Goal: Use online tool/utility: Utilize a website feature to perform a specific function

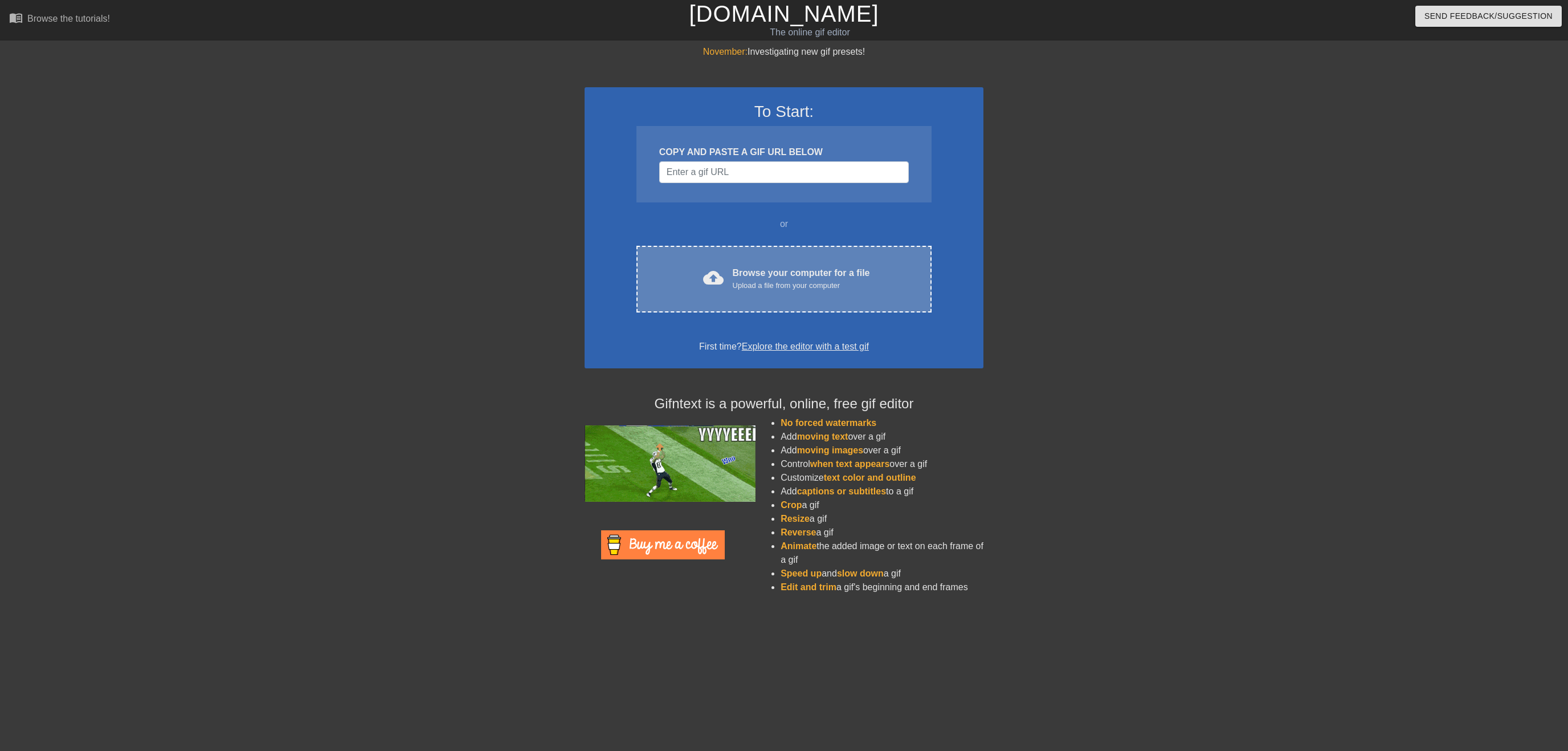
click at [751, 275] on div "Browse your computer for a file Upload a file from your computer" at bounding box center [801, 279] width 138 height 25
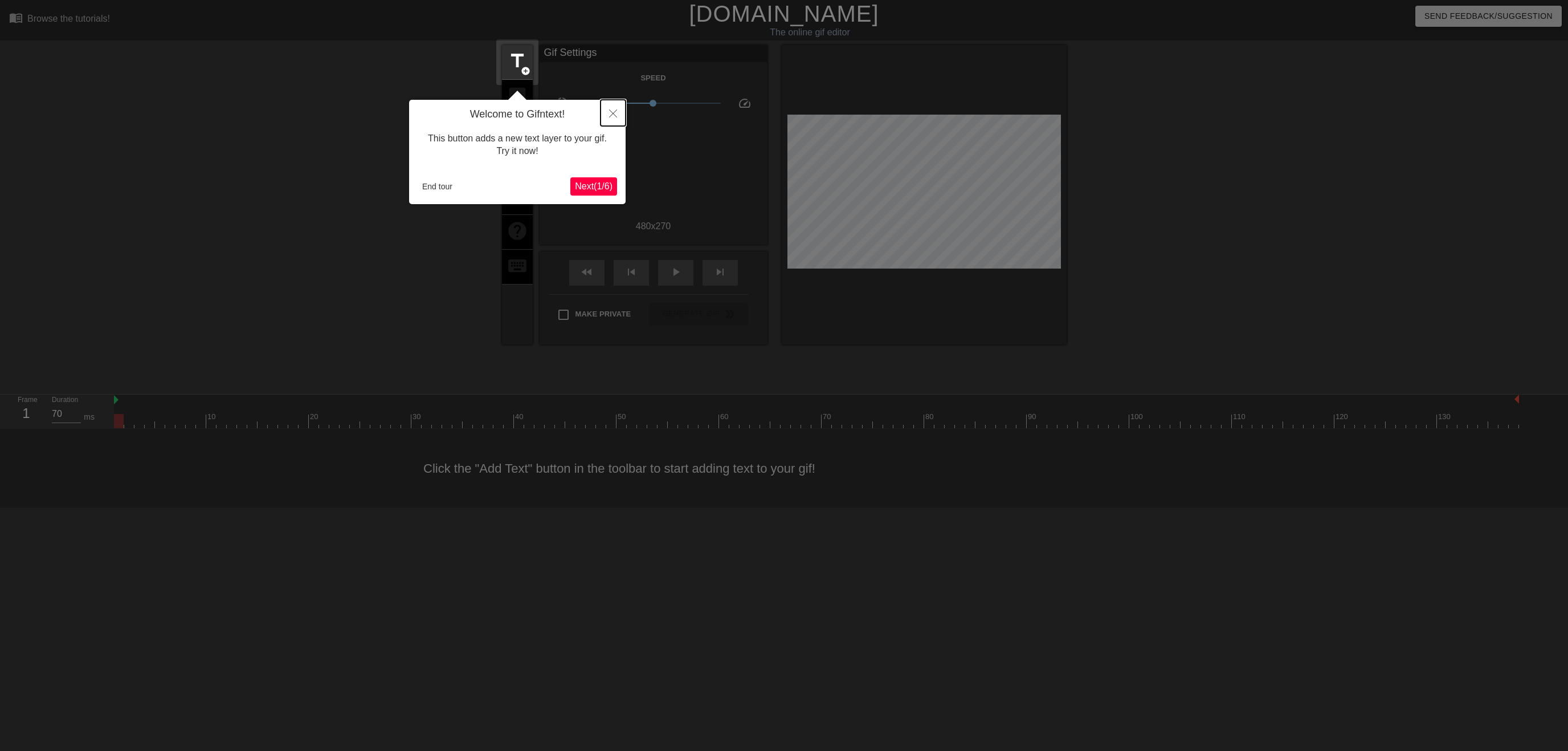
click at [610, 112] on icon "Close" at bounding box center [613, 113] width 8 height 8
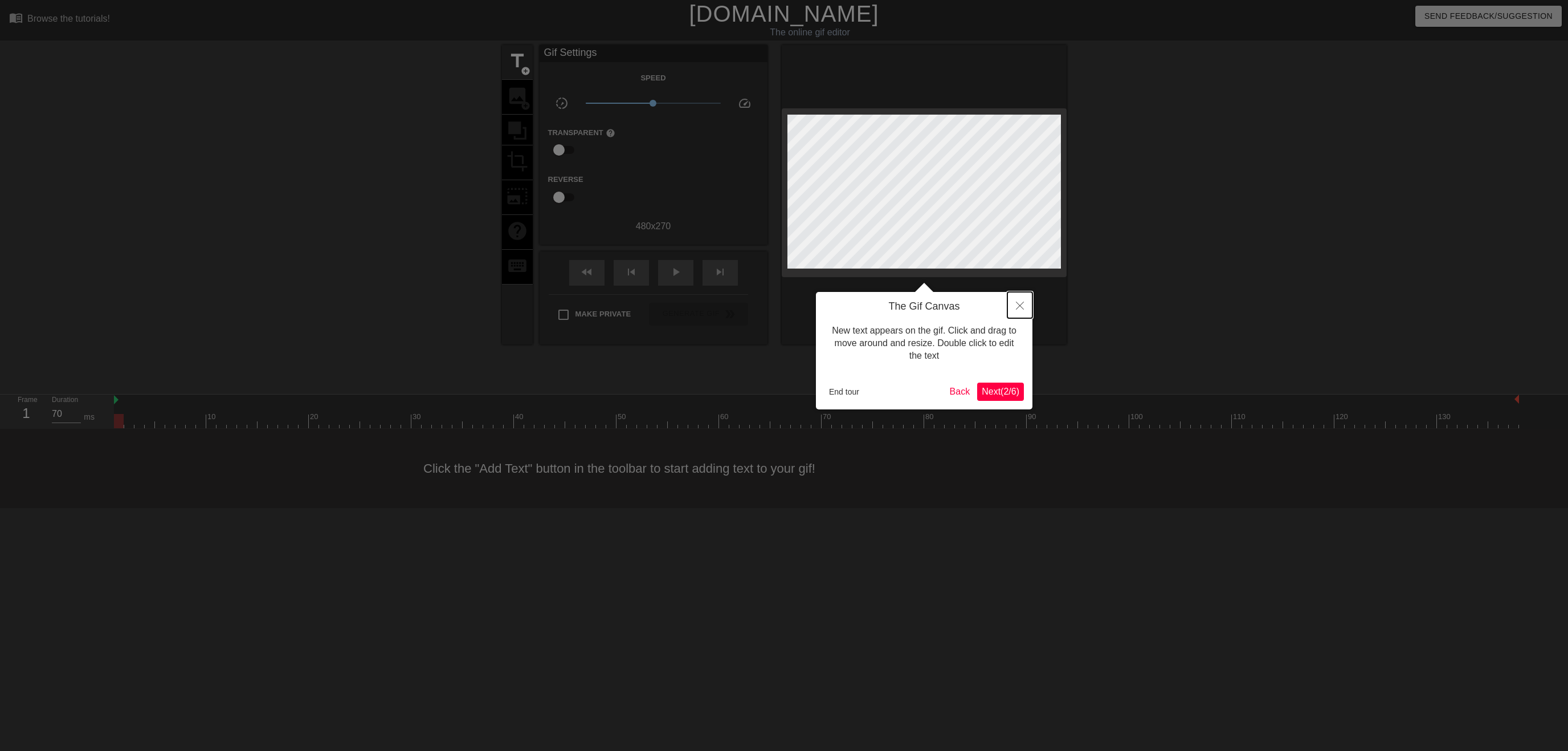
click at [1018, 302] on button "Close" at bounding box center [1019, 305] width 25 height 26
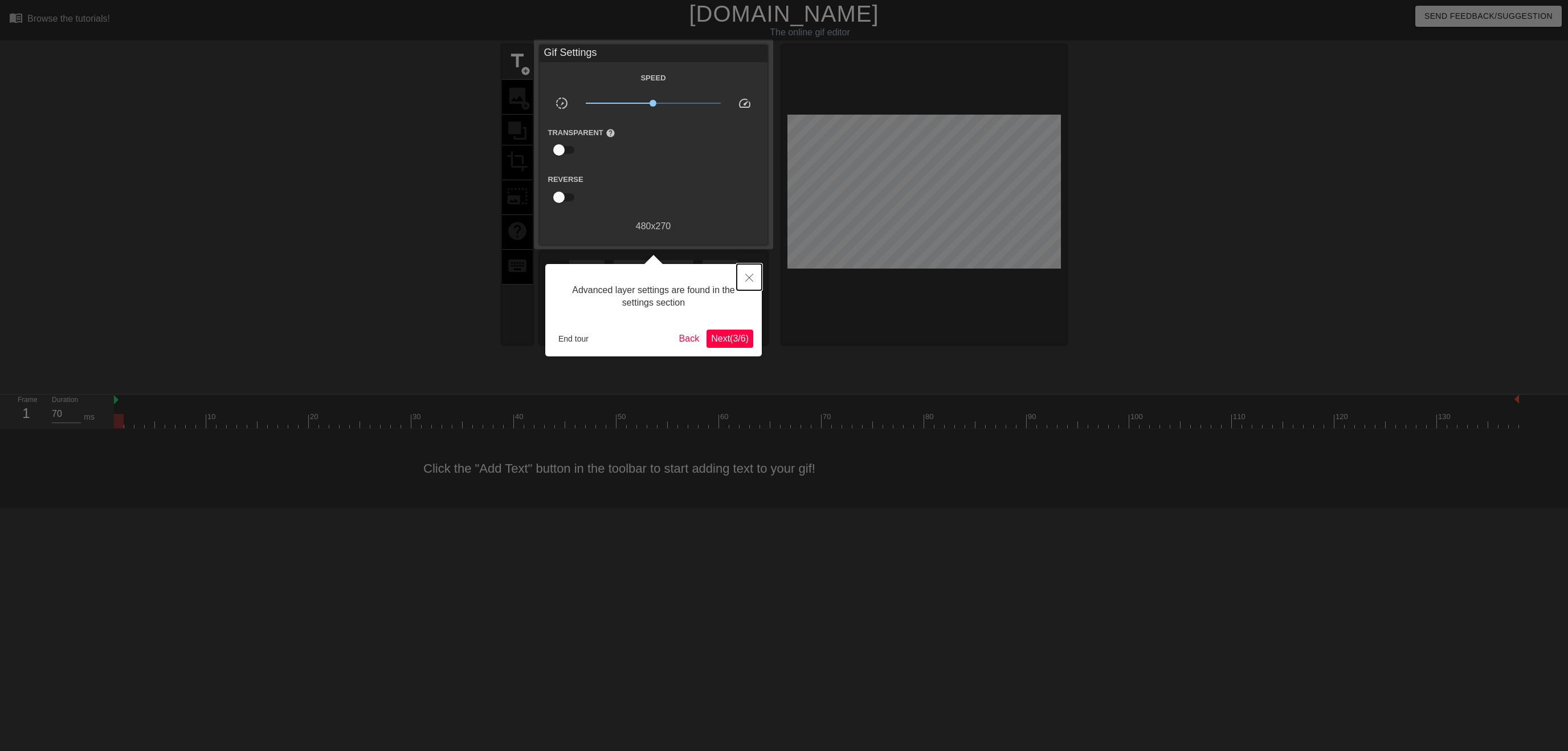
click at [758, 279] on button "Close" at bounding box center [749, 277] width 25 height 26
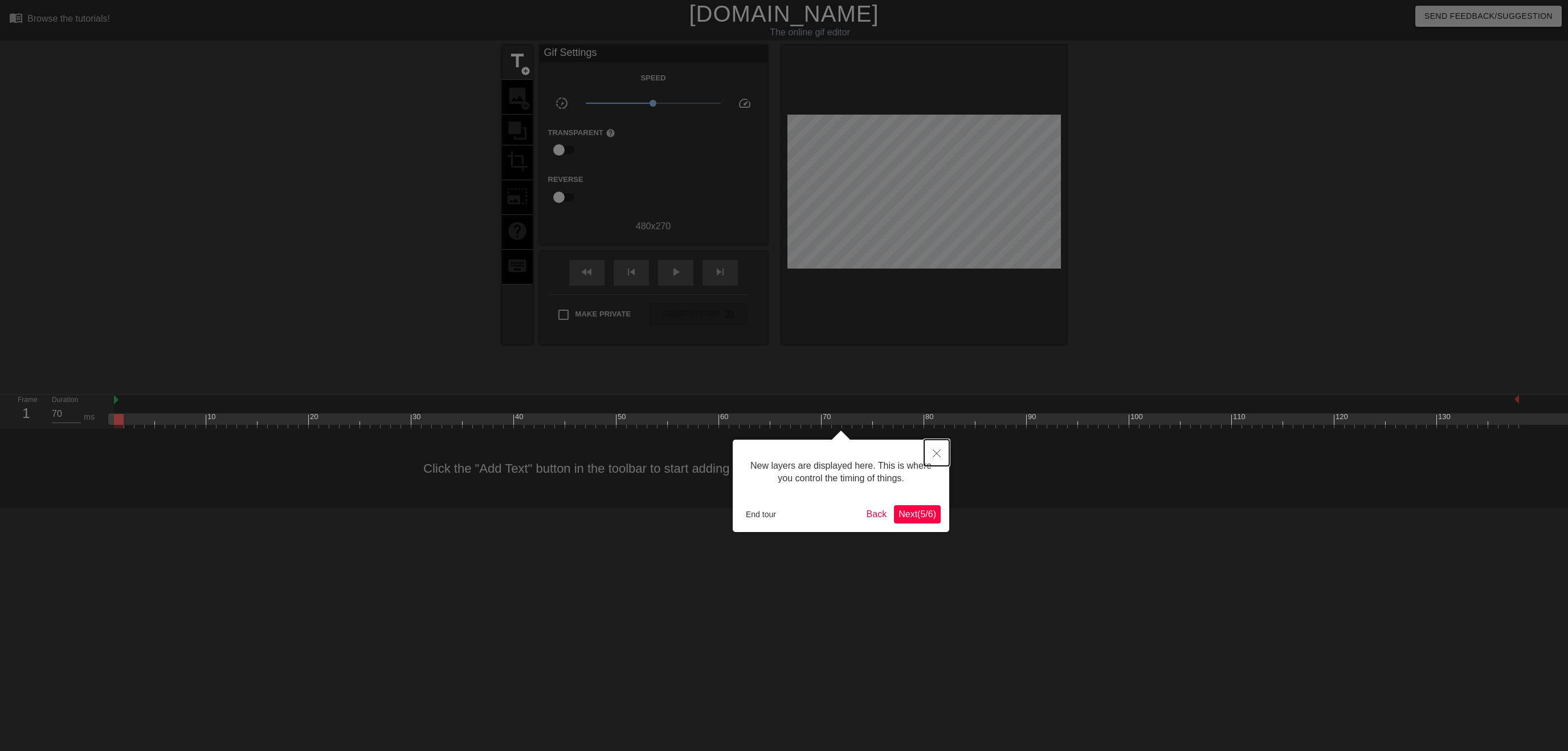
click at [940, 449] on button "Close" at bounding box center [936, 452] width 25 height 26
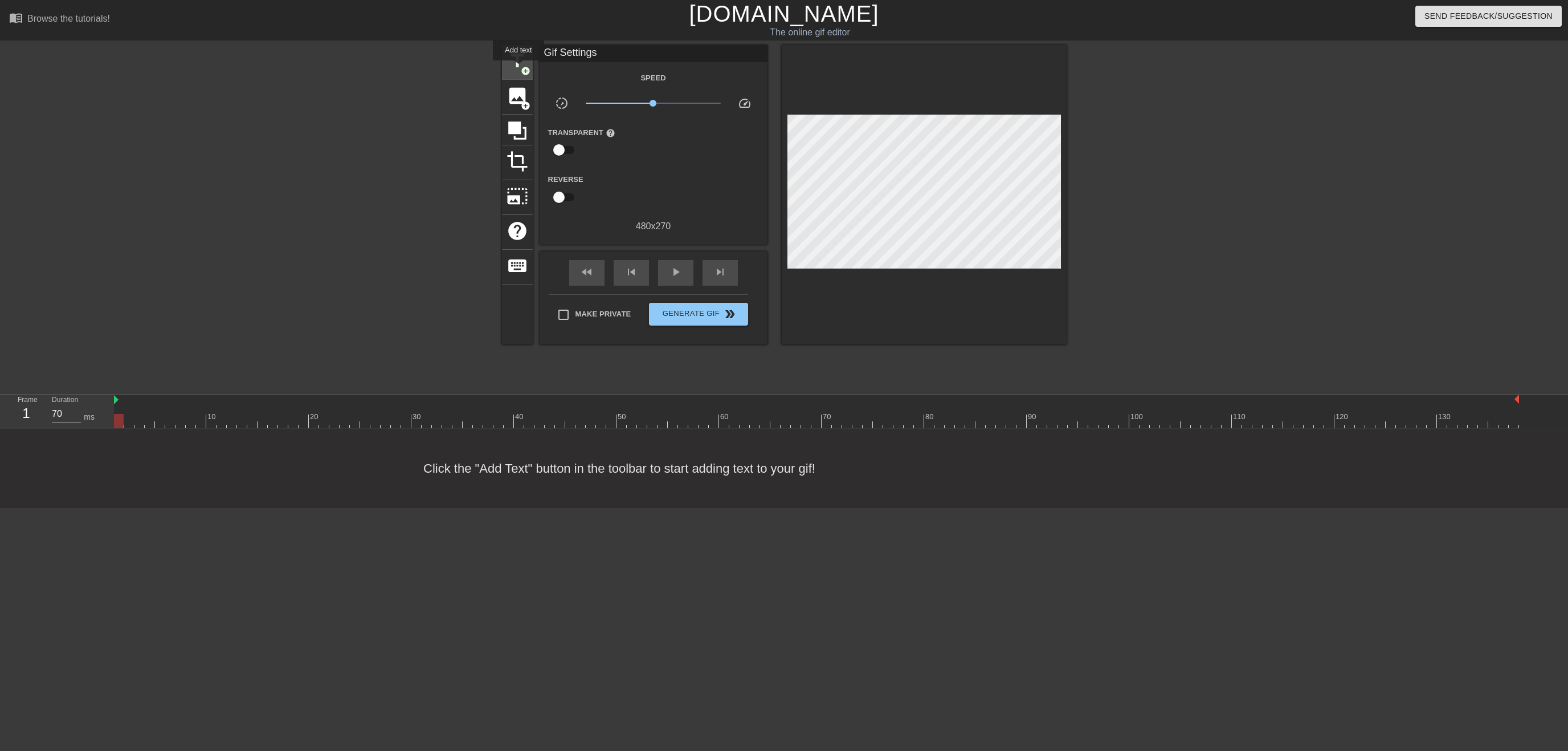
click at [519, 68] on span "title" at bounding box center [517, 61] width 22 height 22
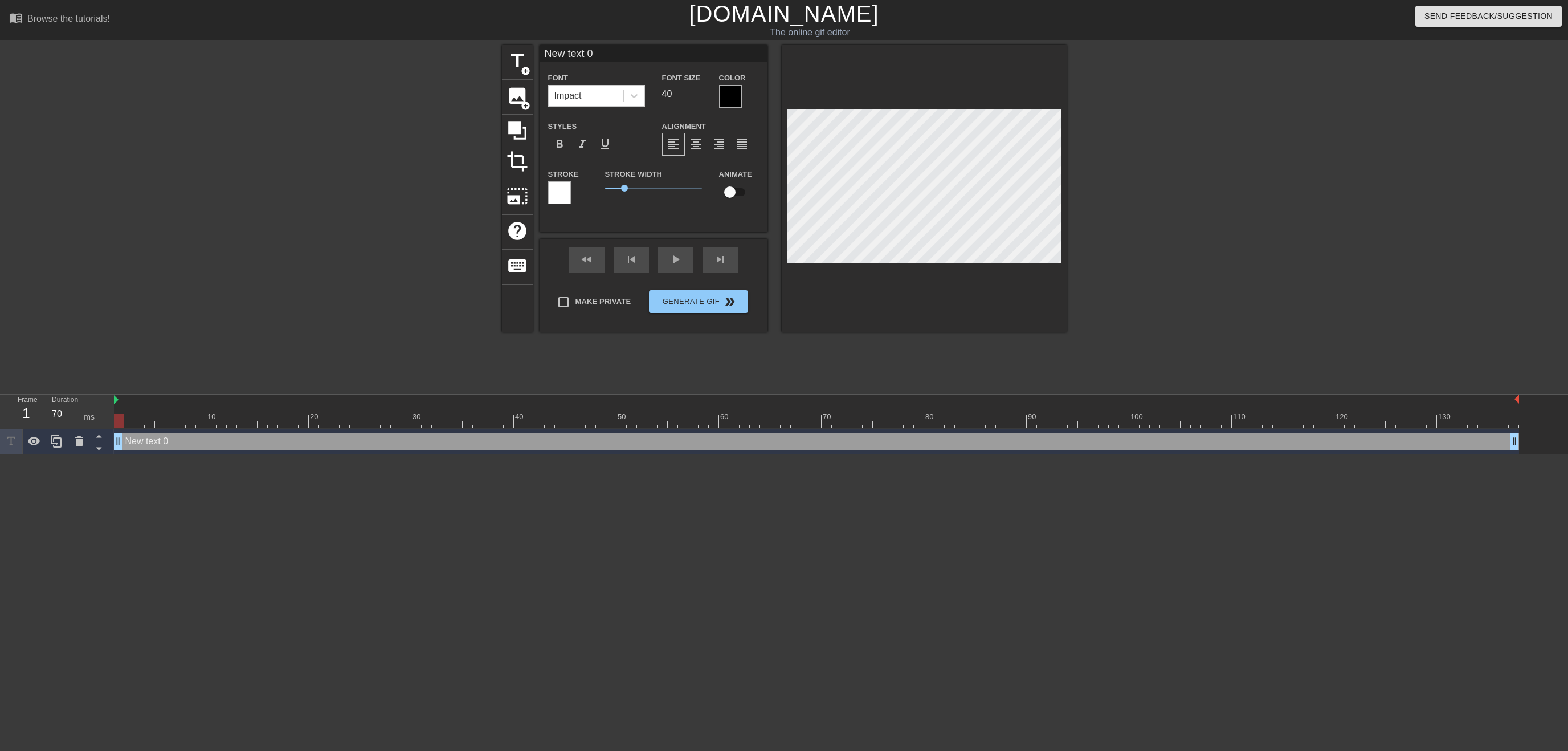
scroll to position [0, 2]
type input "N"
type textarea "N"
type input "Ni"
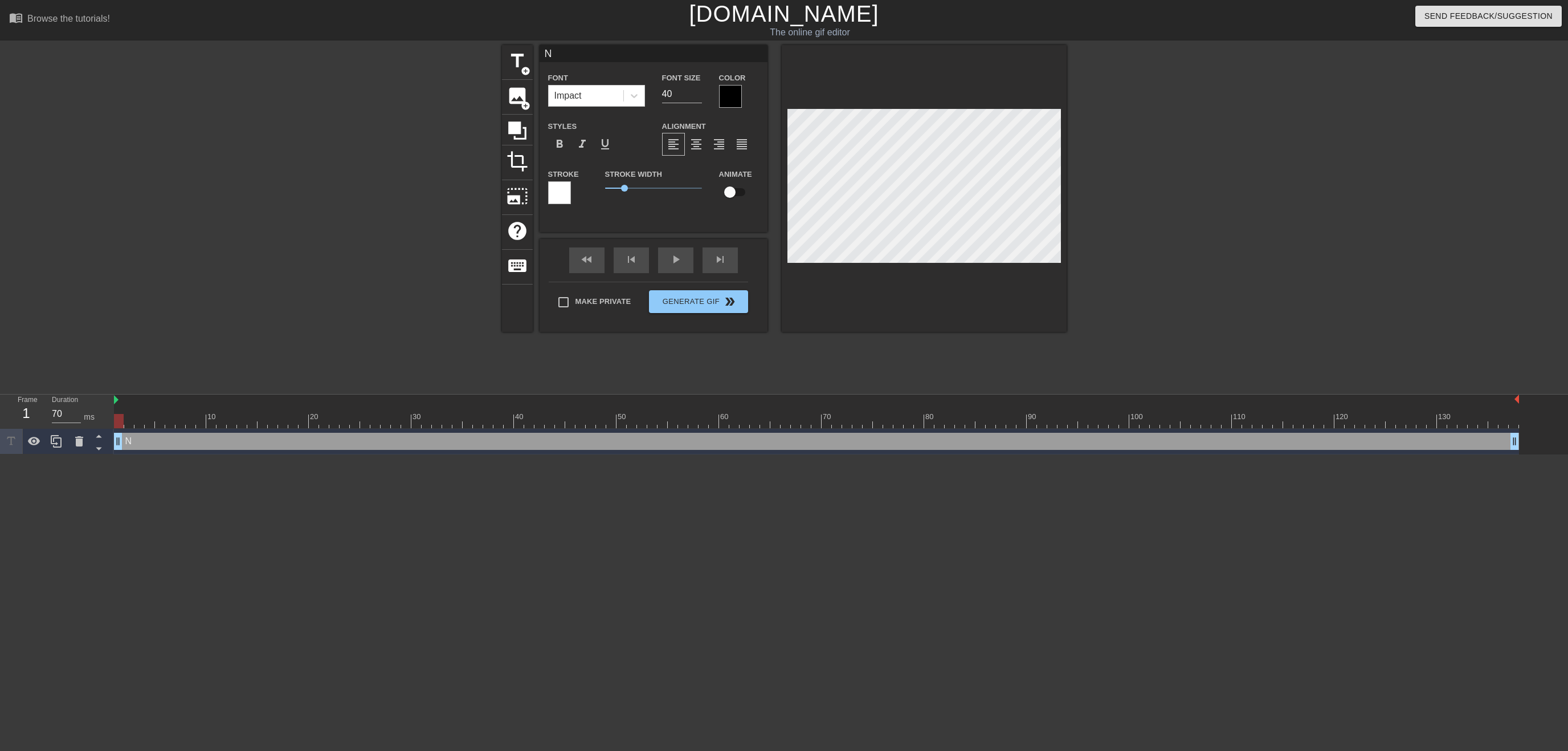
type textarea "Ni"
type input "Nig"
type textarea "Nig"
type input "Nigh"
type textarea "Nigh"
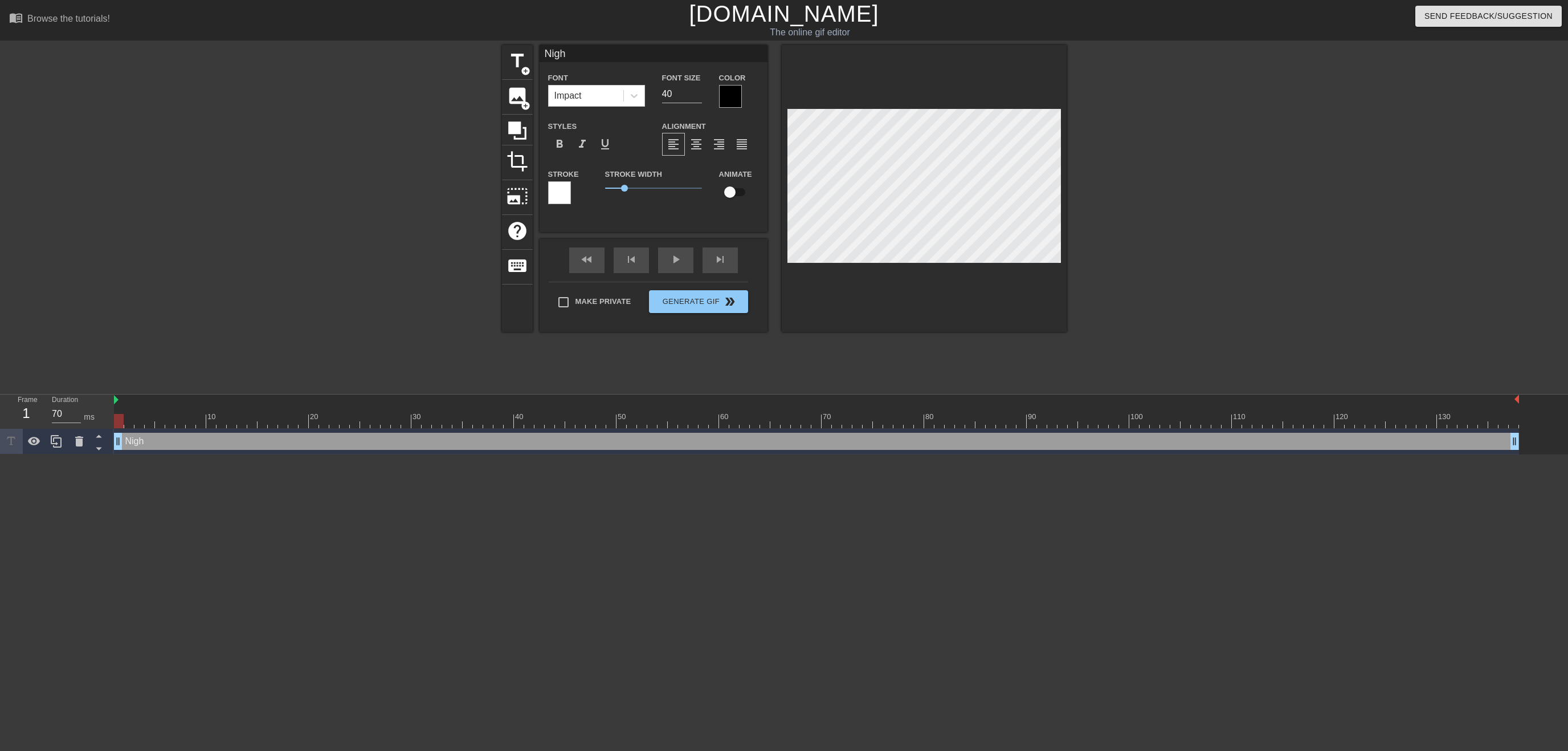
type input "Night"
type textarea "Night"
type input "Nightr"
type textarea "Nightr"
type input "Nightre"
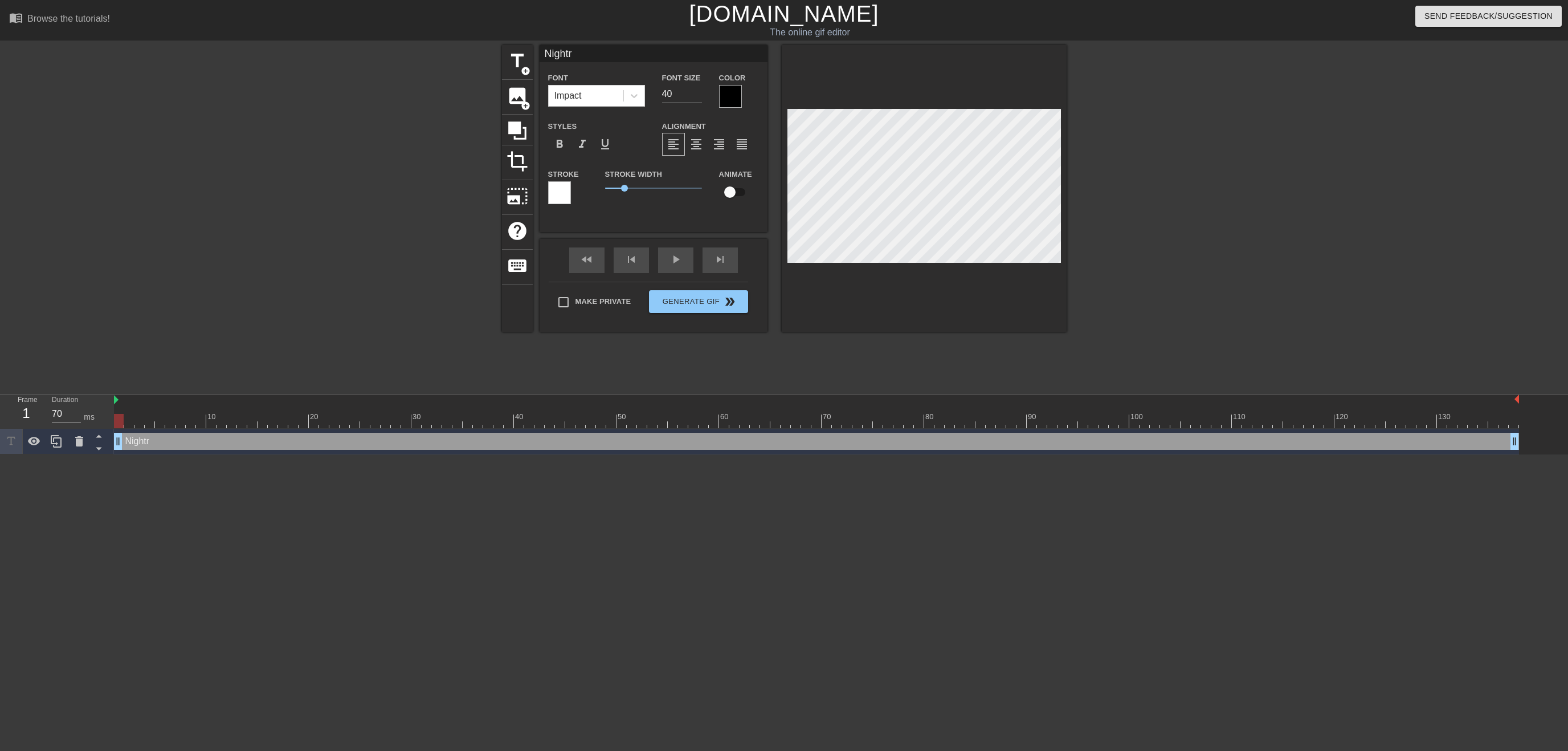
type textarea "Nightre"
type input "Nightrei"
type textarea "Nightrei"
type input "Nightreig"
type textarea "Nightreig"
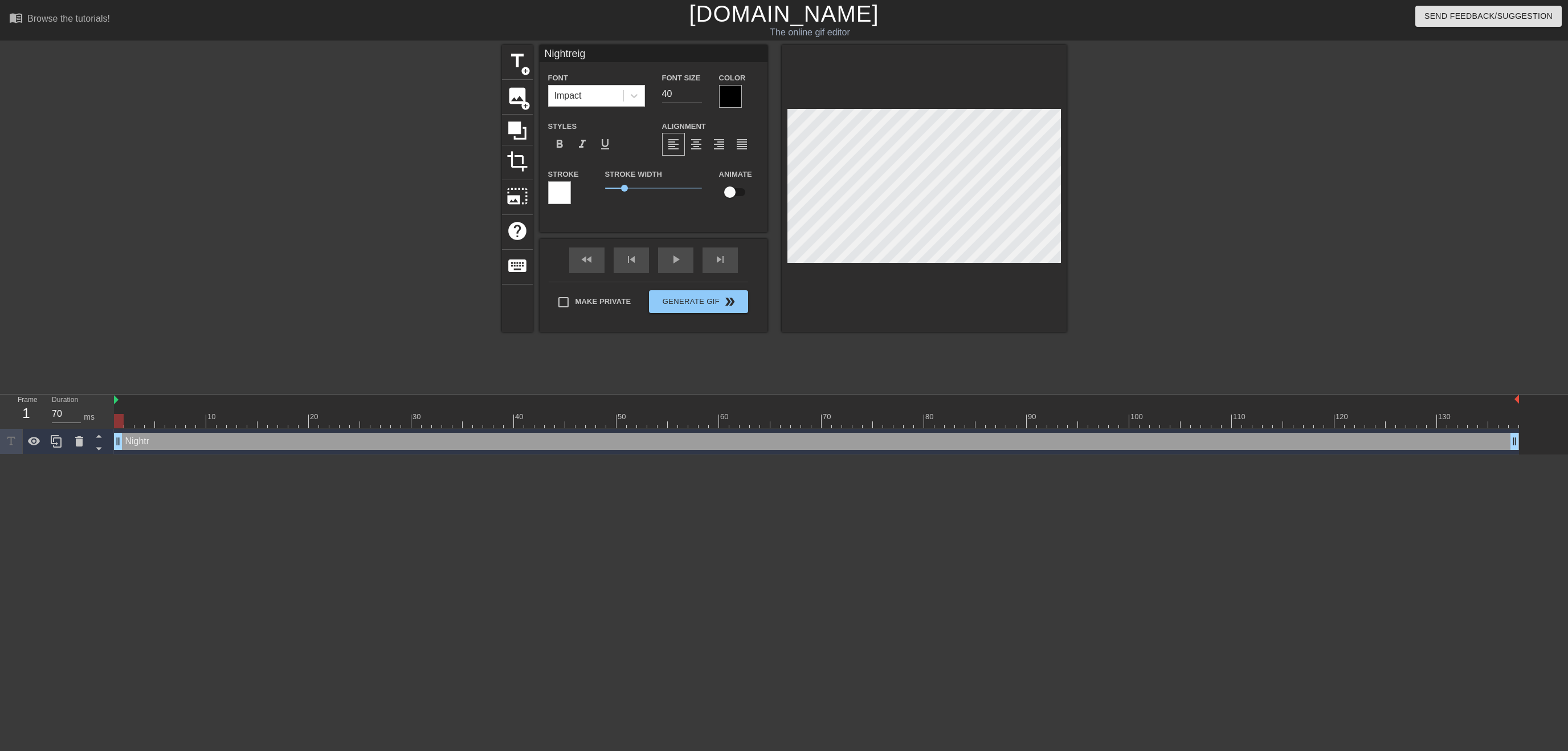
type input "Nightreign"
type textarea "Nightreign"
type input "Nightreign"
type textarea "Nightreign"
type input "Nightreign o"
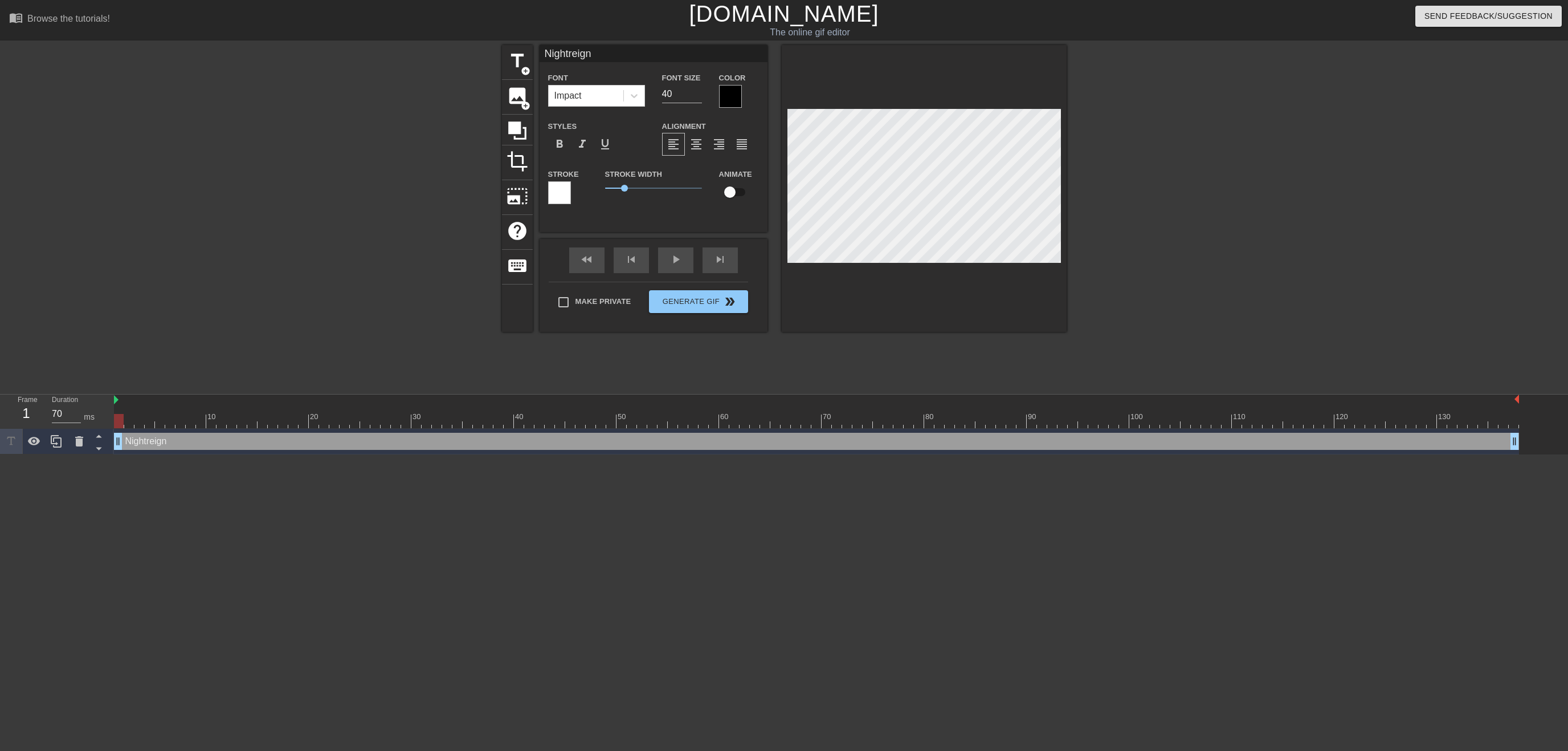
type textarea "Nightreign o"
type input "Nightreign on"
type textarea "Nightreign on"
type input "Nightreign on"
type textarea "Nightreign on"
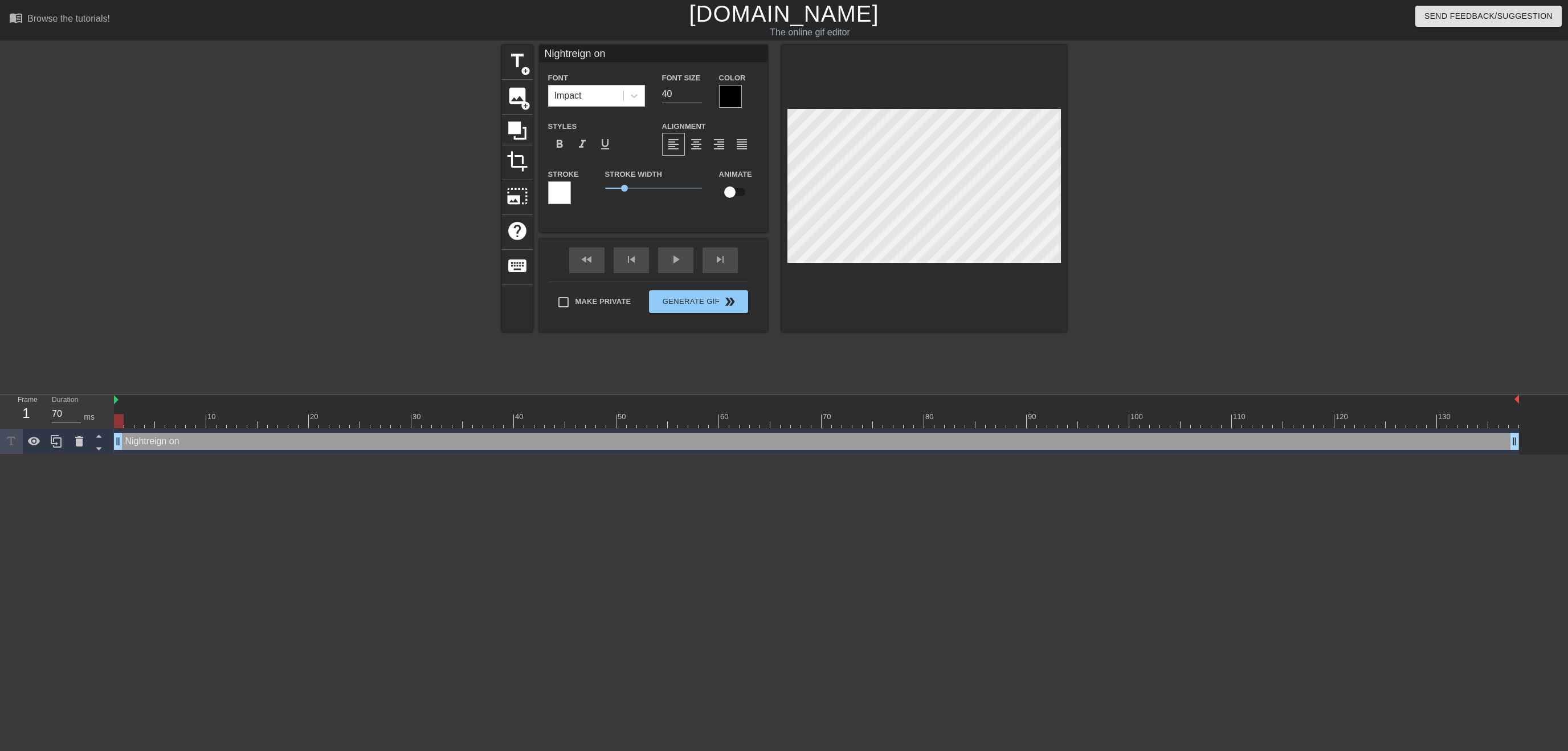
type input "Nightreign on S"
type textarea "Nightreign on S"
type input "Nightreign on Se"
type textarea "Nightreign on Se"
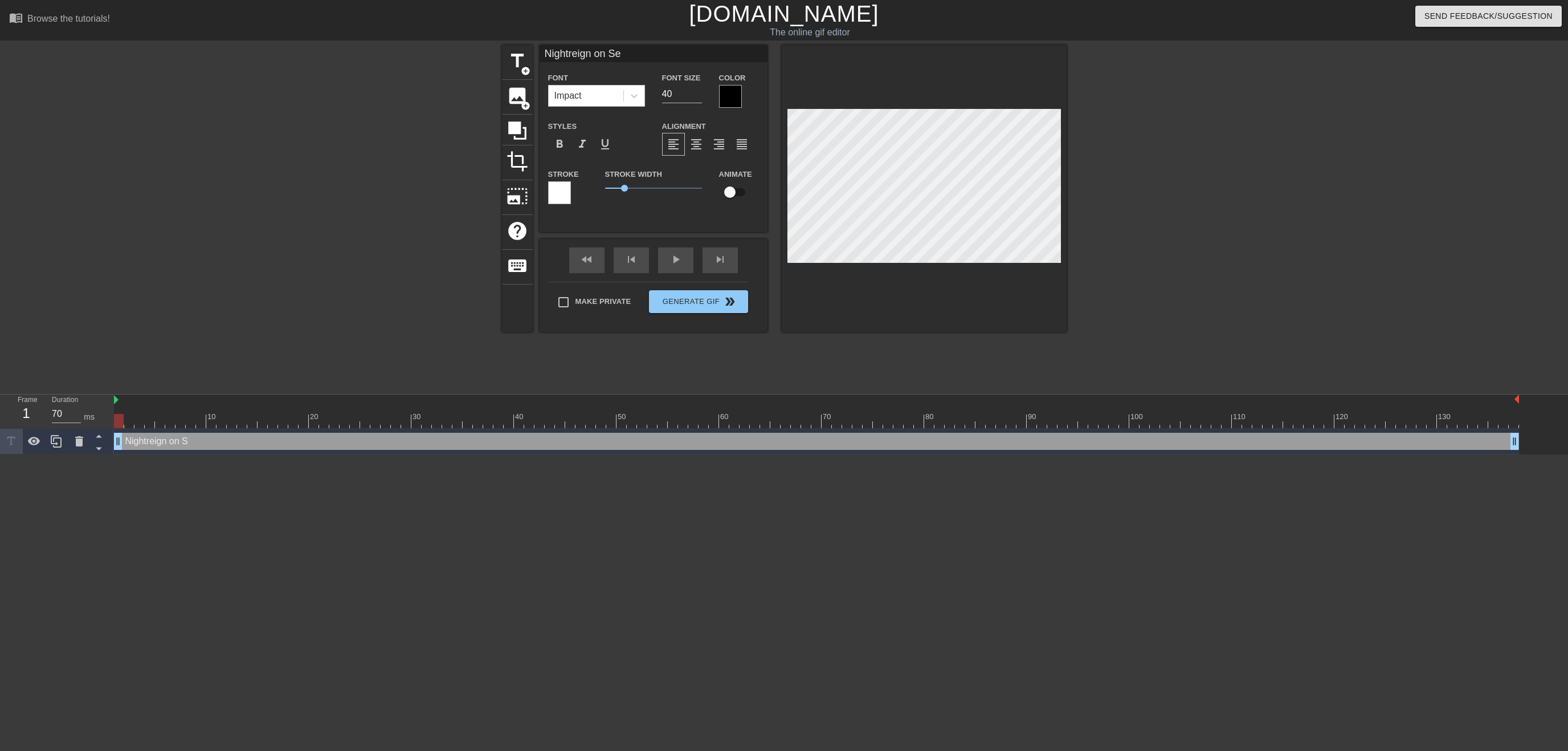
type input "Nightreign on Sep"
type textarea "Nightreign on Sep"
type input "Nightreign on Se"
type textarea "Nightreign on Se"
type input "Nightreign on S"
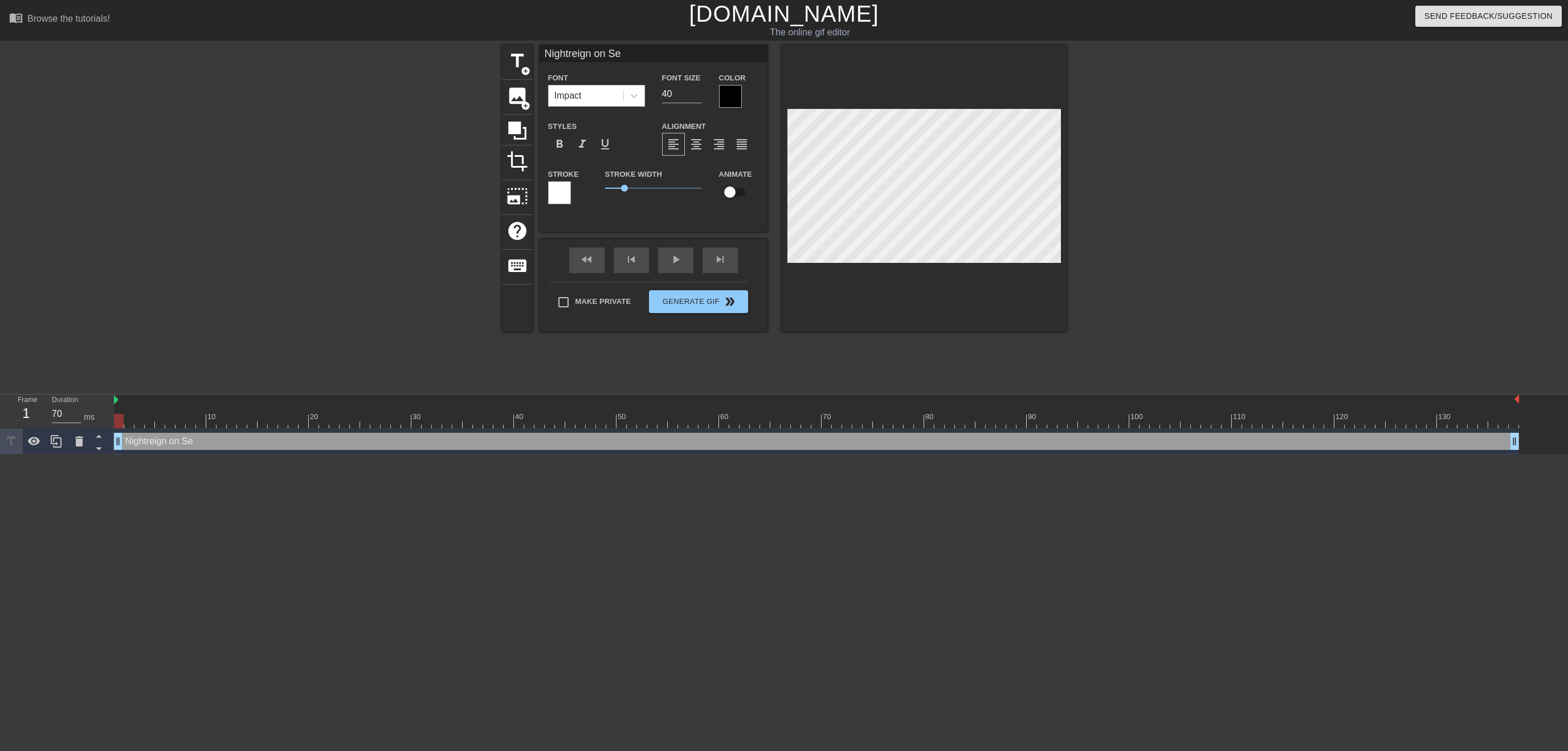
type textarea "Nightreign on S"
type input "Nightreign on"
type textarea "Nightreign on"
type input "Nightreign on T"
type textarea "Nightreign on T"
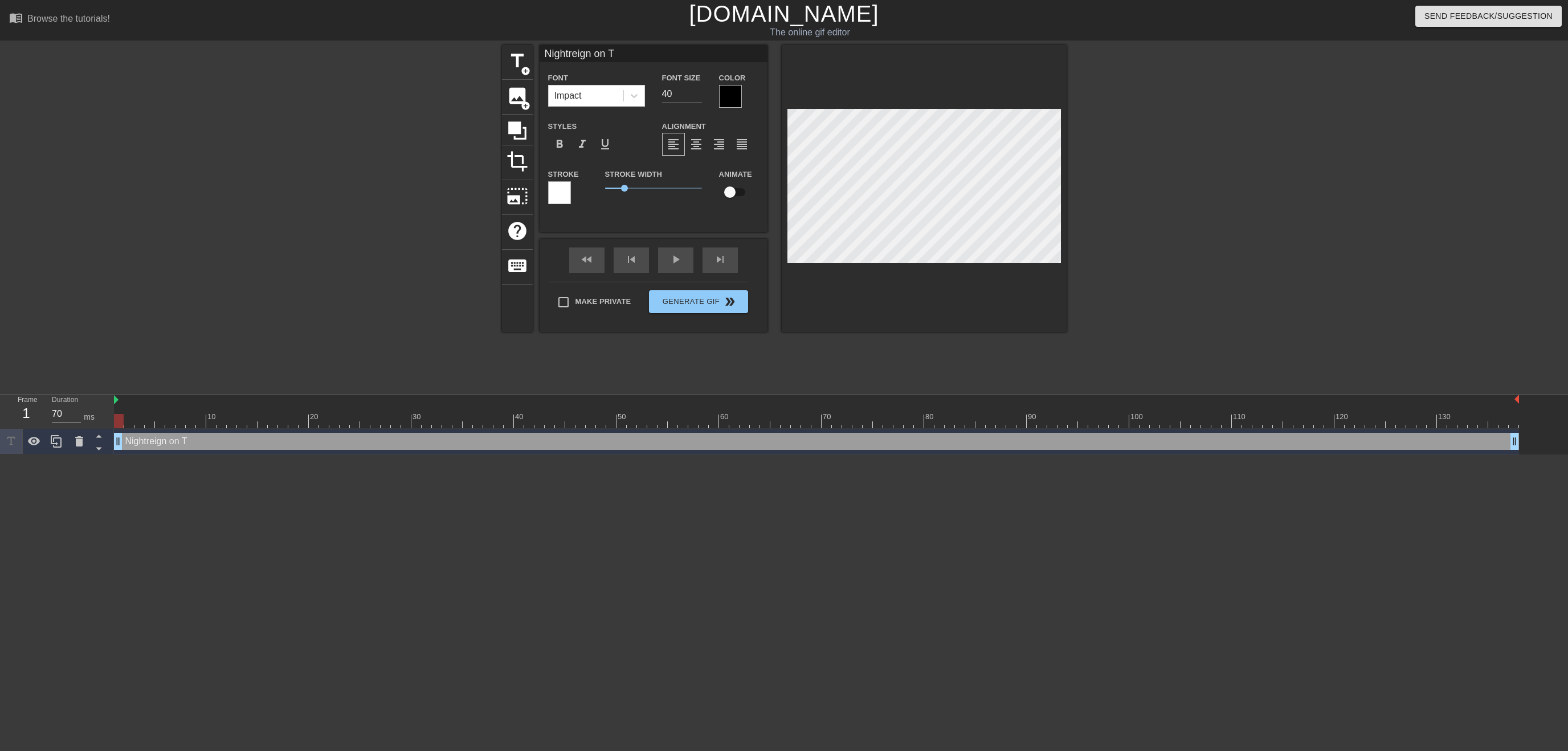
type input "Nightreign on"
type textarea "Nightreign on"
type input "Nightreign on 1"
type textarea "Nightreign on 1"
type input "Nightreign on 11"
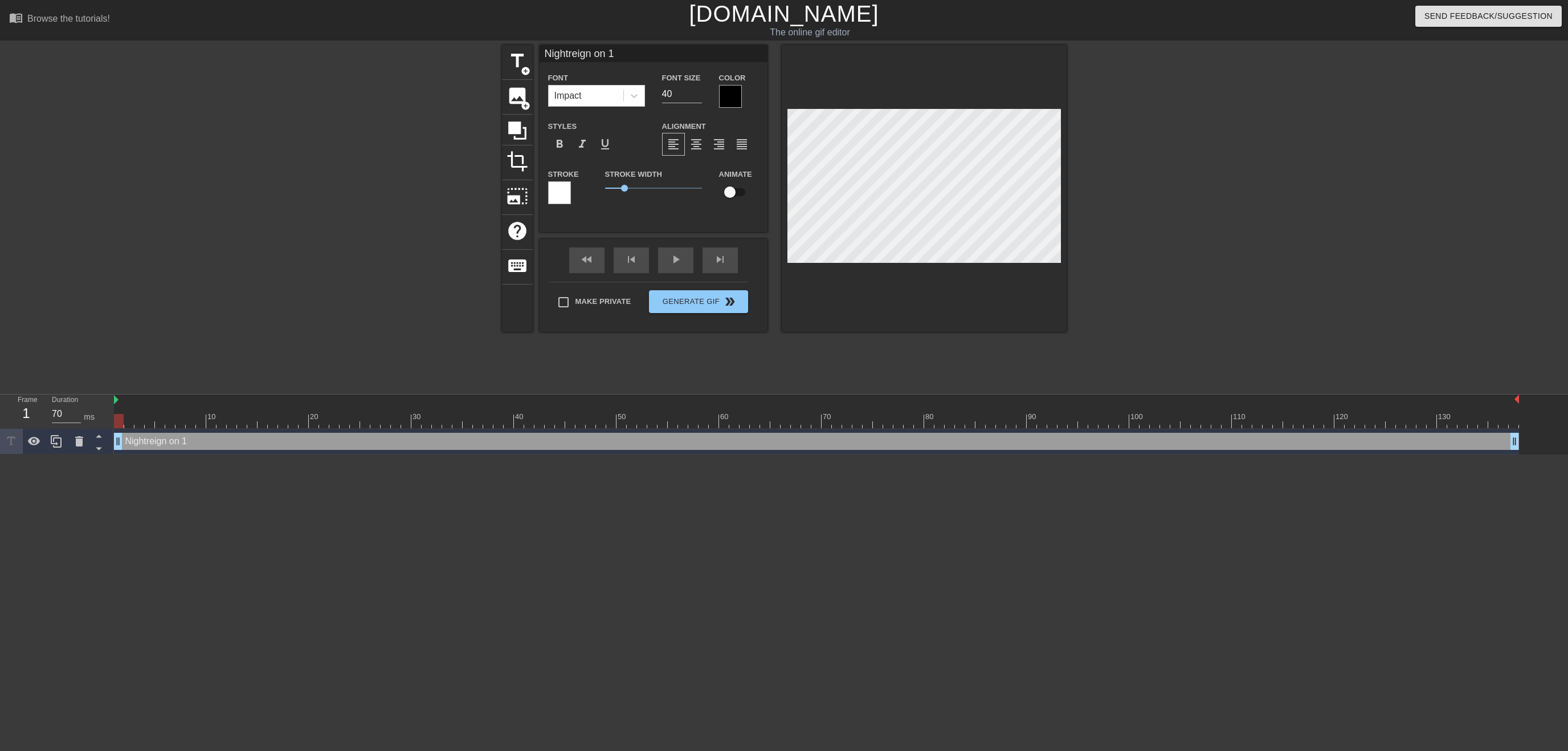
type textarea "Nightreign on 11"
type input "Nightreign on 11/"
type textarea "Nightreign on 11/"
type input "Nightreign on 11/0"
type textarea "Nightreign on 11/0"
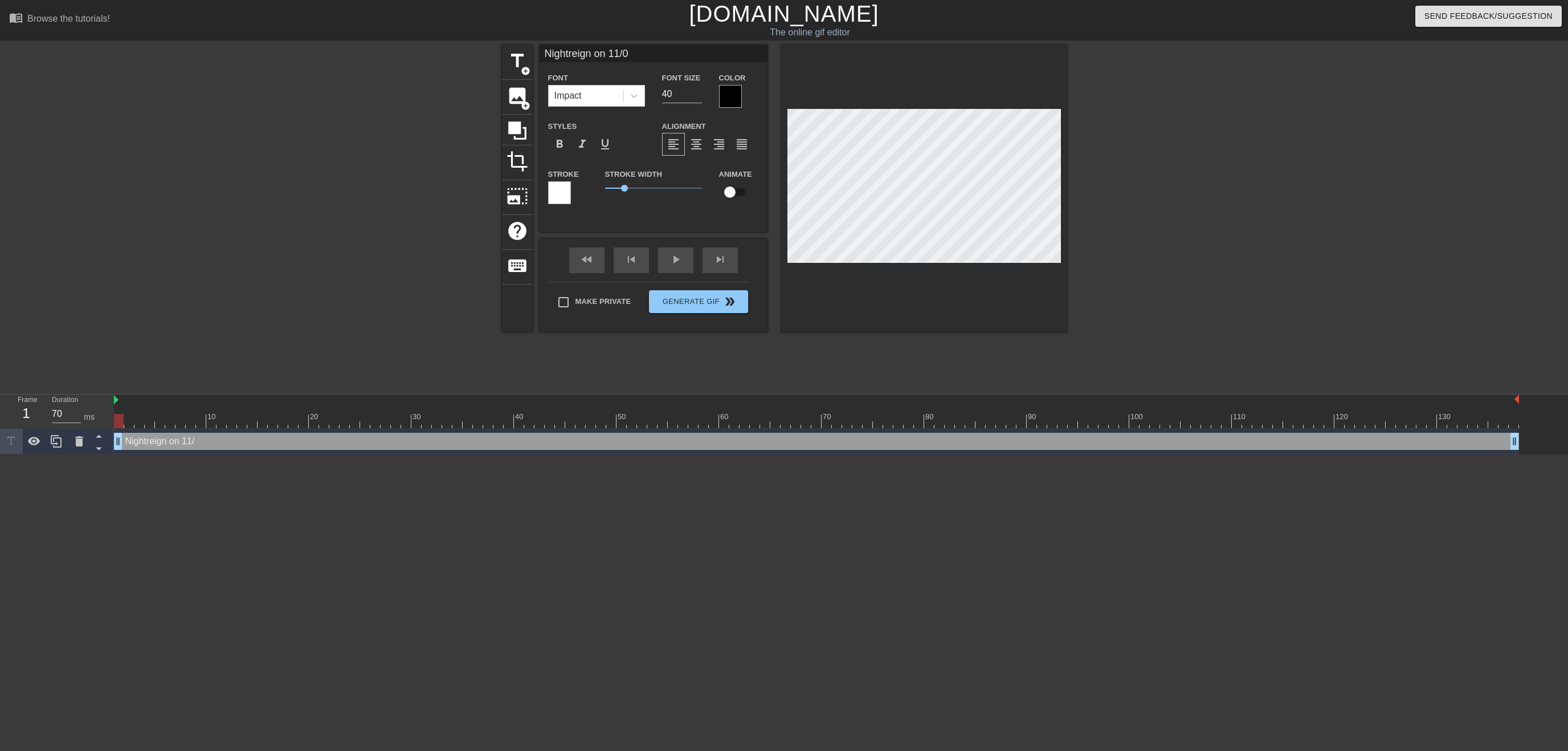
type input "Nightreign on 11/09"
type textarea "Nightreign on 11/09"
click at [722, 98] on div at bounding box center [730, 96] width 23 height 23
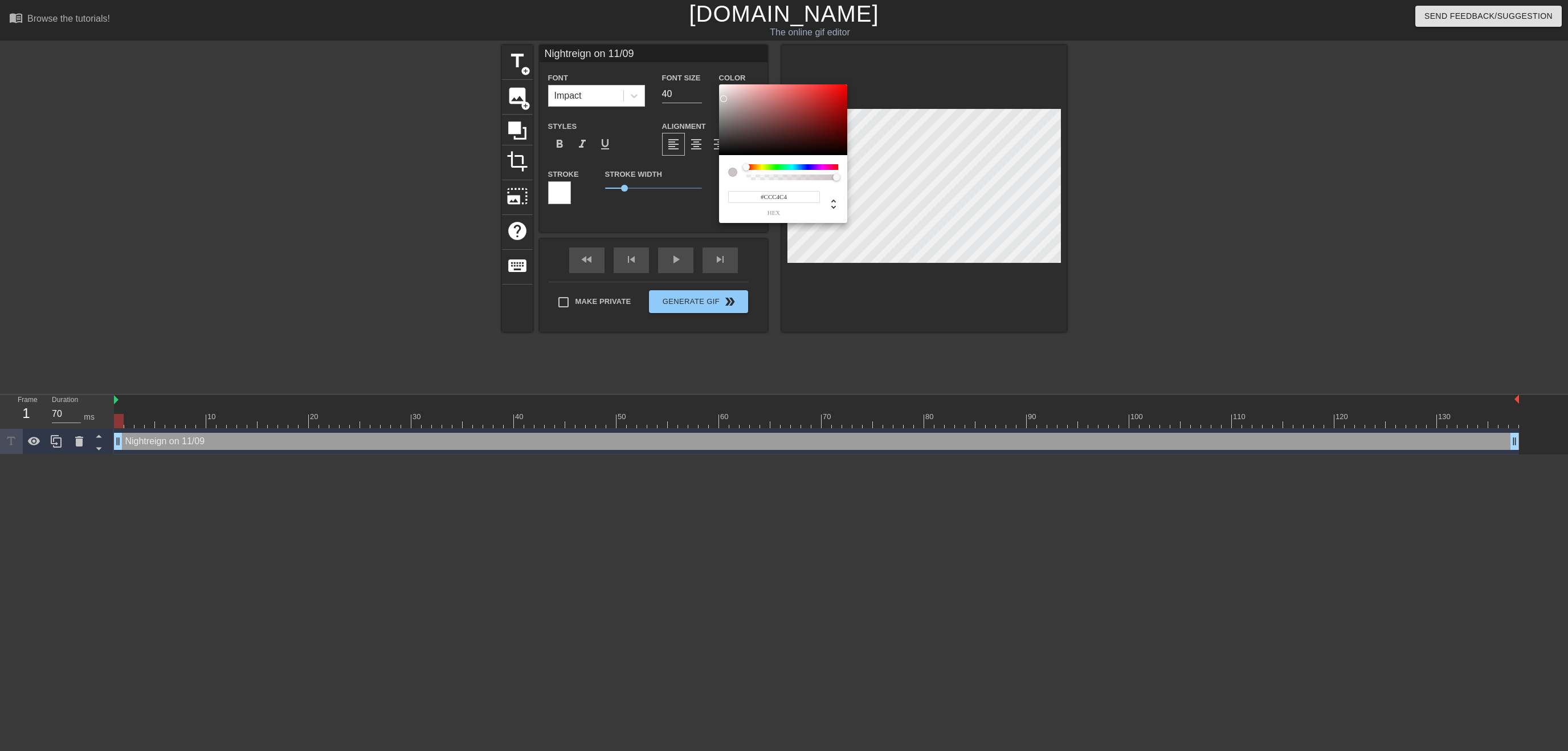
type input "#FFFFFF"
drag, startPoint x: 741, startPoint y: 113, endPoint x: 672, endPoint y: 63, distance: 85.2
click at [719, 85] on div at bounding box center [782, 120] width 128 height 71
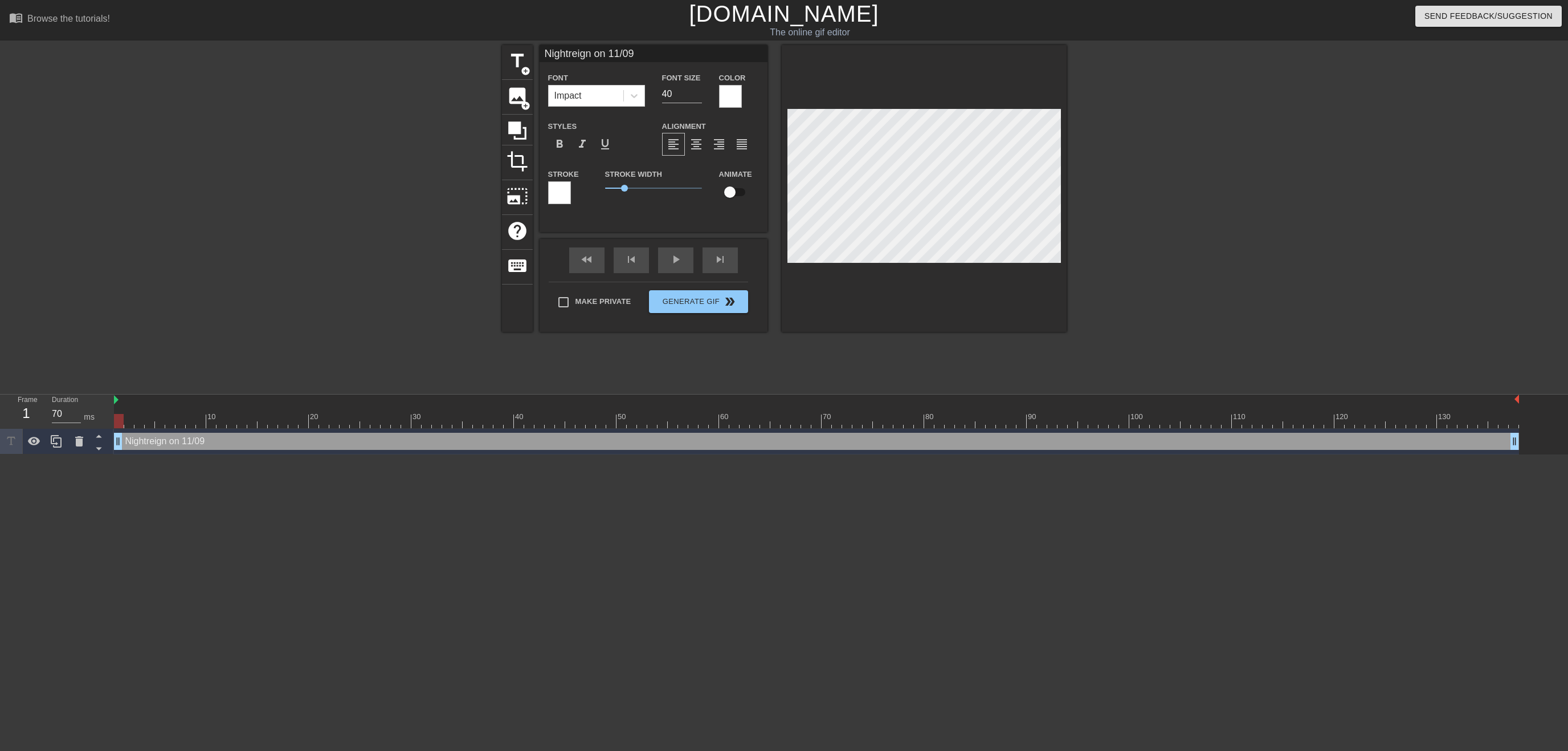
click at [567, 196] on div at bounding box center [559, 193] width 23 height 23
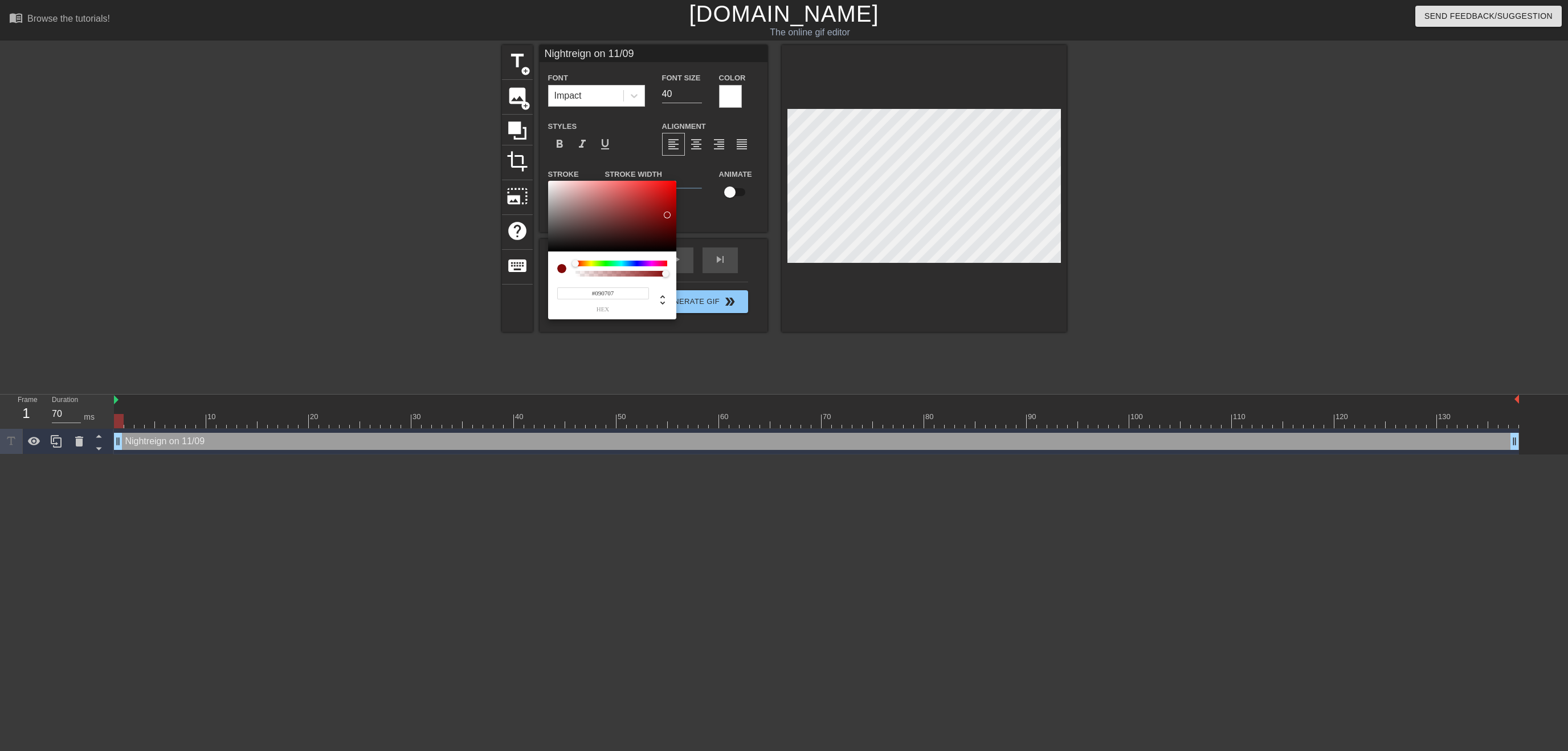
type input "#000000"
drag, startPoint x: 664, startPoint y: 214, endPoint x: 431, endPoint y: 290, distance: 245.1
click at [548, 252] on div at bounding box center [611, 216] width 128 height 71
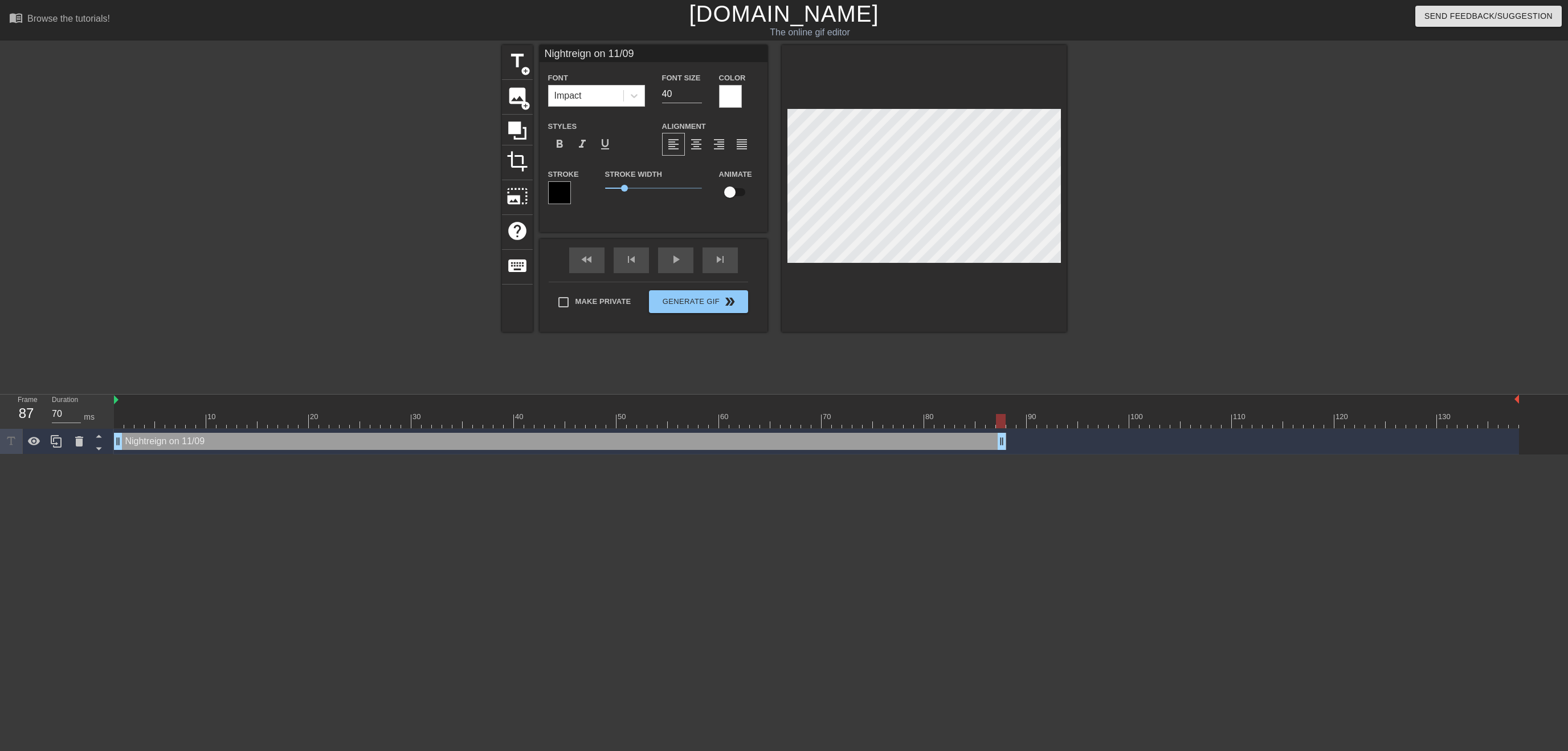
type input "60"
drag, startPoint x: 1515, startPoint y: 445, endPoint x: 991, endPoint y: 430, distance: 524.2
click at [991, 430] on div "Nightreign on 11/09 drag_handle drag_handle" at bounding box center [817, 441] width 1405 height 25
click at [509, 68] on span "title" at bounding box center [517, 61] width 22 height 22
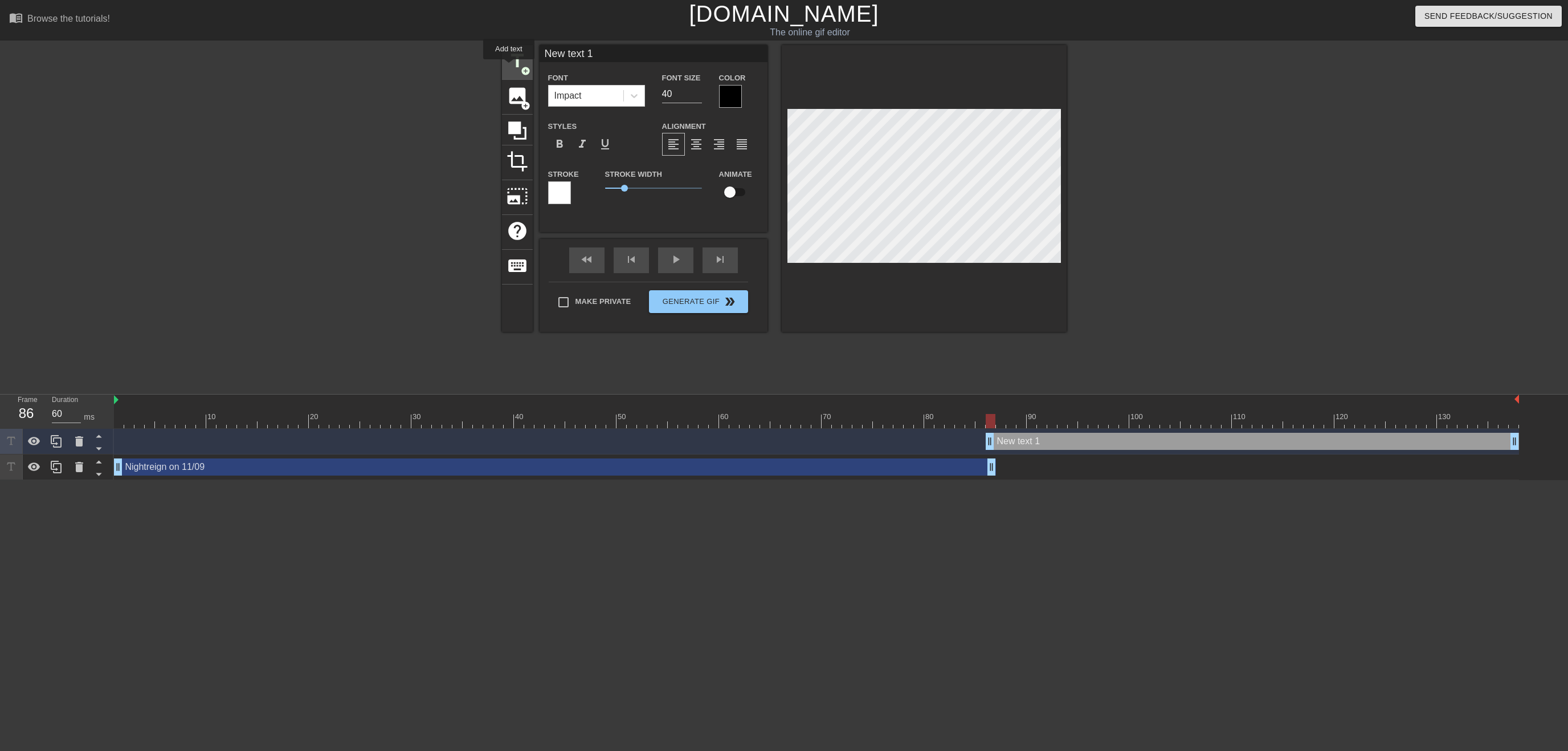
type input "New text 1"
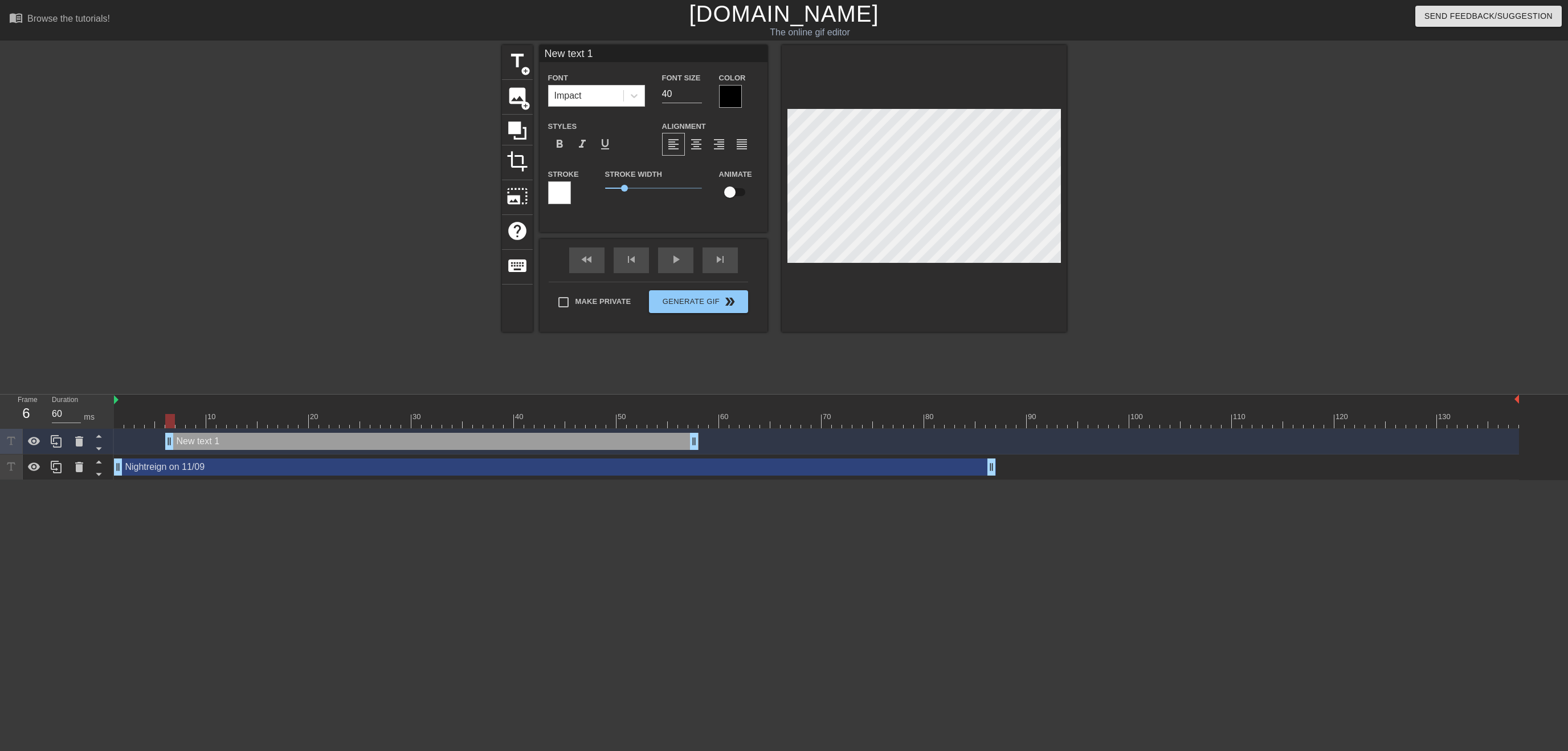
type input "70"
drag, startPoint x: 995, startPoint y: 450, endPoint x: -9, endPoint y: 432, distance: 1004.2
type input "T"
type textarea "T"
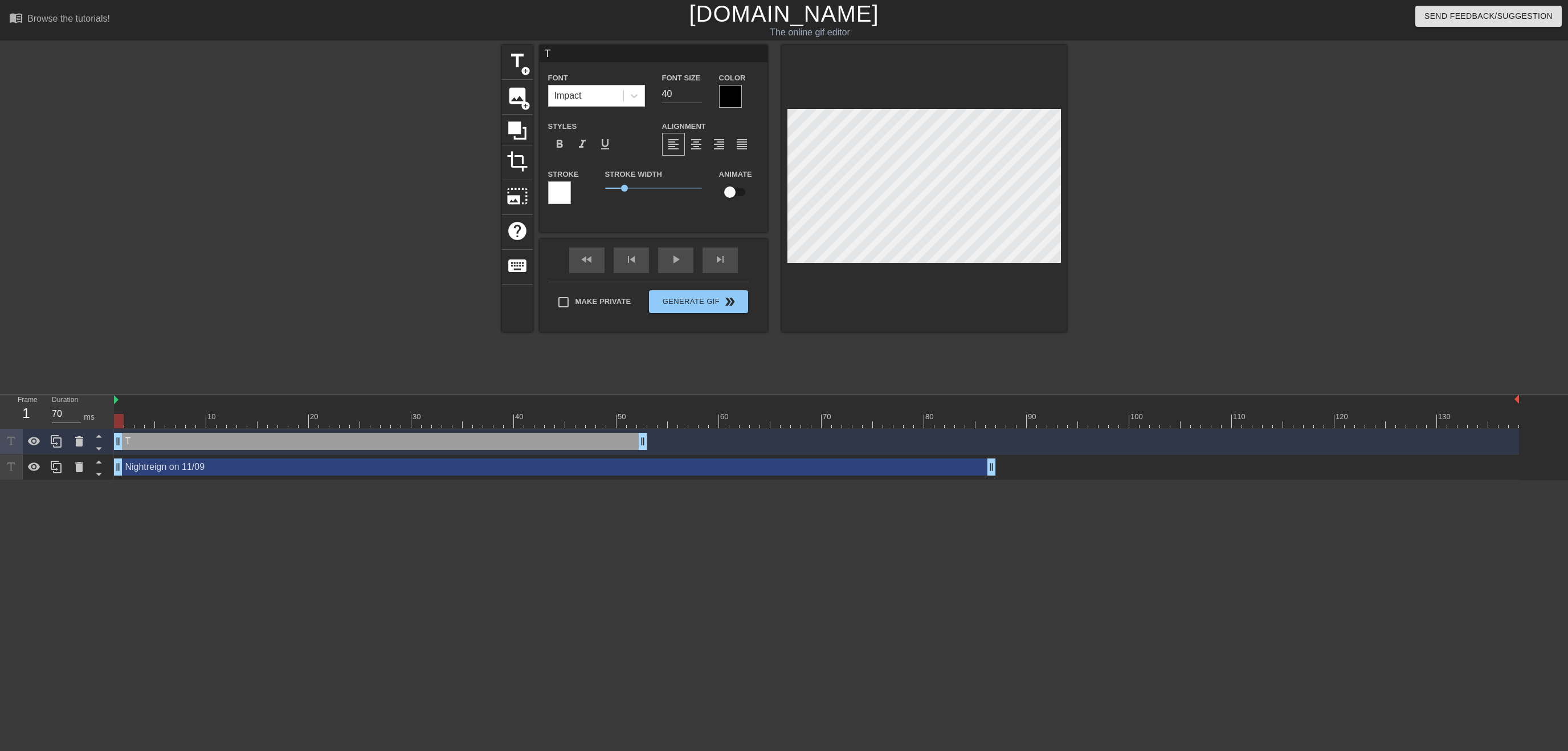
scroll to position [0, 0]
type input "Te"
type textarea "Te"
type input "Tea"
type textarea "Tea"
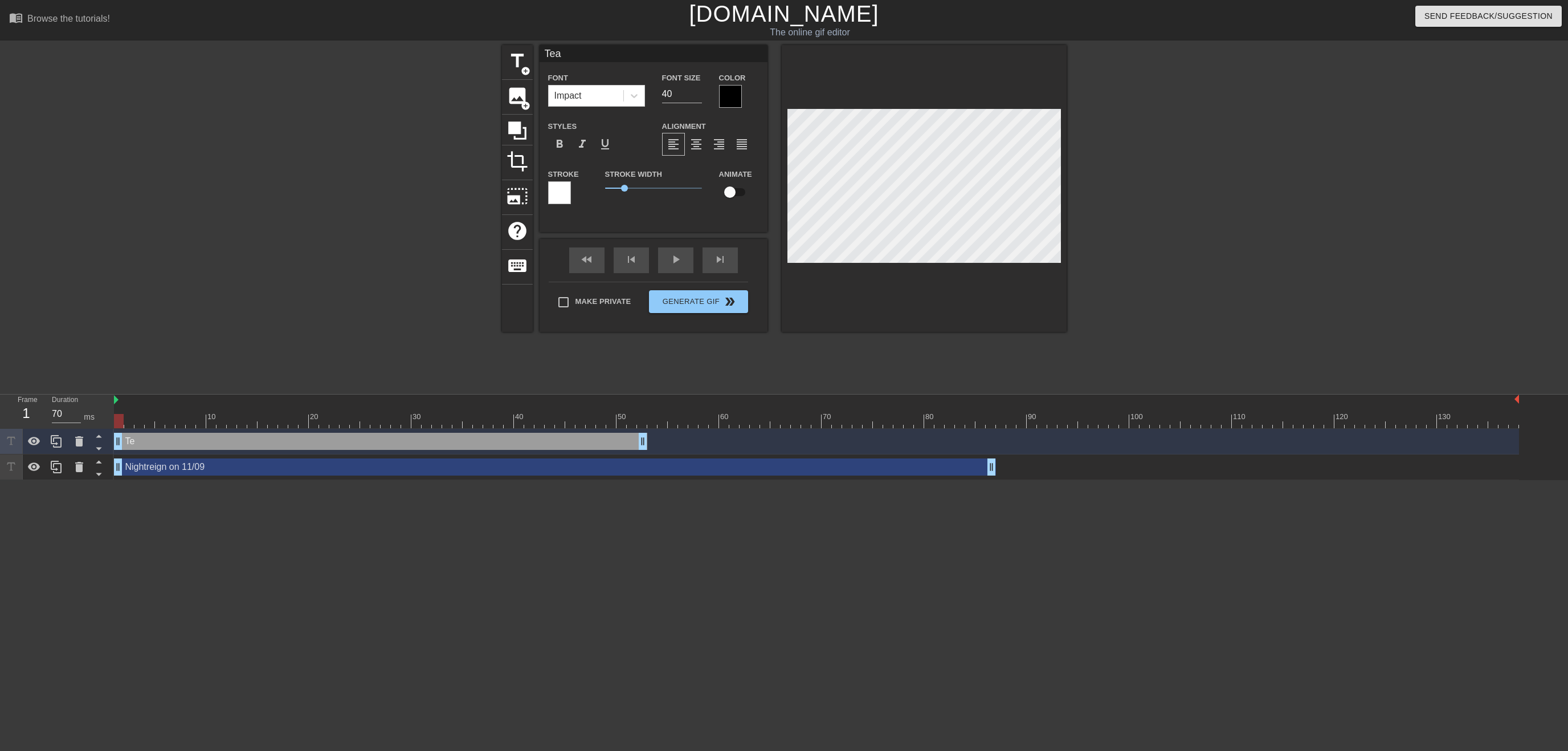
type input "Team"
type textarea "Team"
type input "Team"
type textarea "Team"
type input "Team B"
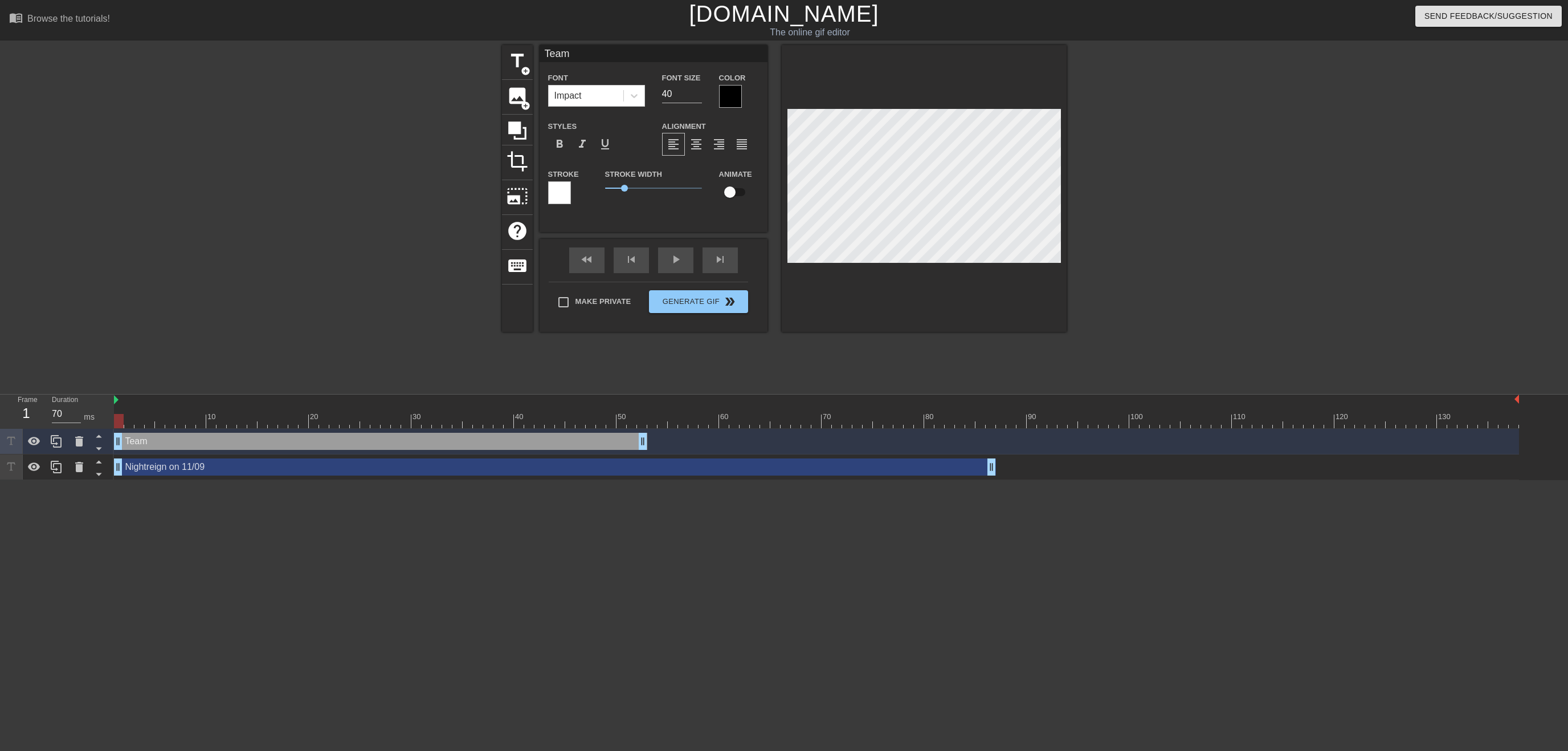
type textarea "Team B"
type input "Team Bu"
type textarea "Team Bu"
type input "Team But"
type textarea "Team But"
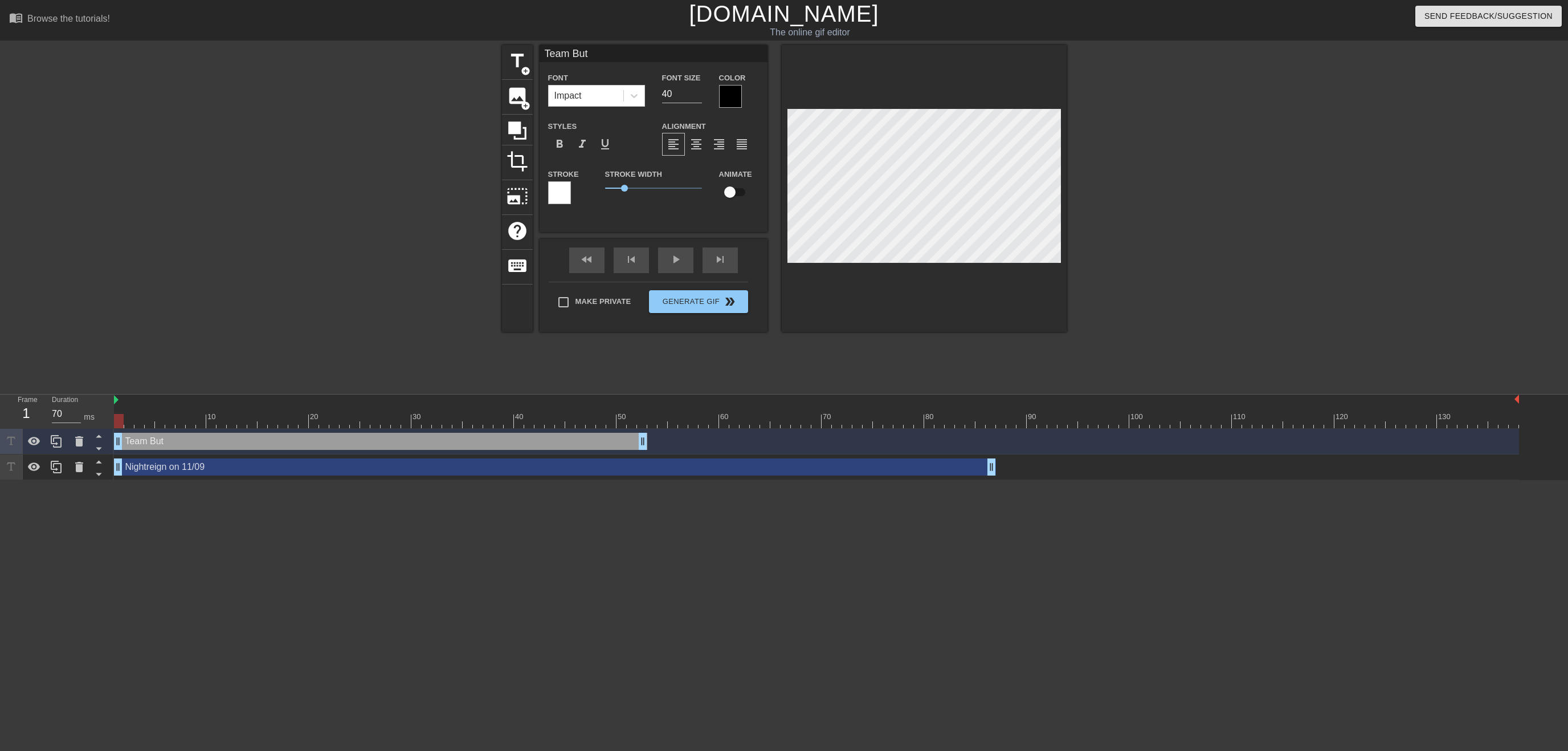
type input "Team Butt"
type textarea "Team Butt"
type input "Team Butts"
type textarea "Team Butts"
type input "Team Buttst"
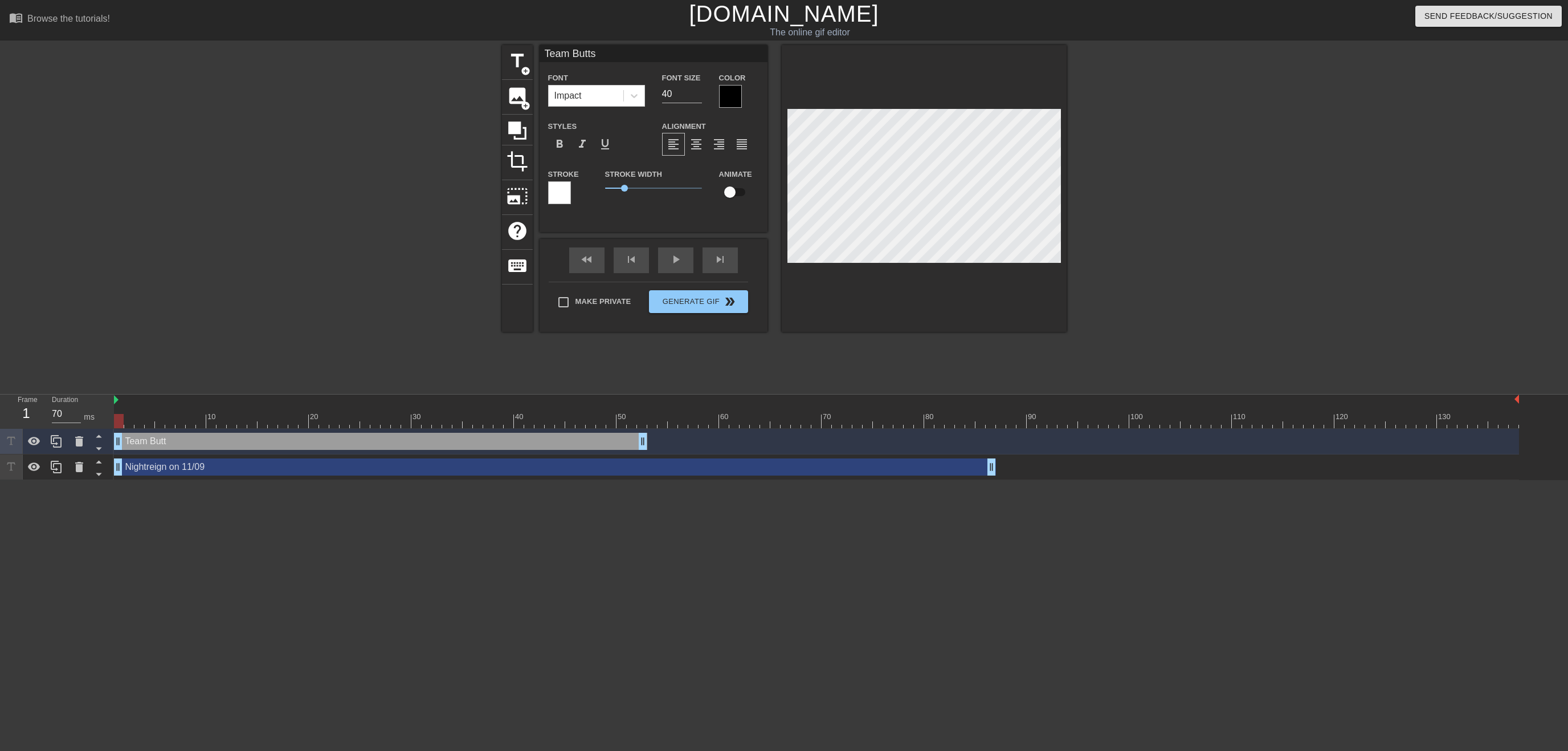
type textarea "Team Buttst"
type input "Team Buttste"
type textarea "Team Buttste"
type input "Team Buttstea"
type textarea "Team Buttstea"
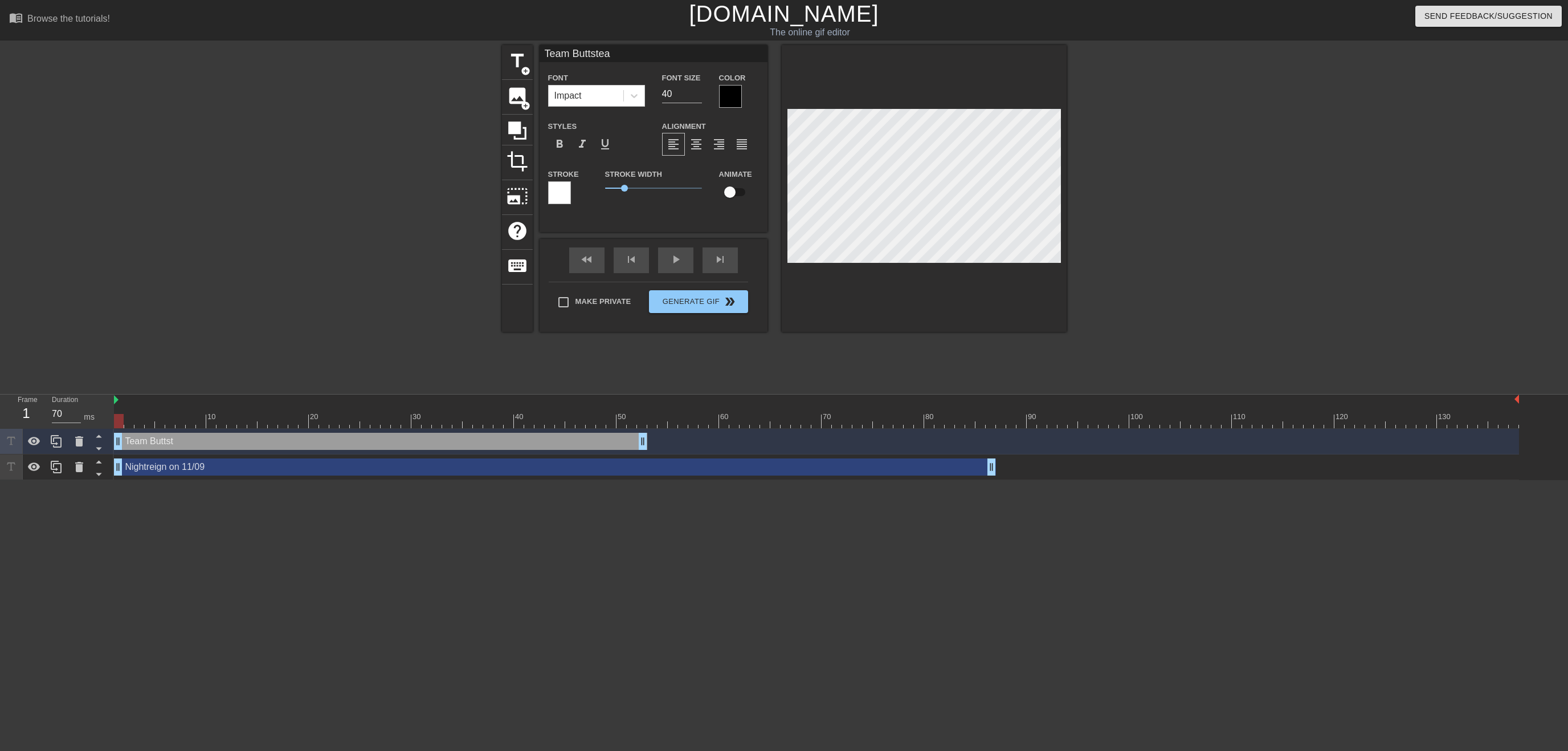
type input "Team Buttsteam"
type textarea "Team Buttsteam"
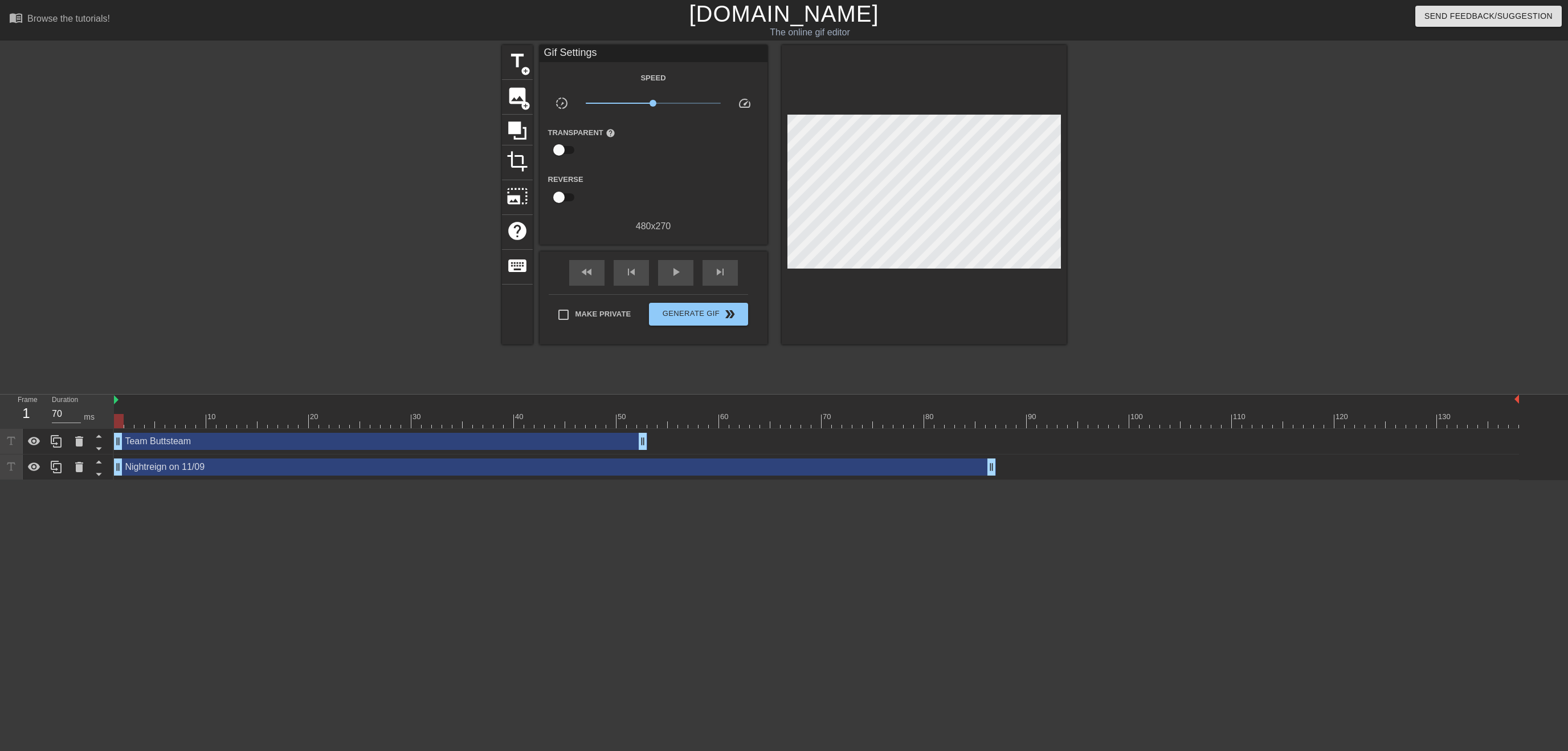
click at [420, 441] on div "Team Buttsteam drag_handle drag_handle" at bounding box center [380, 441] width 533 height 17
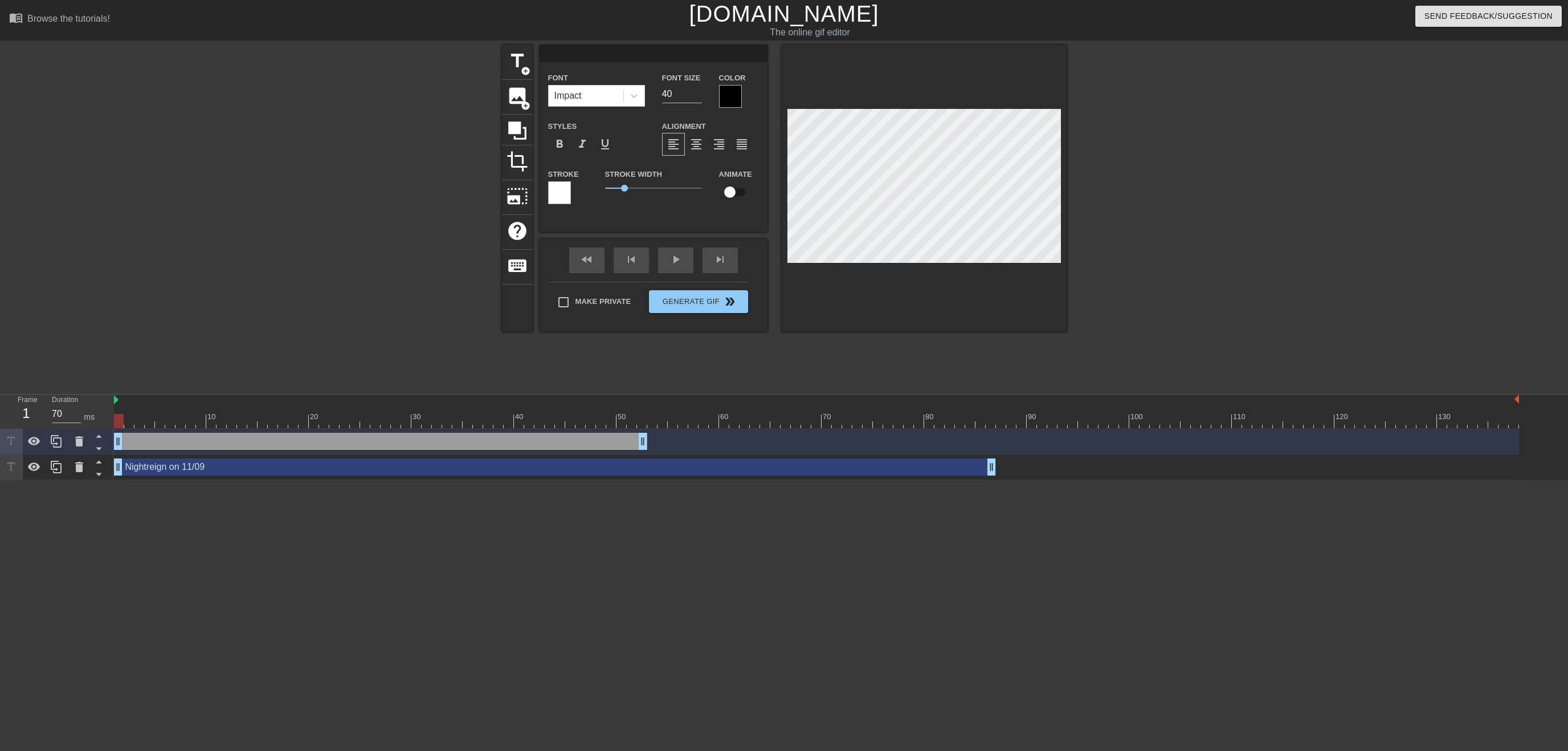
scroll to position [0, 0]
type input "T"
type textarea "T"
type input "Te"
type textarea "Te"
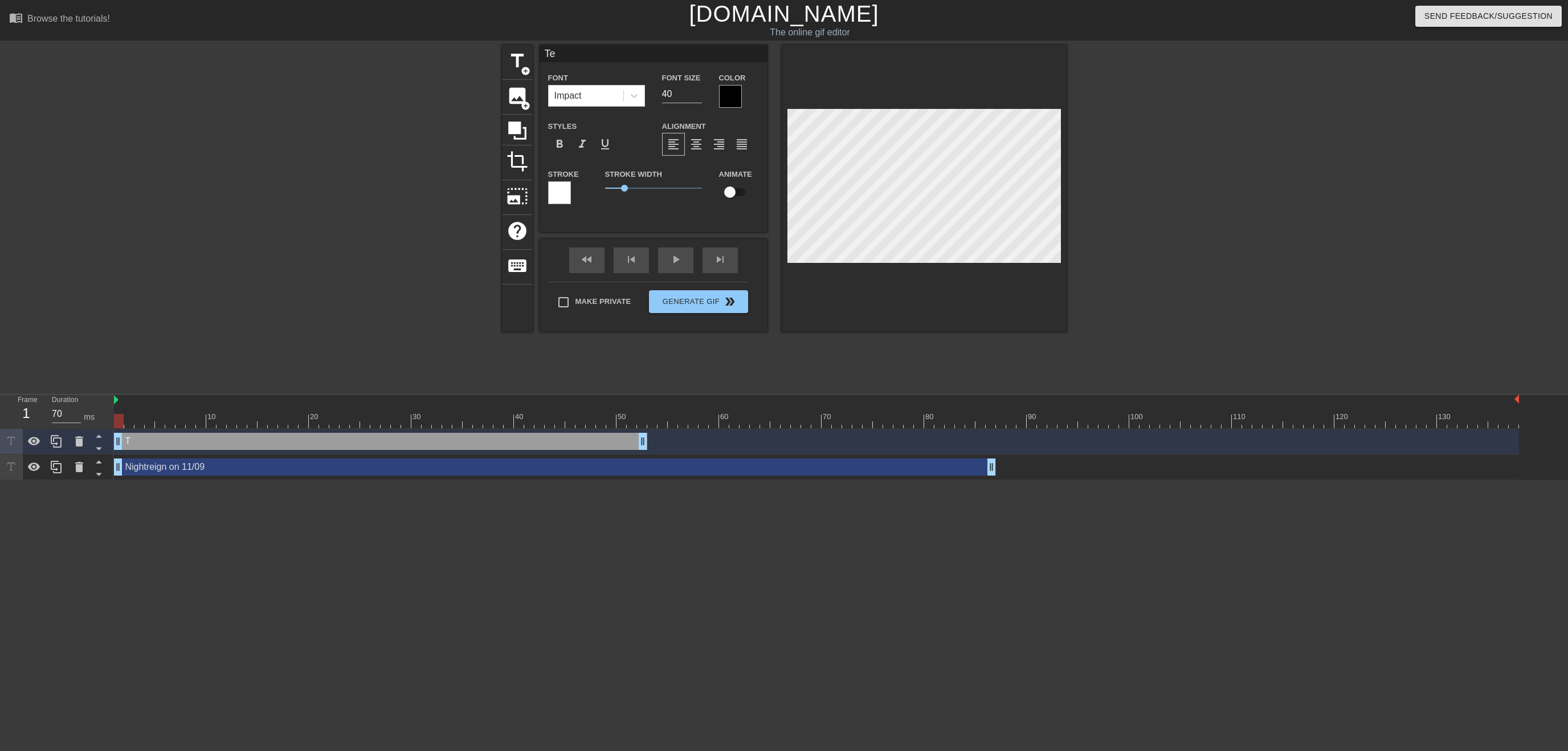
type input "Tea"
type textarea "Tea"
type input "Team"
type textarea "Team"
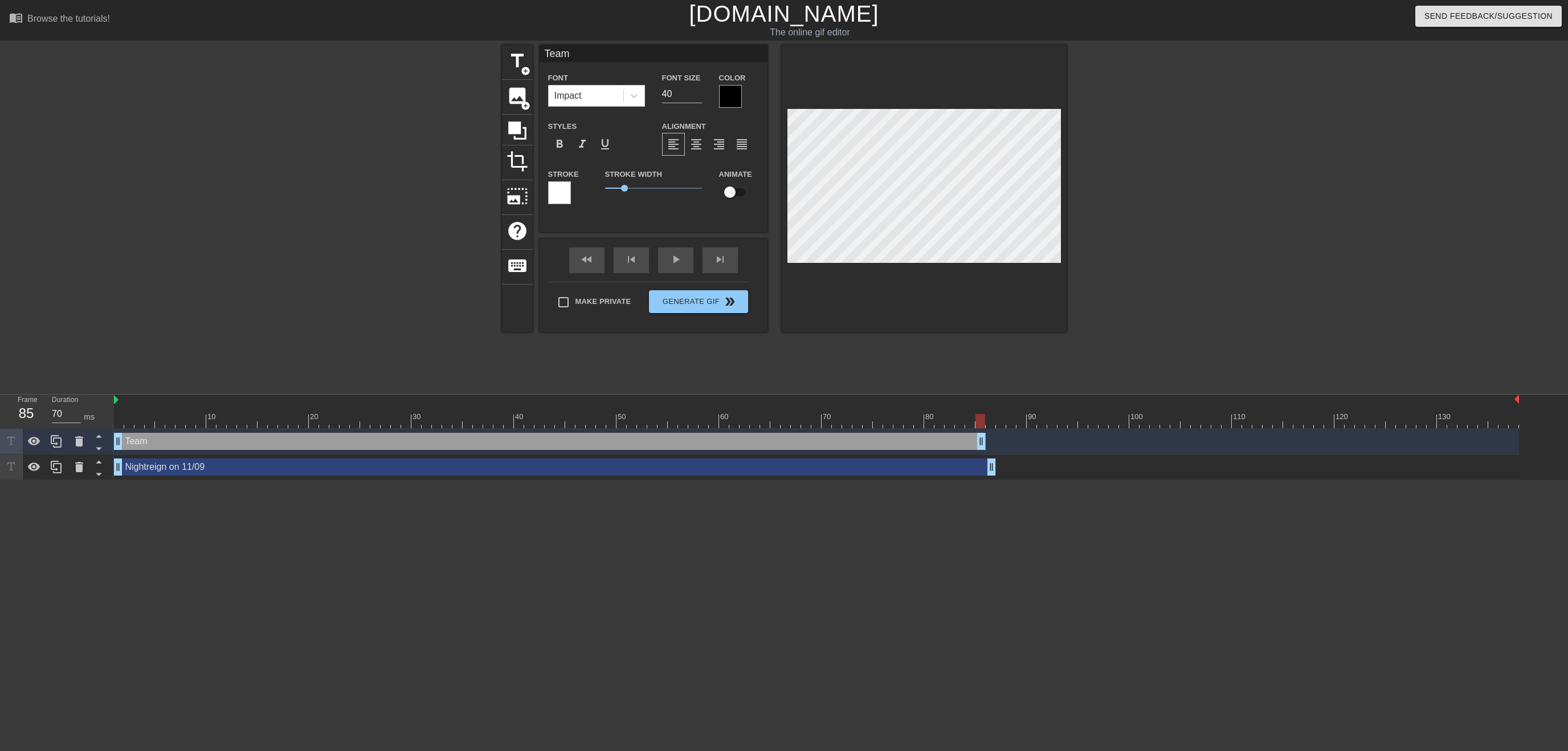
type input "60"
drag, startPoint x: 643, startPoint y: 439, endPoint x: 989, endPoint y: 428, distance: 346.2
click at [989, 428] on div "10 20 30 40 50 60 70 80 90 100 110 120 130 Team drag_handle drag_handle Nightre…" at bounding box center [841, 437] width 1454 height 86
click at [528, 72] on span "add_circle" at bounding box center [526, 71] width 10 height 10
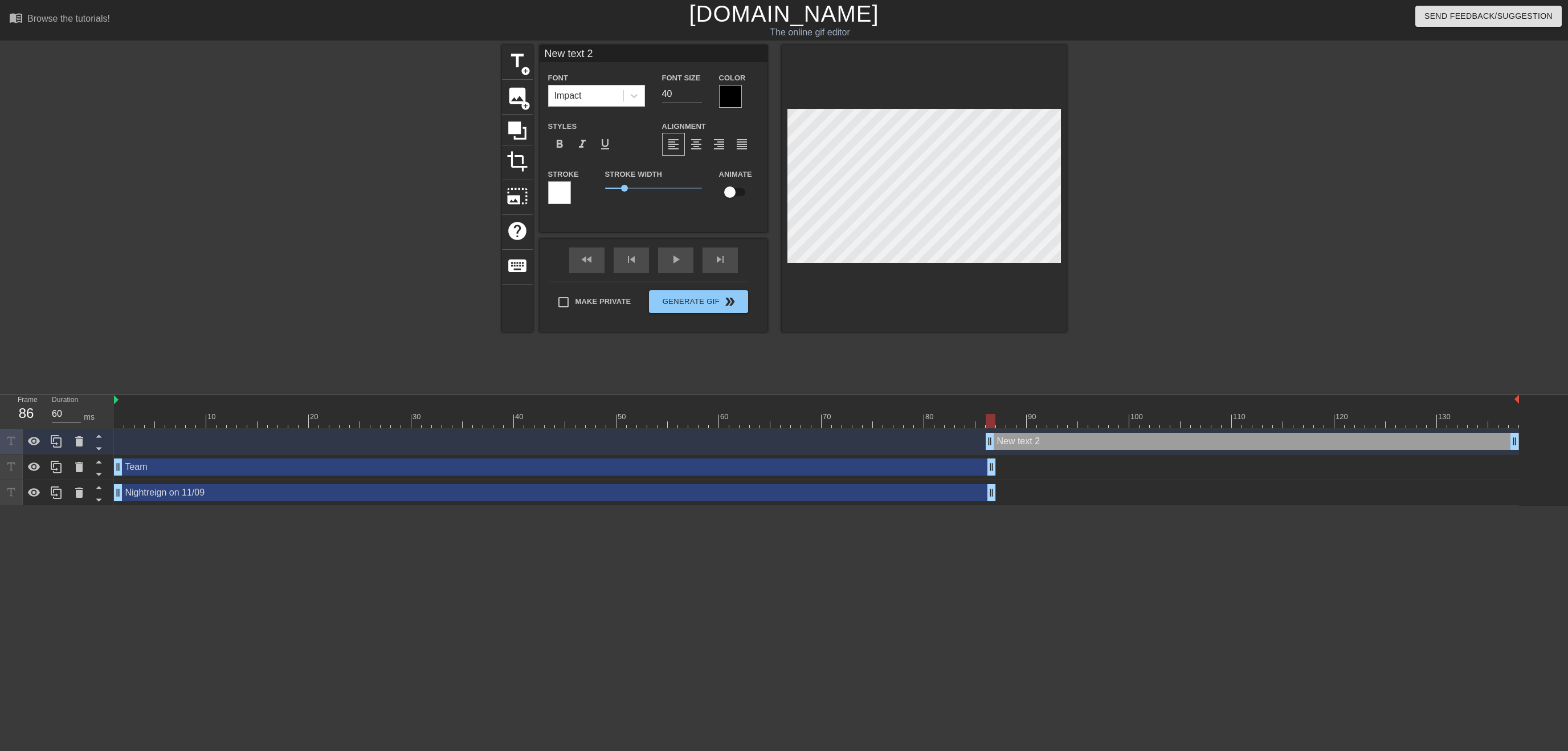
scroll to position [0, 2]
type input "B"
type textarea "B"
type input "Bu"
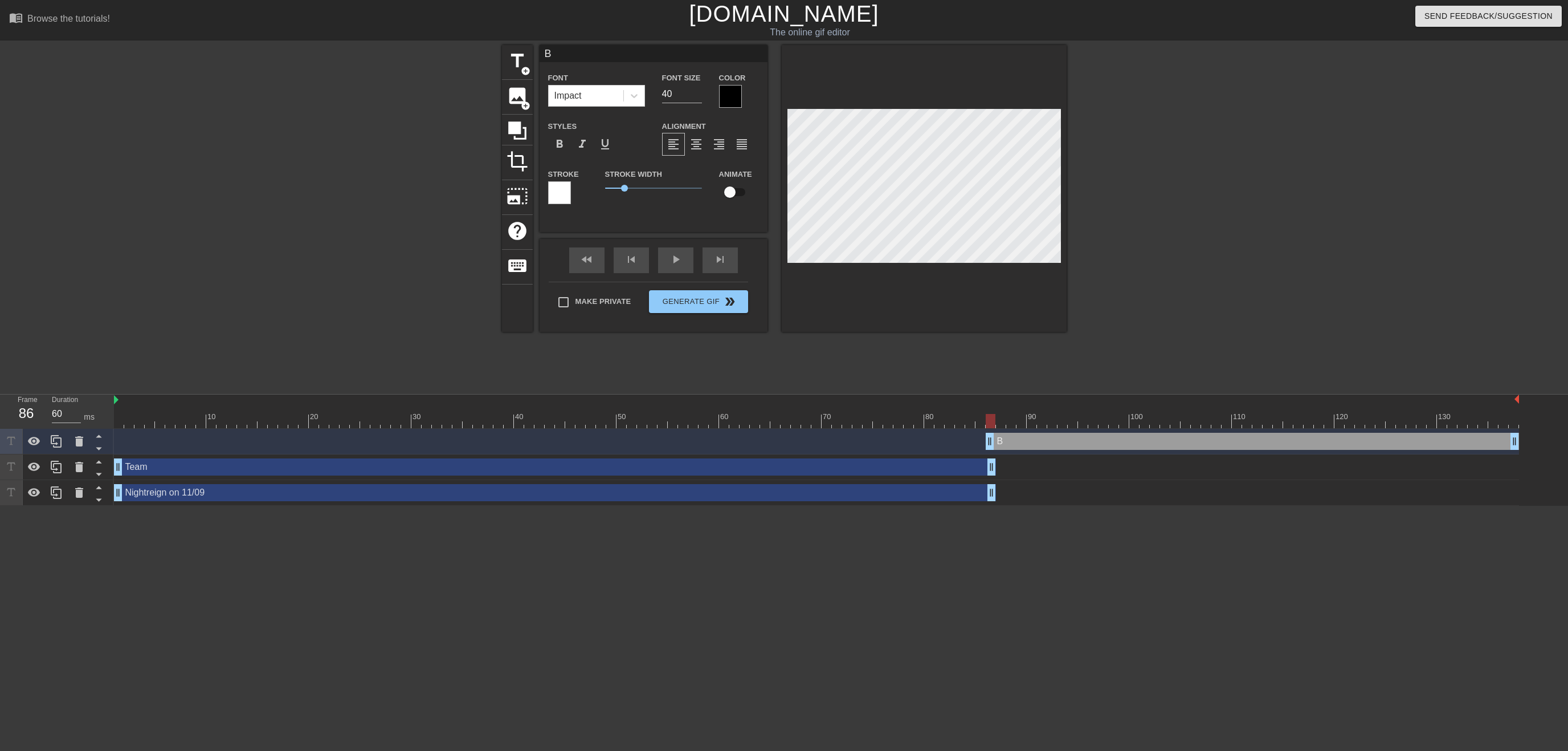
type textarea "Bu"
type input "But"
type textarea "But"
type input "Butt"
type textarea "Butt"
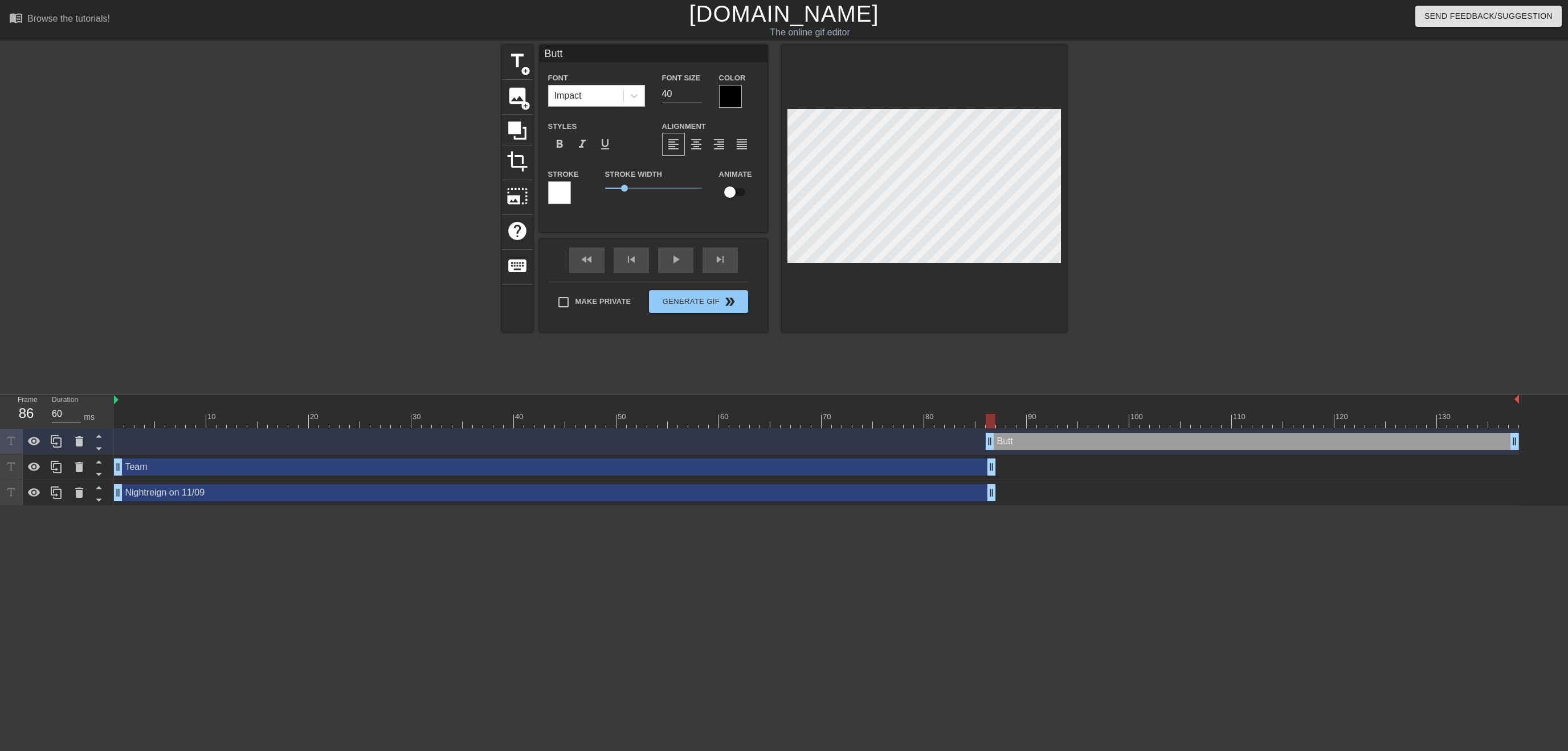
type input "Butte"
type textarea "Butte"
type input "Butt"
type textarea "Butt"
type input "Butts"
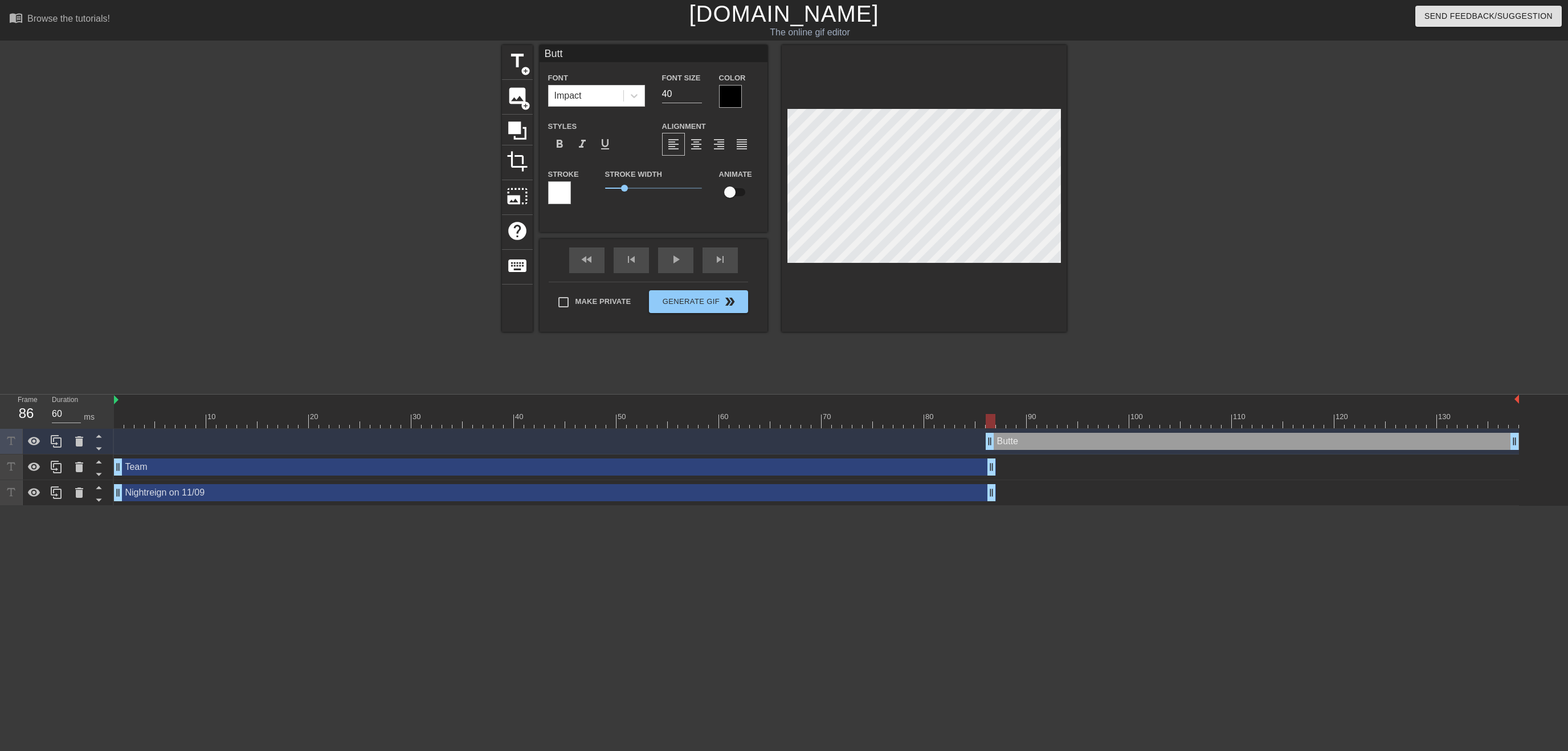
type textarea "Butts"
type input "Buttst"
type textarea "Buttst"
type input "Buttste"
type textarea "Buttste"
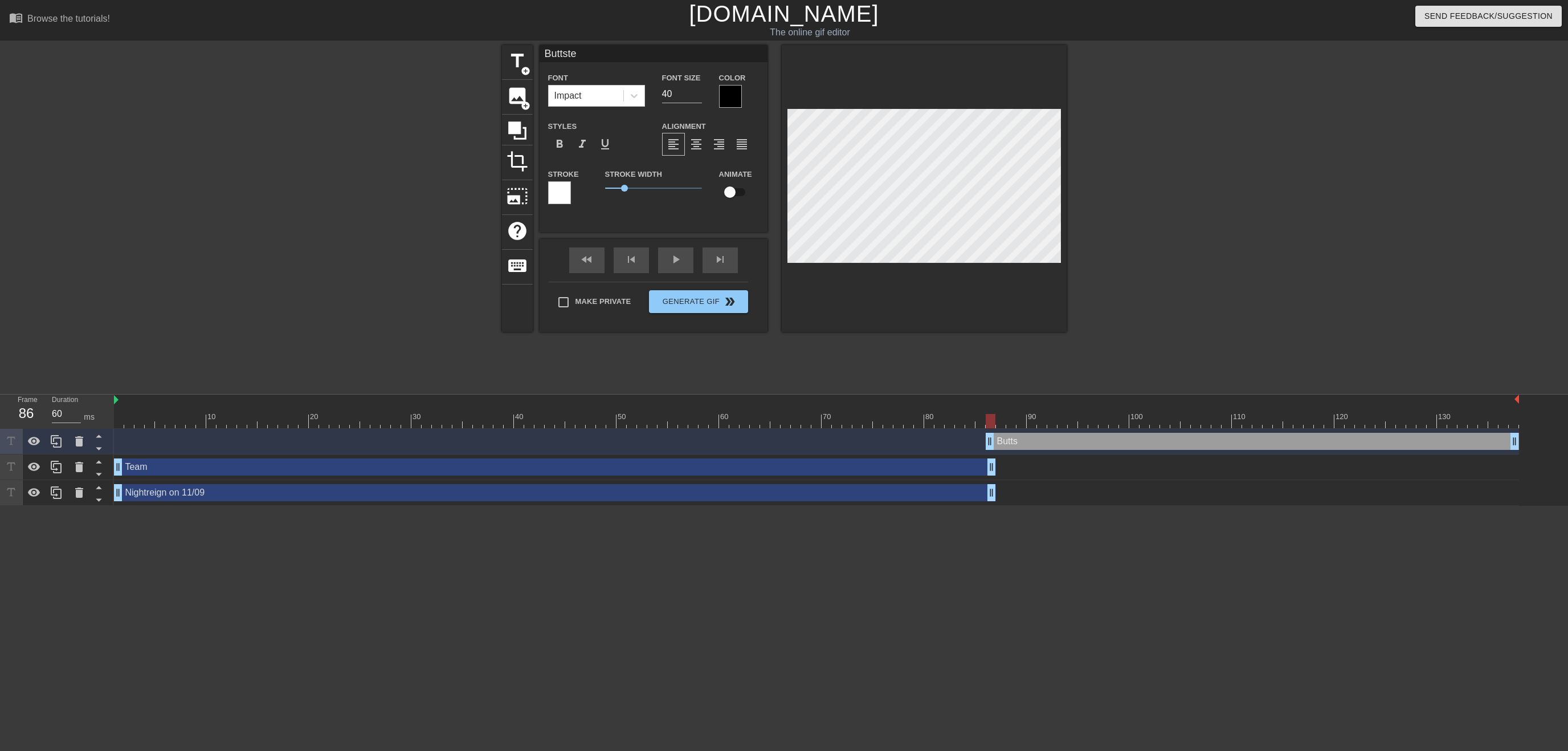
type input "Buttstea"
type textarea "Buttstea"
type input "Buttsteam"
type textarea "Buttsteam"
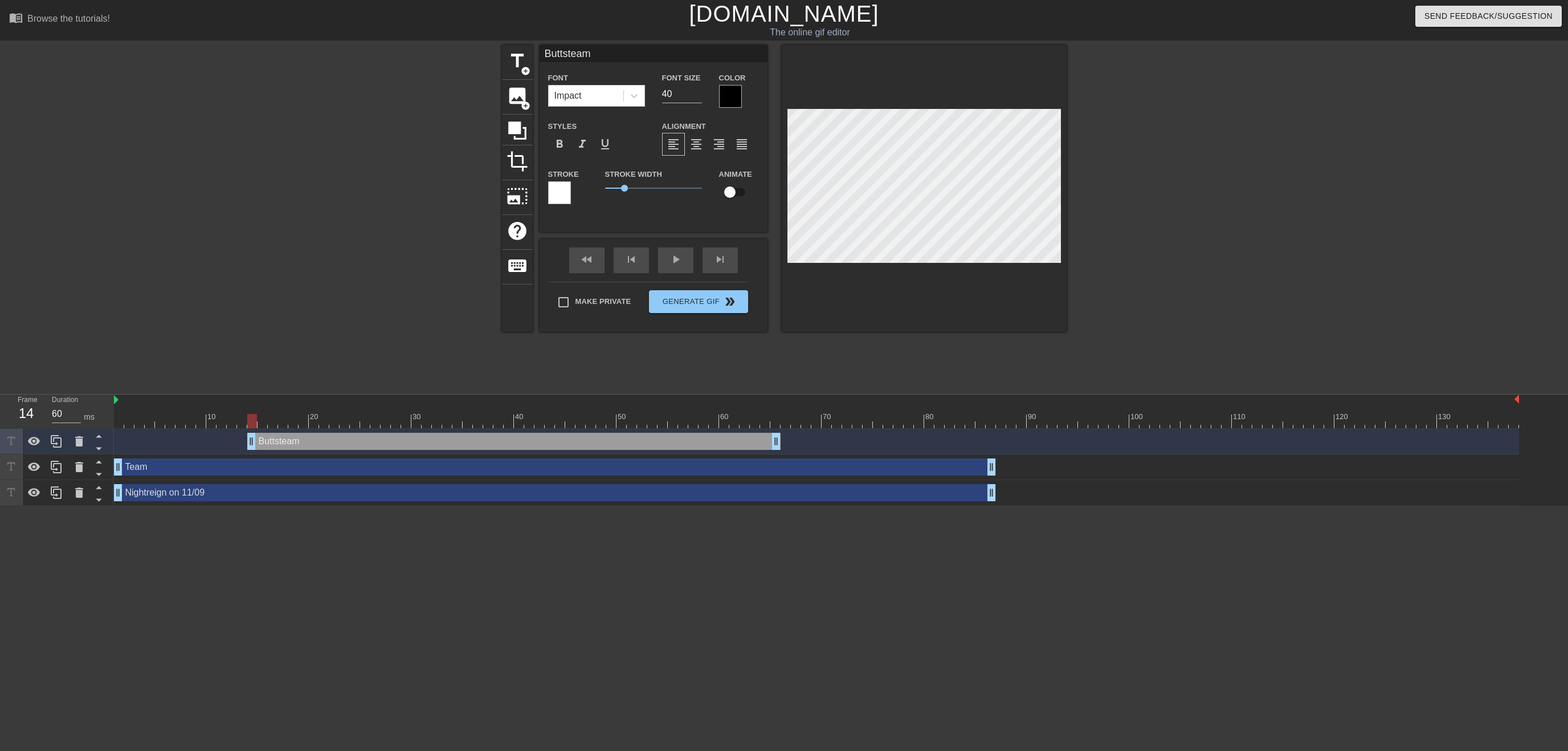
drag, startPoint x: 1023, startPoint y: 443, endPoint x: 287, endPoint y: 432, distance: 736.1
click at [287, 432] on div "Buttsteam drag_handle drag_handle" at bounding box center [817, 441] width 1405 height 25
drag, startPoint x: 707, startPoint y: 439, endPoint x: 855, endPoint y: 439, distance: 148.0
click at [790, 441] on div "Buttsteam drag_handle drag_handle" at bounding box center [595, 441] width 533 height 17
drag, startPoint x: 861, startPoint y: 439, endPoint x: 991, endPoint y: 447, distance: 130.2
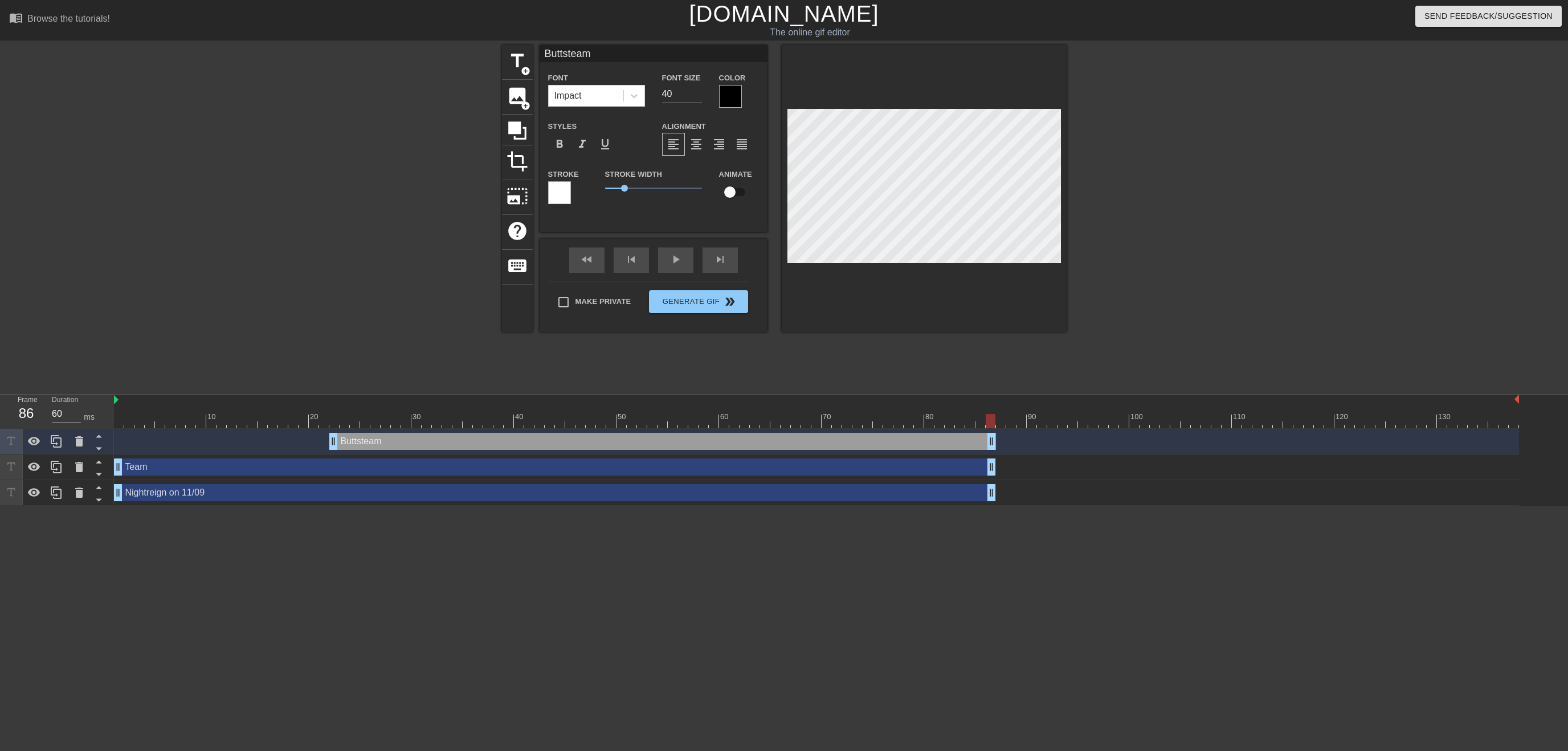
click at [991, 447] on div "Buttsteam drag_handle drag_handle" at bounding box center [662, 441] width 667 height 17
drag, startPoint x: 764, startPoint y: 441, endPoint x: 762, endPoint y: 432, distance: 9.2
click at [762, 432] on div "Buttsteam drag_handle drag_handle" at bounding box center [817, 441] width 1405 height 25
drag, startPoint x: 333, startPoint y: 447, endPoint x: 478, endPoint y: 441, distance: 145.1
click at [478, 441] on div "Buttsteam drag_handle drag_handle" at bounding box center [734, 441] width 523 height 17
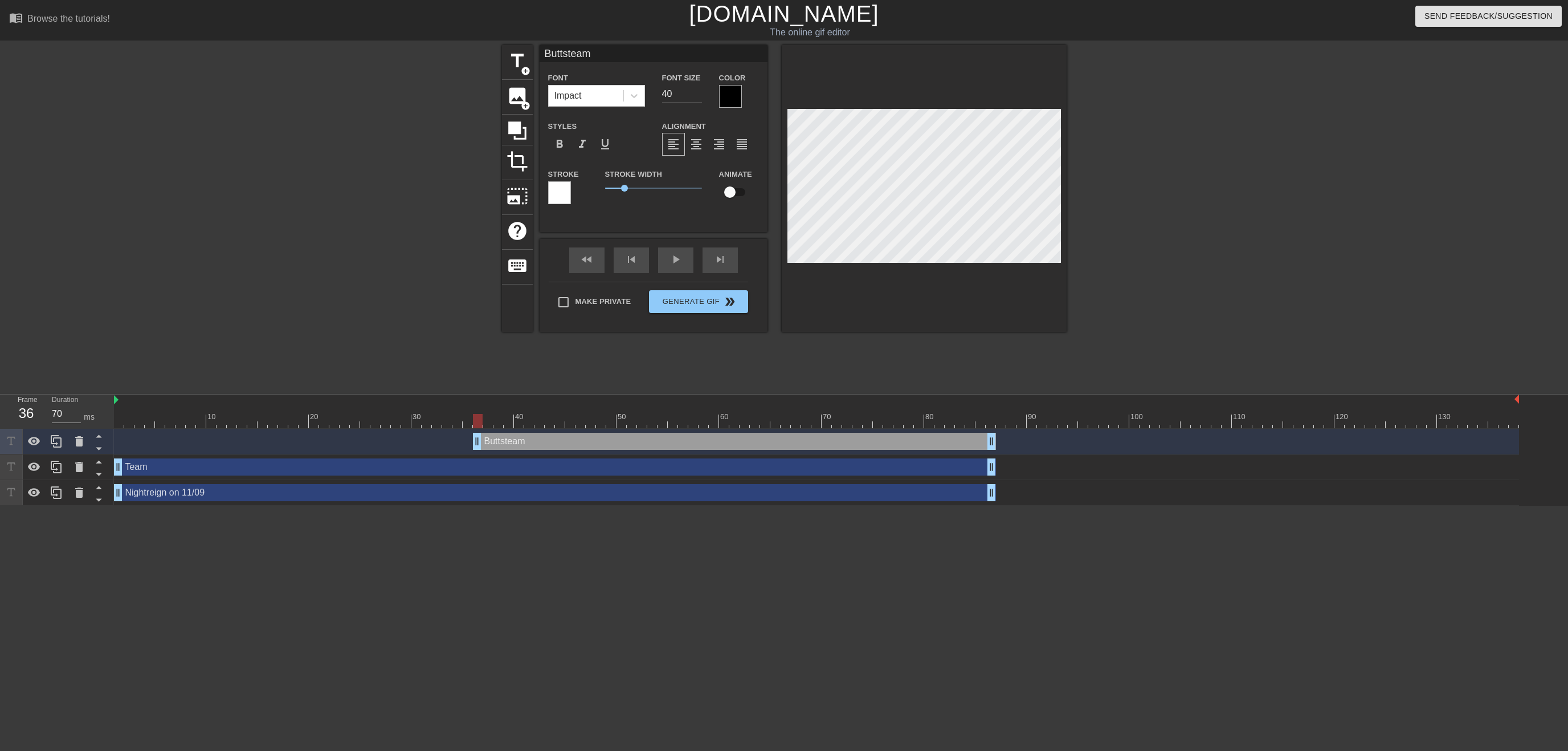
drag, startPoint x: 479, startPoint y: 422, endPoint x: 482, endPoint y: 416, distance: 6.7
click at [482, 416] on div at bounding box center [478, 420] width 10 height 14
drag, startPoint x: 528, startPoint y: 445, endPoint x: 357, endPoint y: 452, distance: 171.1
click at [357, 452] on div "Buttsteam drag_handle drag_handle" at bounding box center [817, 441] width 1405 height 25
drag, startPoint x: 817, startPoint y: 441, endPoint x: 982, endPoint y: 443, distance: 165.0
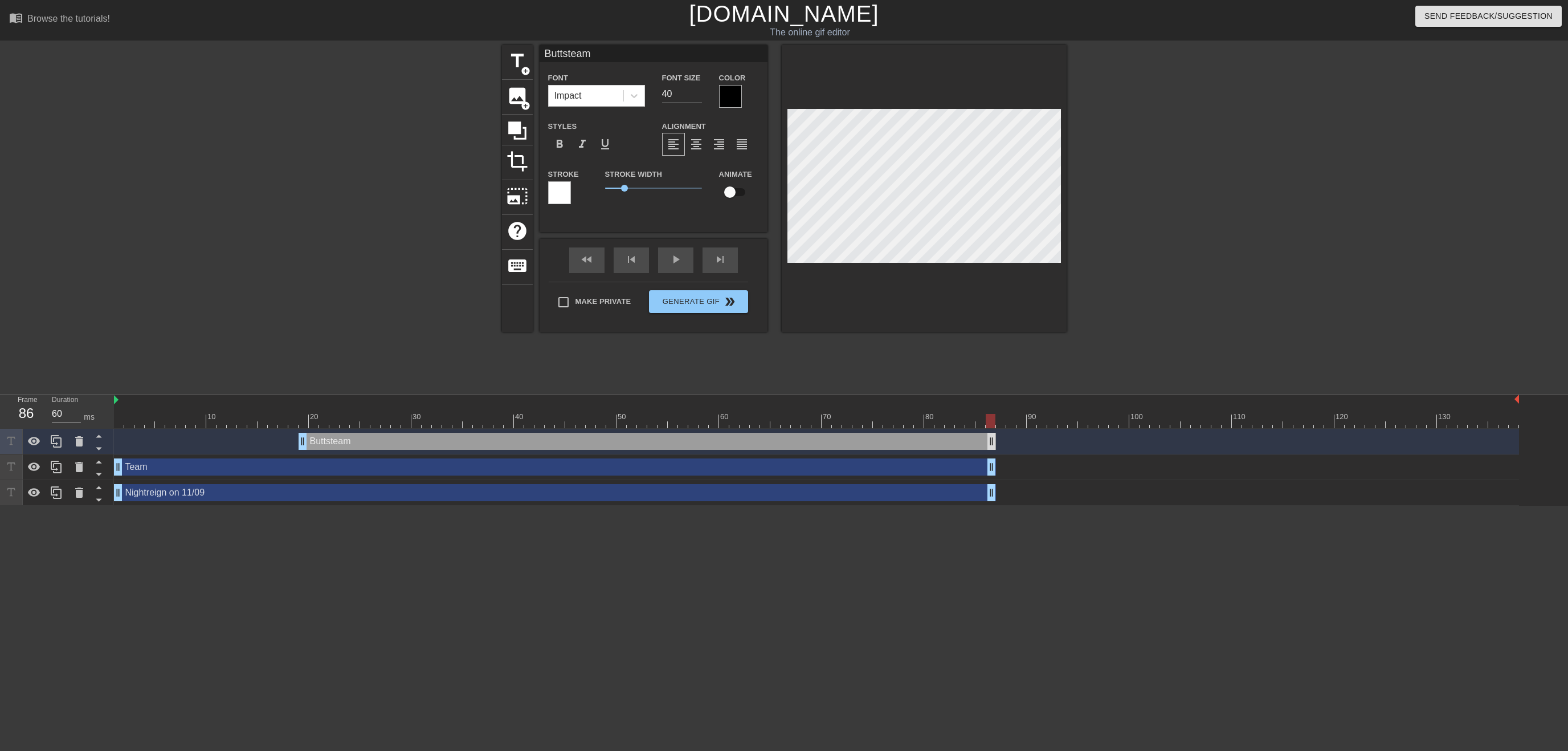
click at [986, 443] on div "Buttsteam drag_handle drag_handle" at bounding box center [817, 441] width 1405 height 17
type input "70"
click at [519, 51] on span "title" at bounding box center [517, 61] width 22 height 22
type input "New text 3"
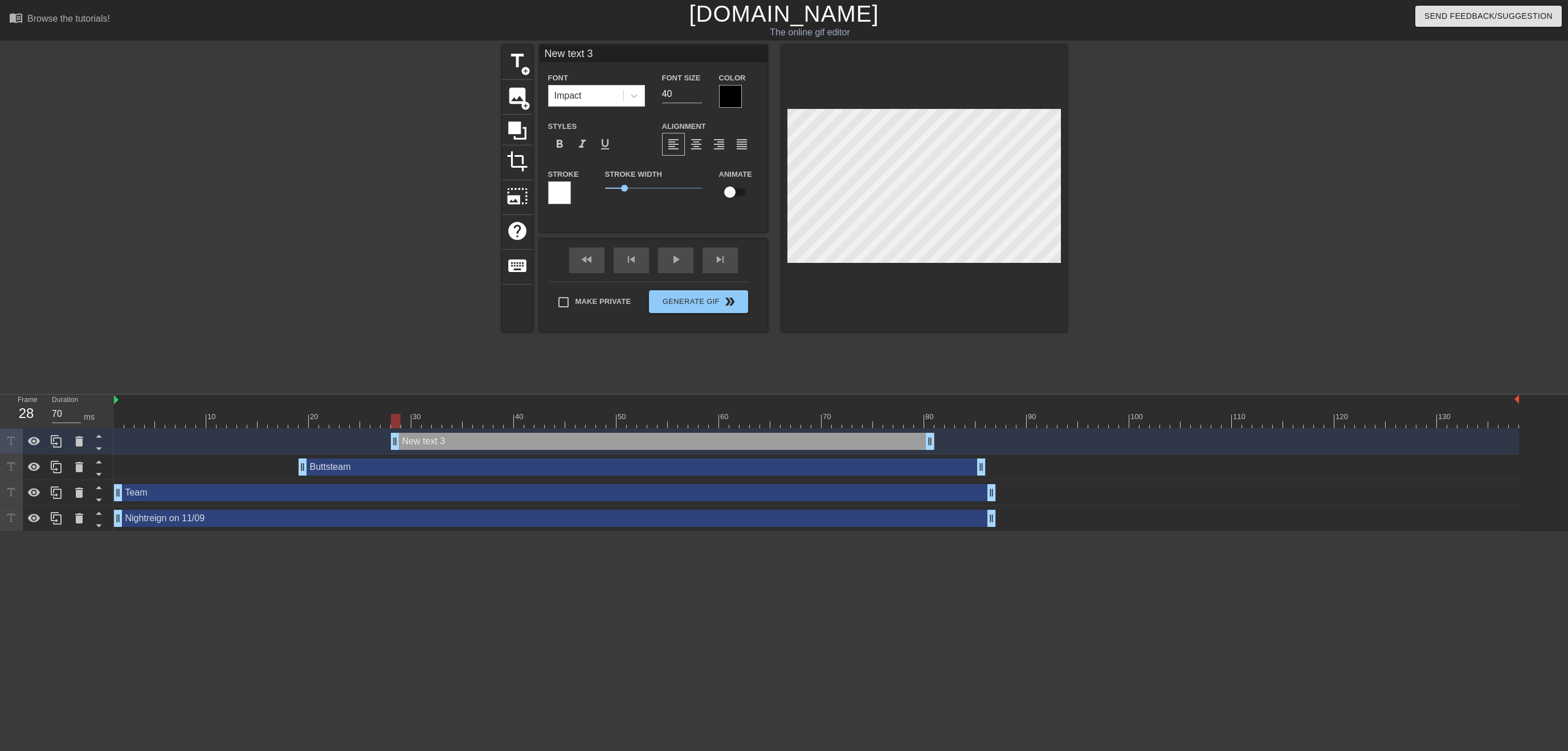
drag, startPoint x: 1022, startPoint y: 437, endPoint x: 435, endPoint y: 466, distance: 587.7
click at [435, 466] on div "New text 3 drag_handle drag_handle Buttsteam drag_handle drag_handle Team drag_…" at bounding box center [841, 480] width 1454 height 103
drag, startPoint x: 936, startPoint y: 439, endPoint x: 989, endPoint y: 441, distance: 53.0
click at [989, 441] on div "New text 3 drag_handle drag_handle" at bounding box center [693, 441] width 605 height 17
type input "60"
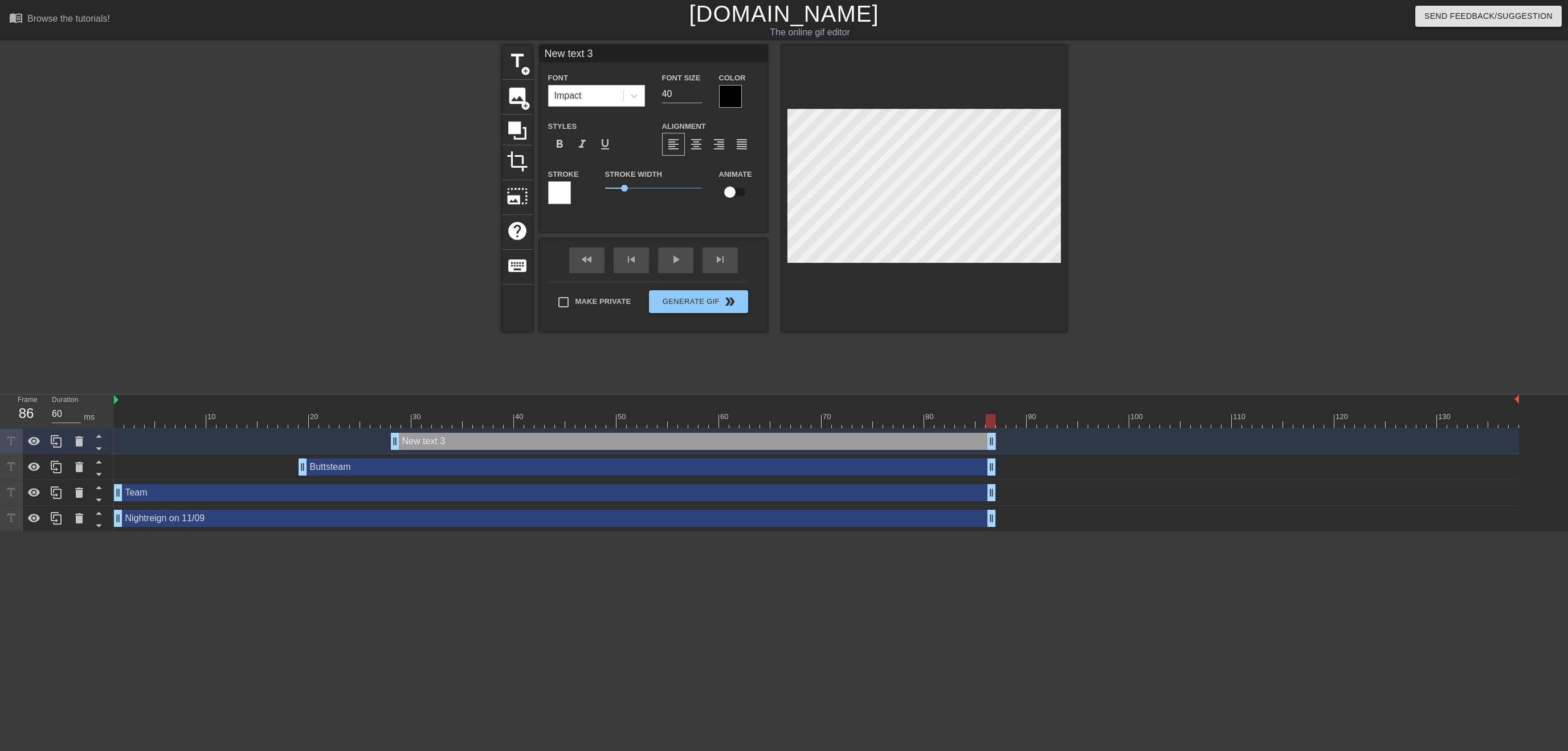
drag, startPoint x: 982, startPoint y: 466, endPoint x: 996, endPoint y: 464, distance: 14.1
click at [996, 464] on div "Buttsteam drag_handle drag_handle" at bounding box center [817, 467] width 1405 height 17
type input "A"
type textarea "A"
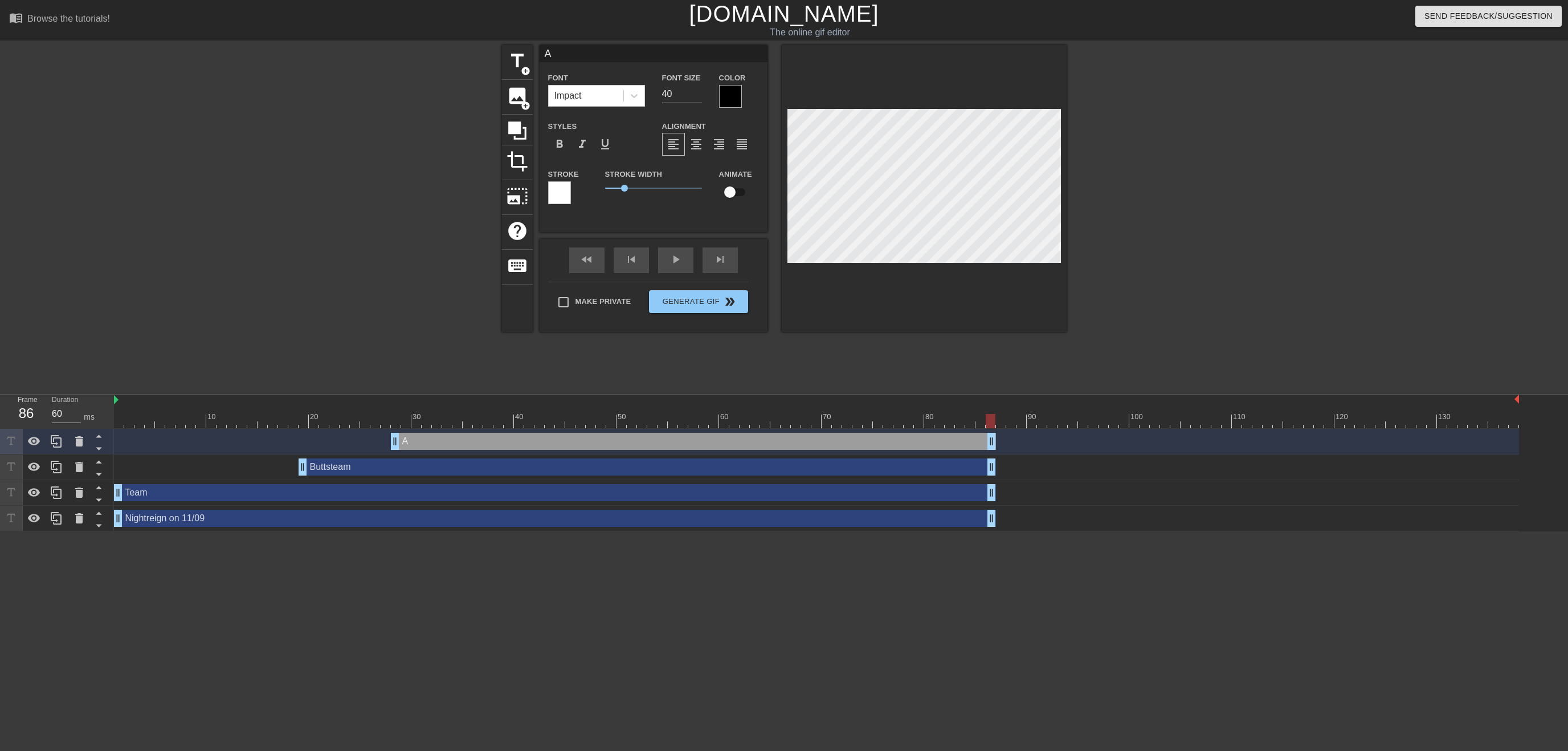
type input "AS"
type textarea "AS"
type input "ASE"
type textarea "ASE"
type input "AS"
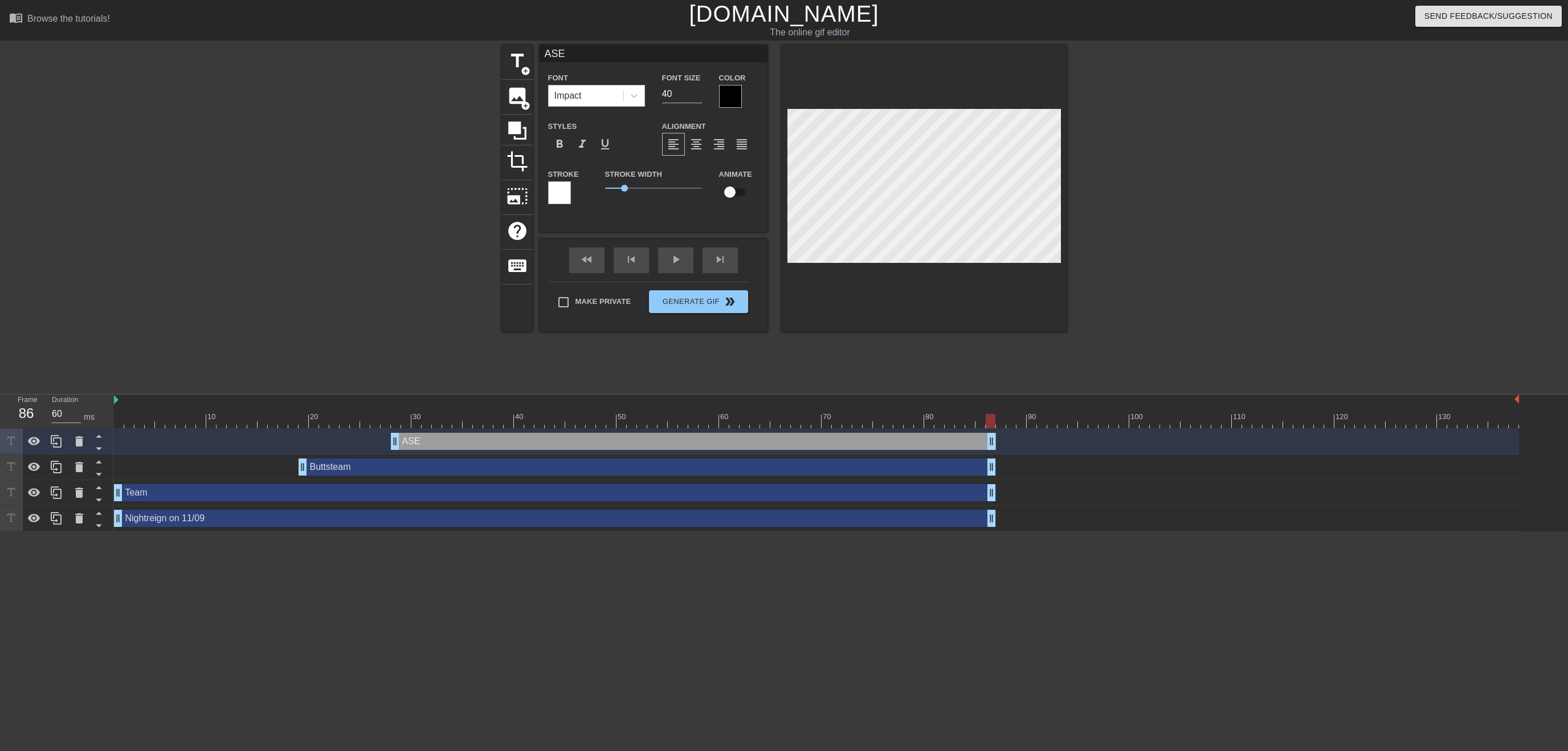
type textarea "AS"
type input "ASS"
type textarea "ASS"
type input "ASSE"
type textarea "ASSE"
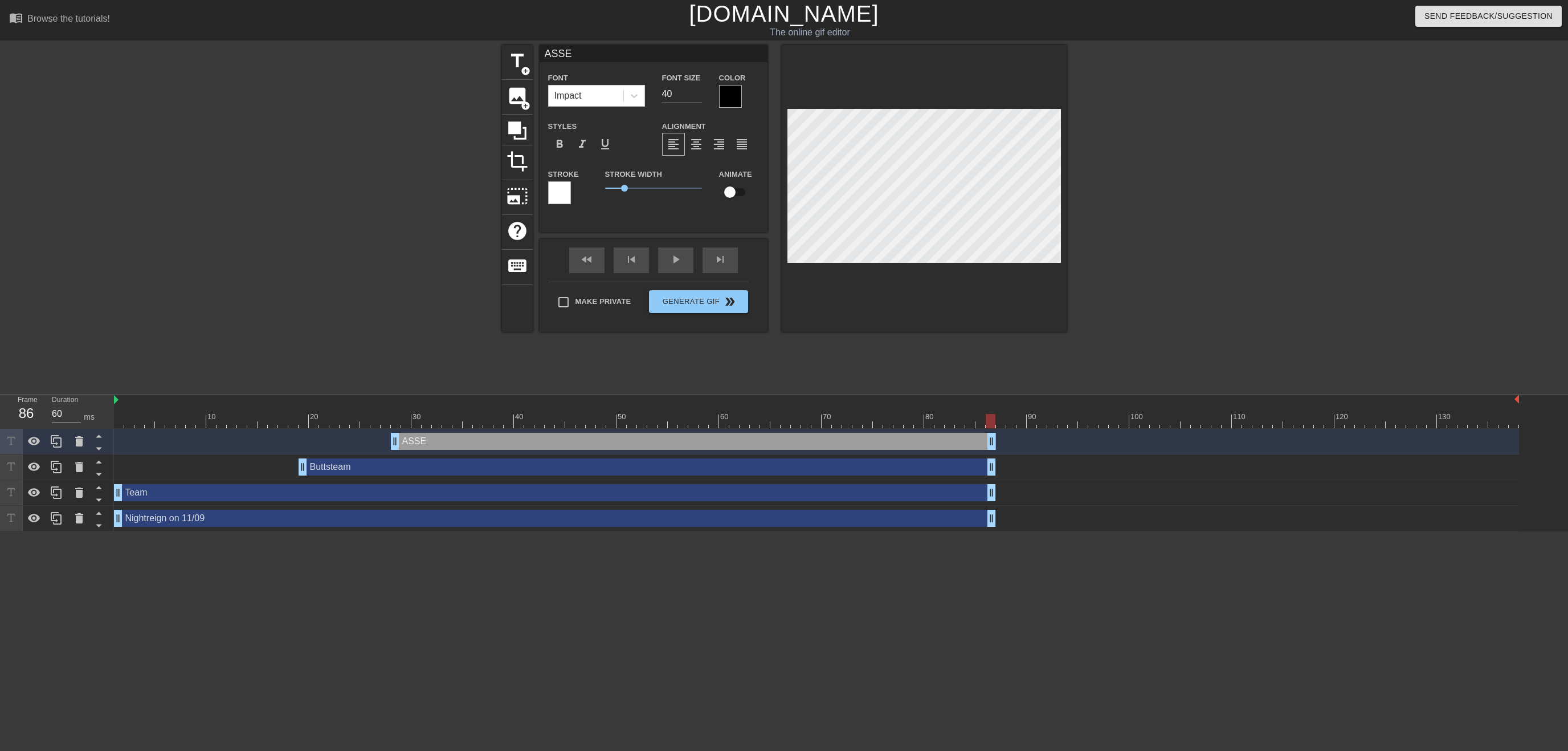
type input "ASSEM"
type textarea "ASSEM"
type input "ASSEMB"
type textarea "ASSEMB"
type input "ASSEMBL"
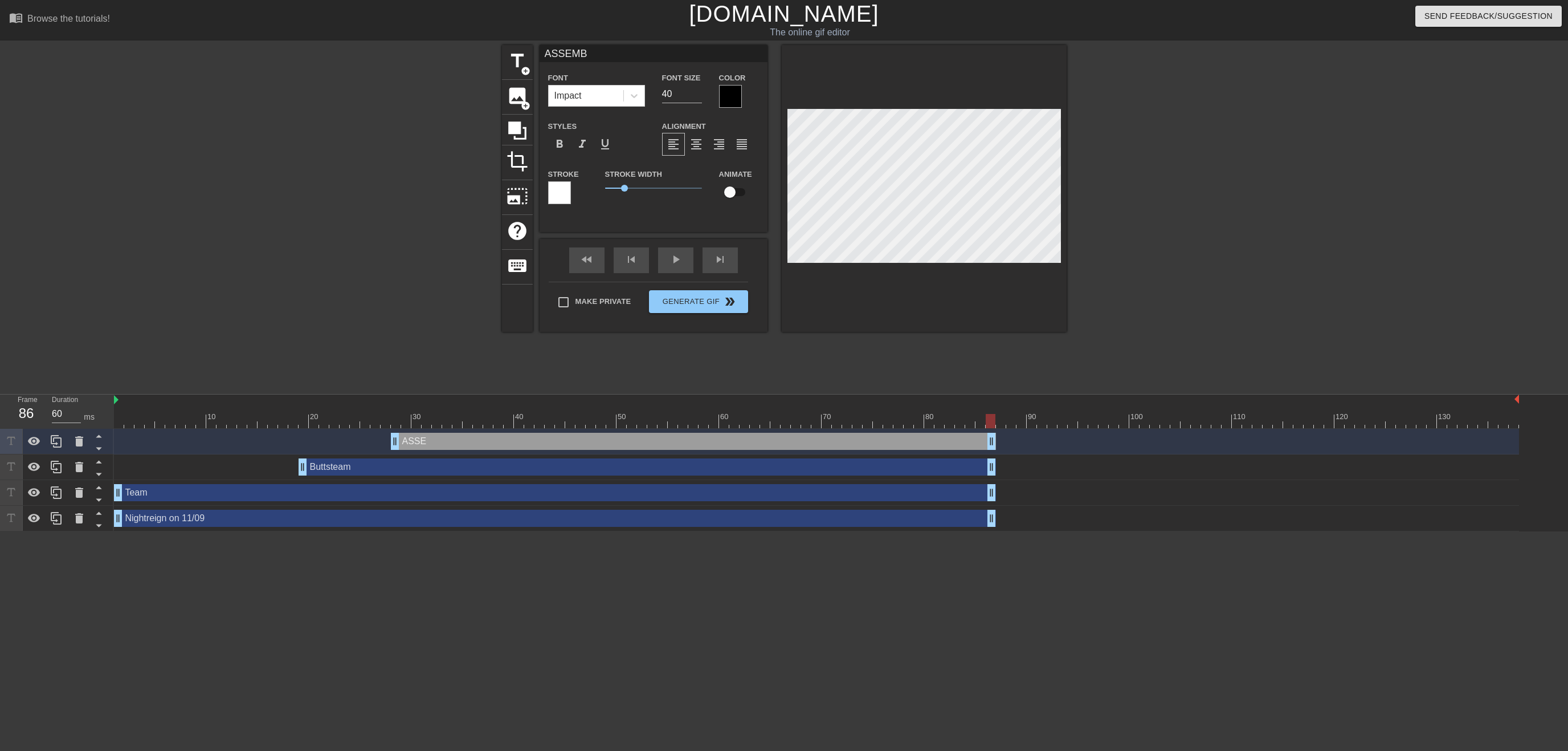
type textarea "ASSEMBL"
type input "ASSEMBLE"
type textarea "ASSEMBLE"
type input "ASSEMBLE!"
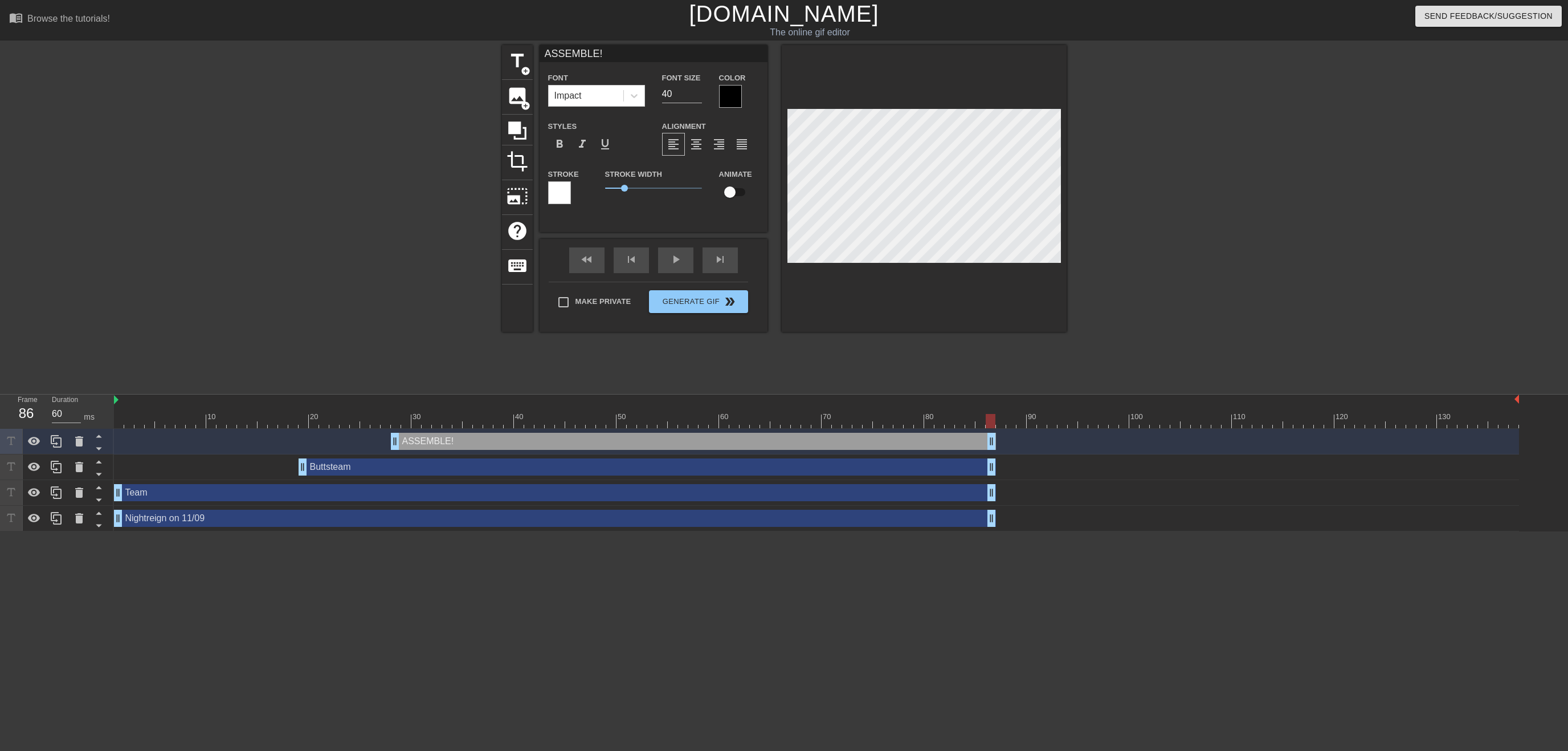
type textarea "ASSEMBLE!"
click at [995, 419] on div at bounding box center [817, 420] width 1405 height 14
type input "70"
drag, startPoint x: 993, startPoint y: 419, endPoint x: 1104, endPoint y: 424, distance: 111.1
click at [1104, 424] on div at bounding box center [1103, 420] width 10 height 14
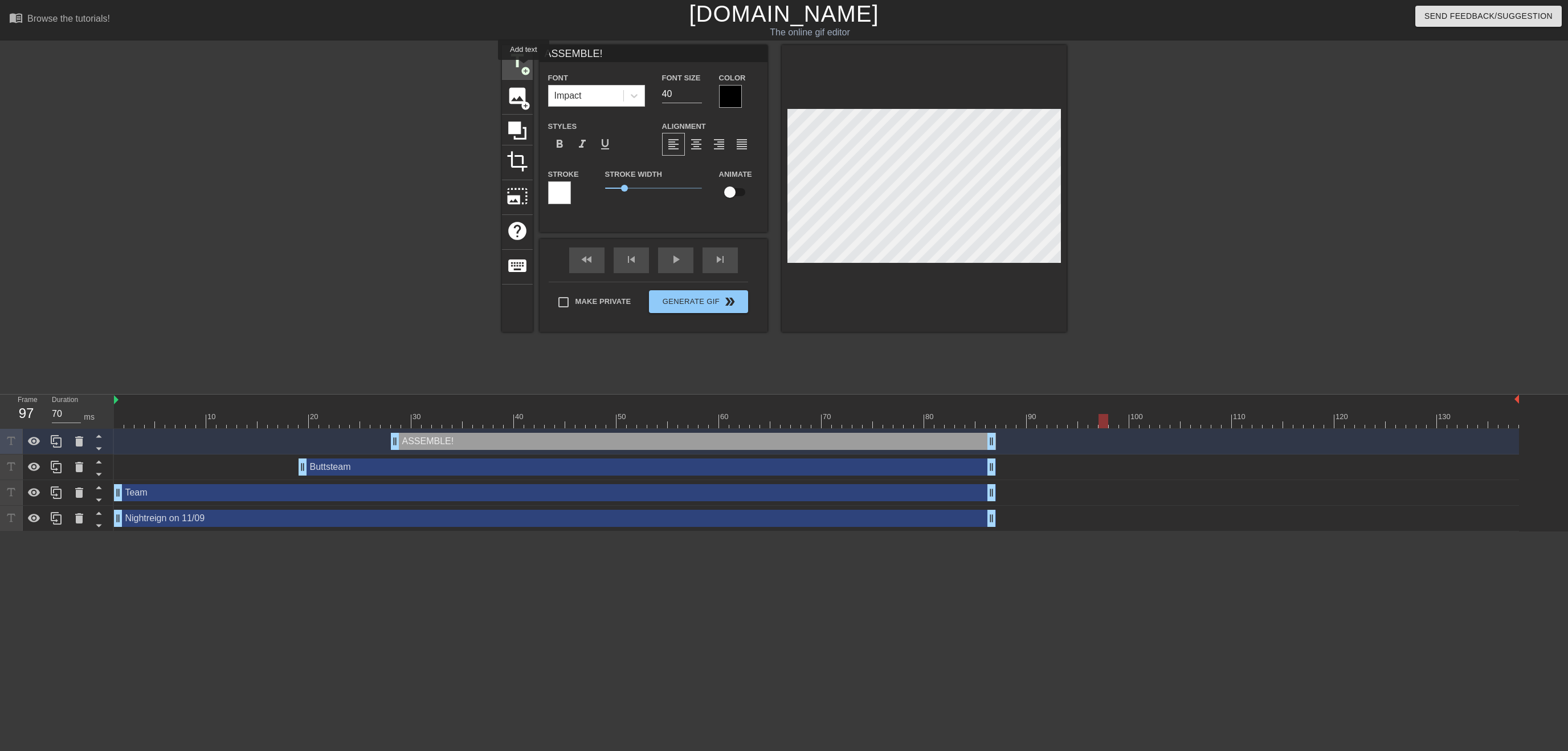
click at [517, 65] on span "title" at bounding box center [517, 61] width 22 height 22
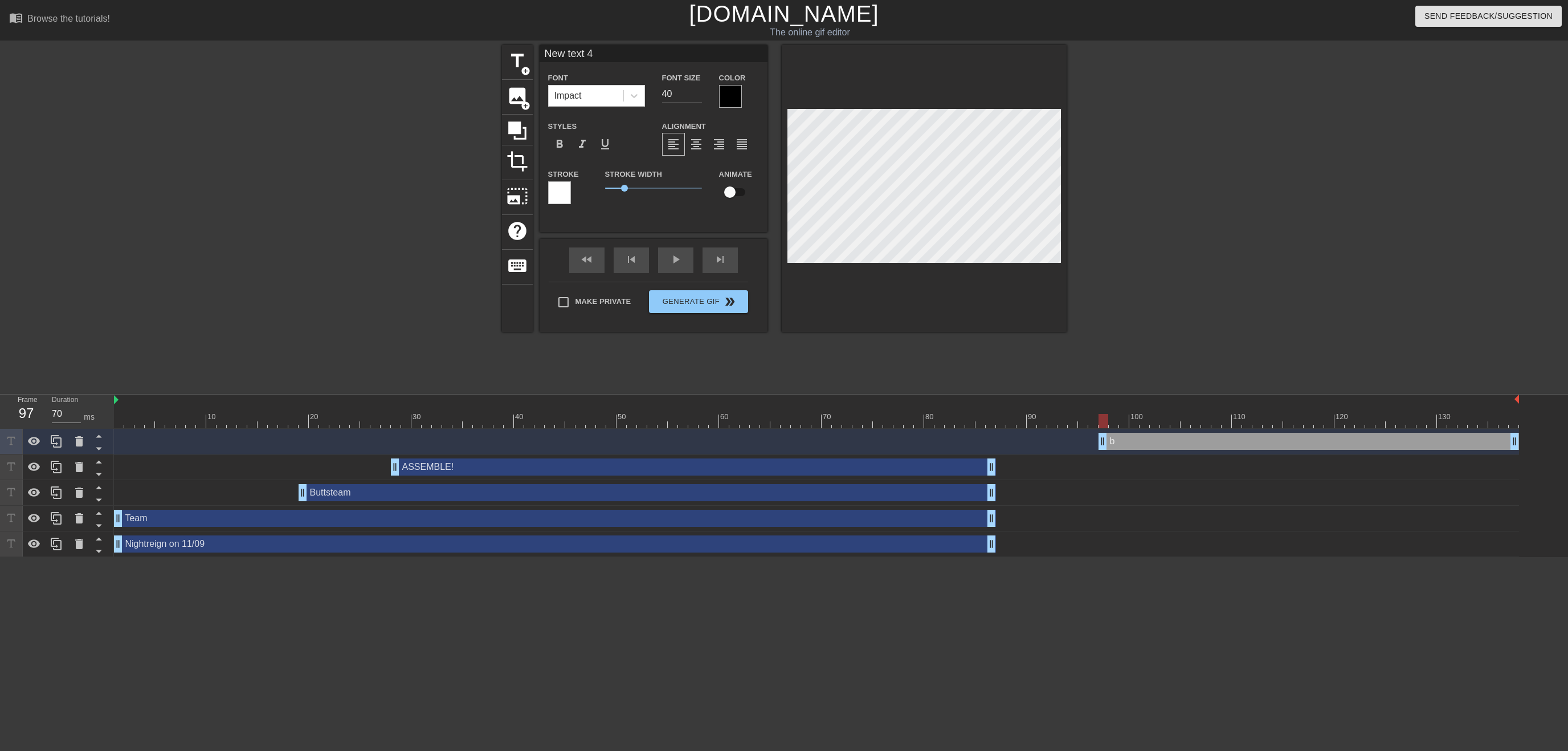
type input "b"
type textarea "b"
type input "bO"
type textarea "bO"
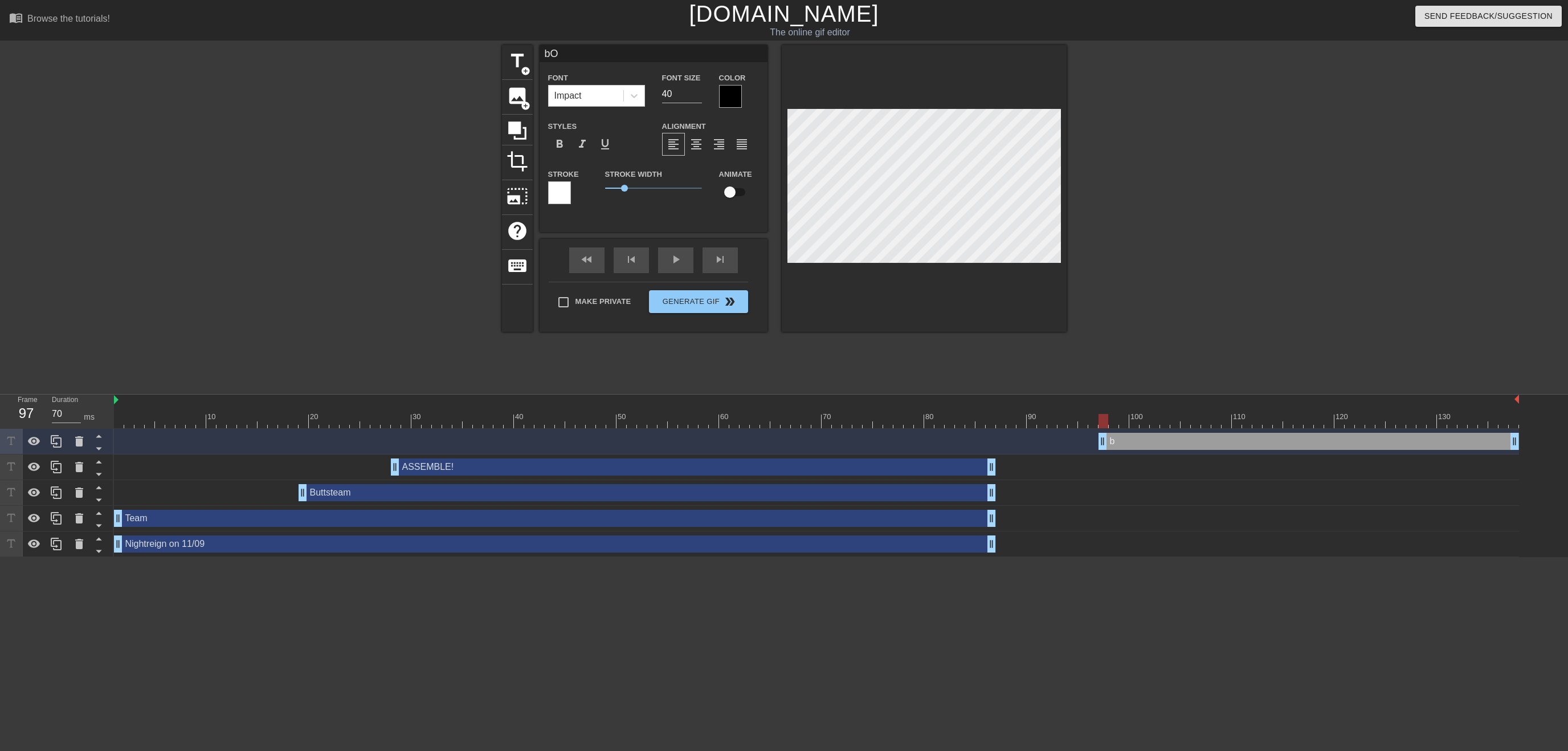
type input "bOA"
type textarea "bOA"
type input "bOAB"
type textarea "bOAB"
type input "B"
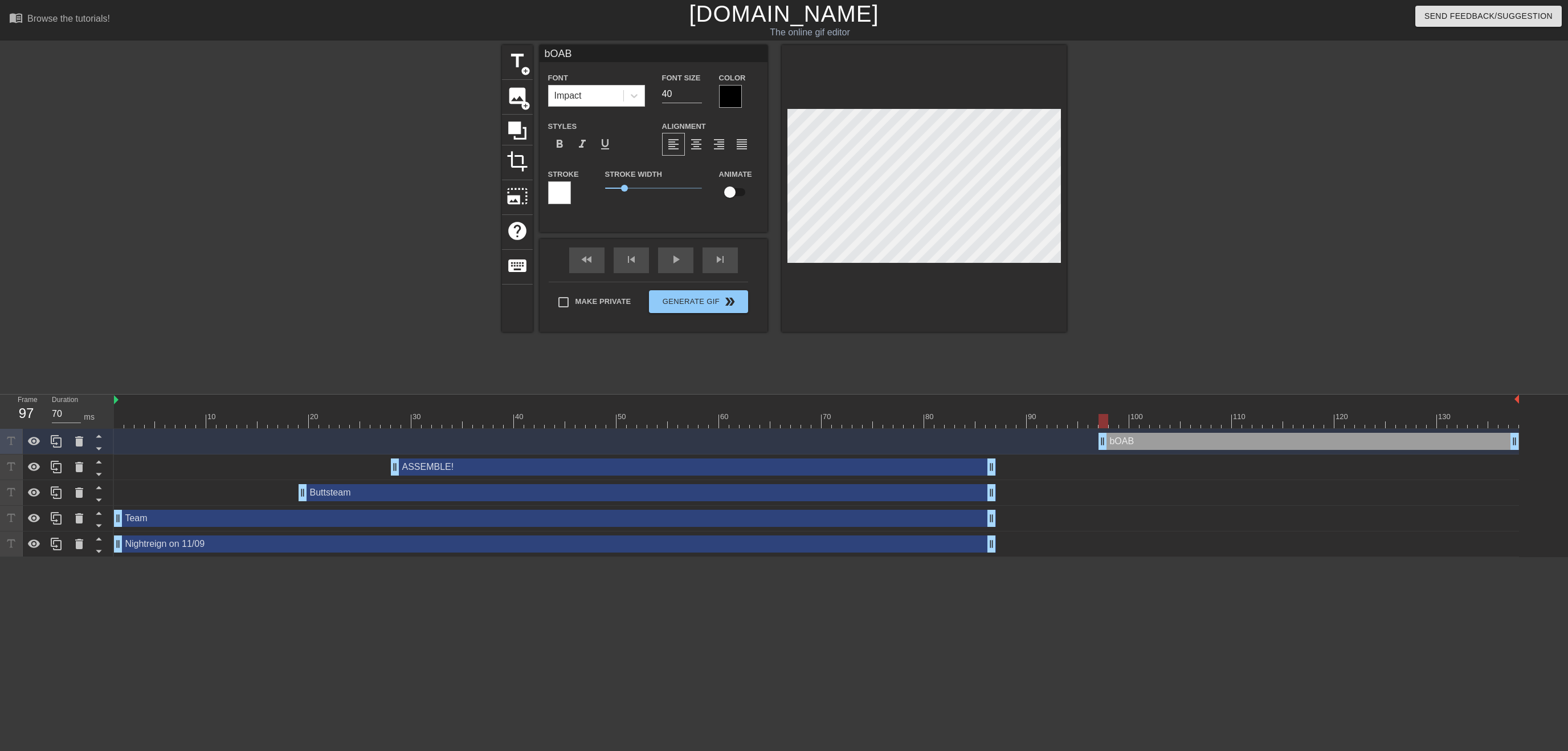
type textarea "B"
type input "Bo"
type textarea "Bo"
type input "Boa"
type textarea "Boa"
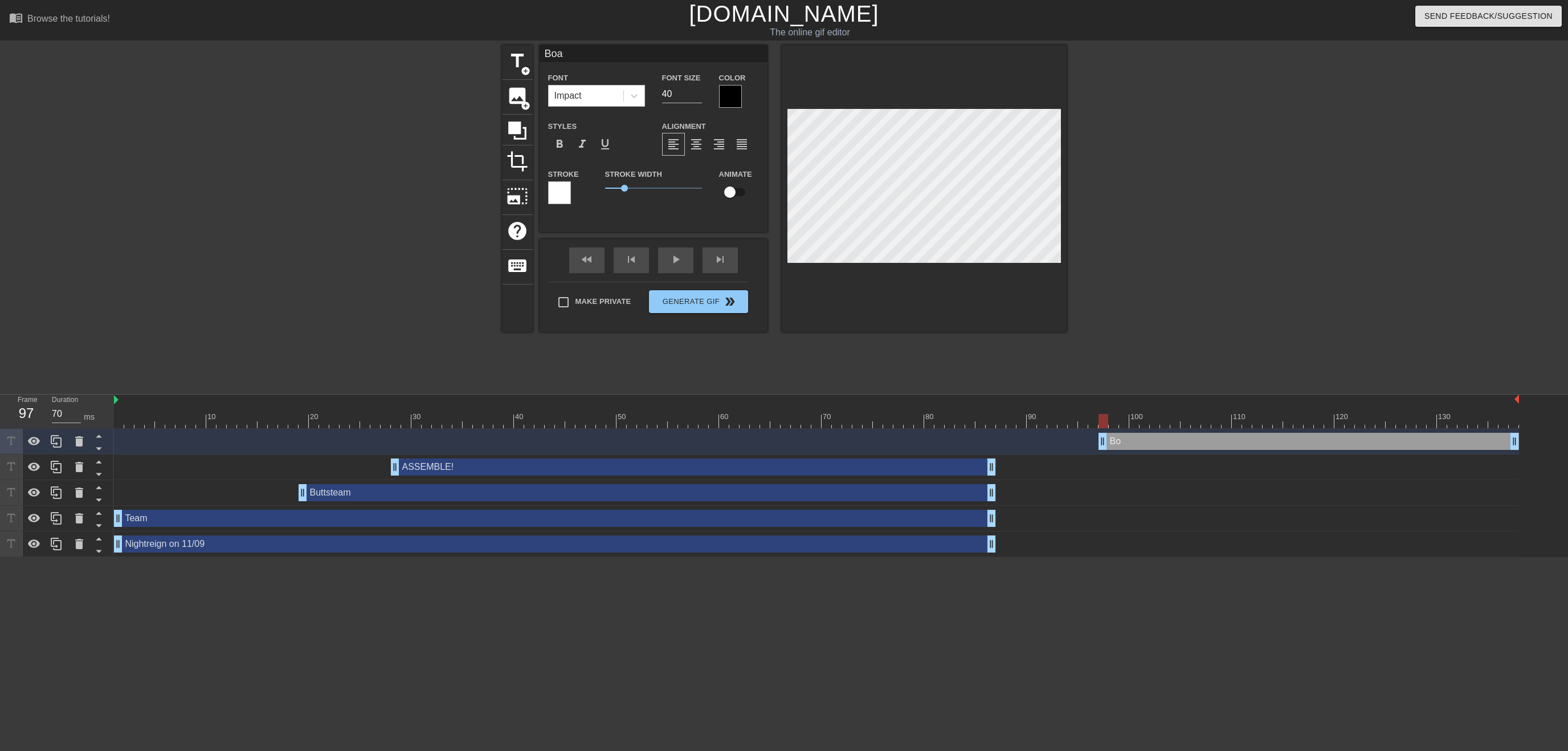
type input "Boab"
type textarea "Boab"
click at [523, 62] on span "title" at bounding box center [517, 61] width 22 height 22
type input "New text 5"
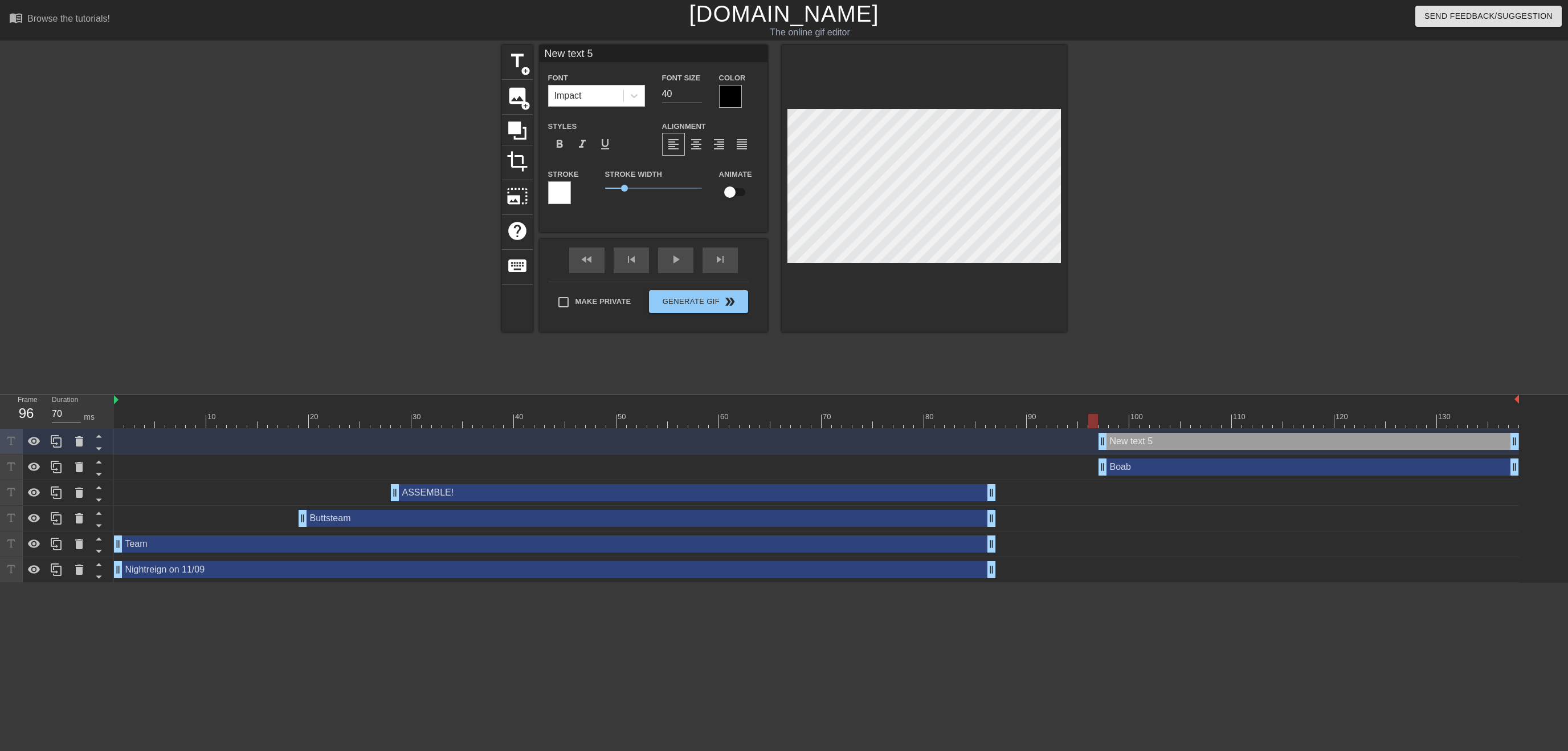
click at [1133, 439] on div "New text 5 drag_handle drag_handle" at bounding box center [1308, 441] width 420 height 17
click at [1134, 445] on div "New text 5 drag_handle drag_handle" at bounding box center [1308, 441] width 420 height 17
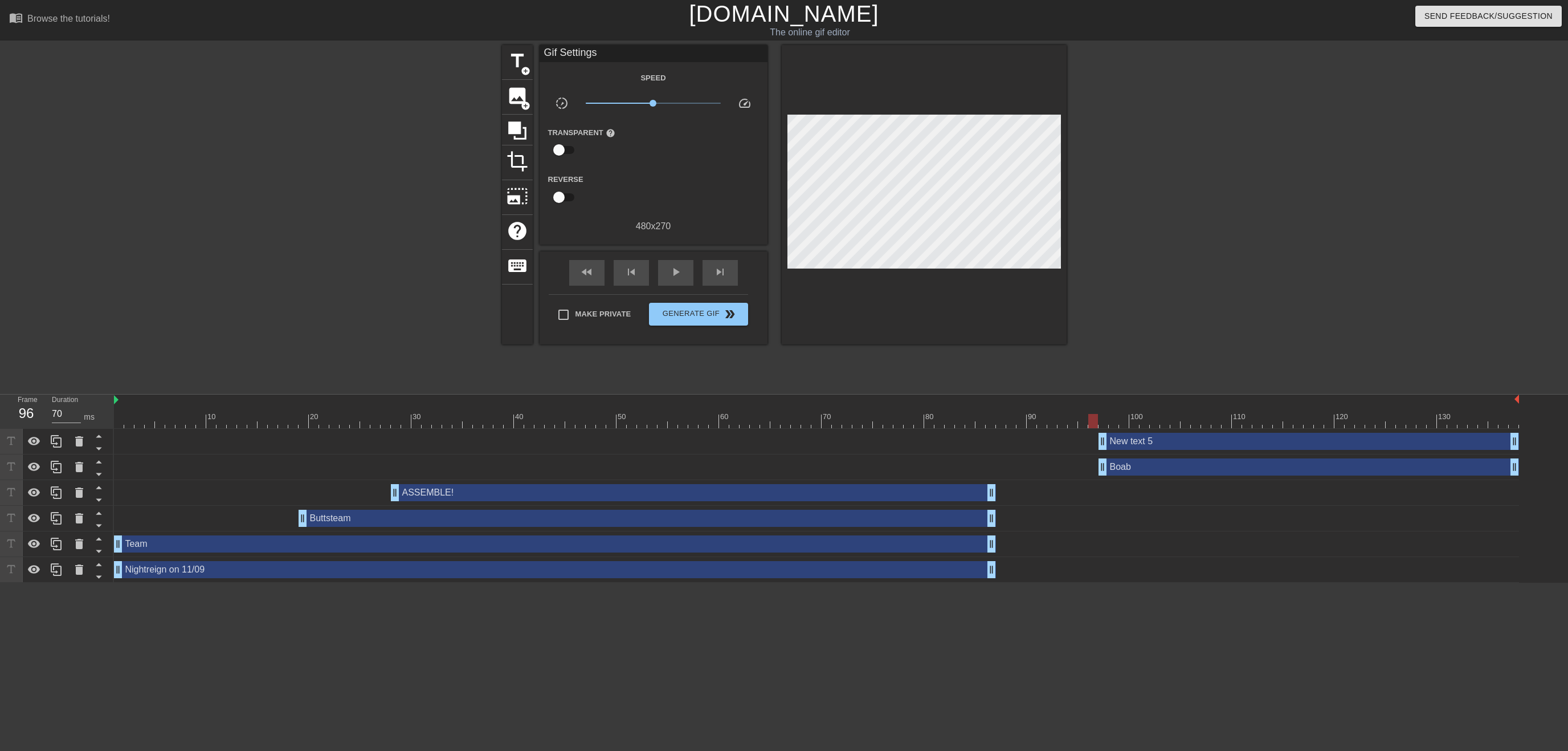
click at [1274, 196] on div "title add_circle image add_circle crop photo_size_select_large help keyboard Gi…" at bounding box center [784, 216] width 1568 height 342
click at [1123, 443] on div "New text 5 drag_handle drag_handle" at bounding box center [1308, 441] width 420 height 17
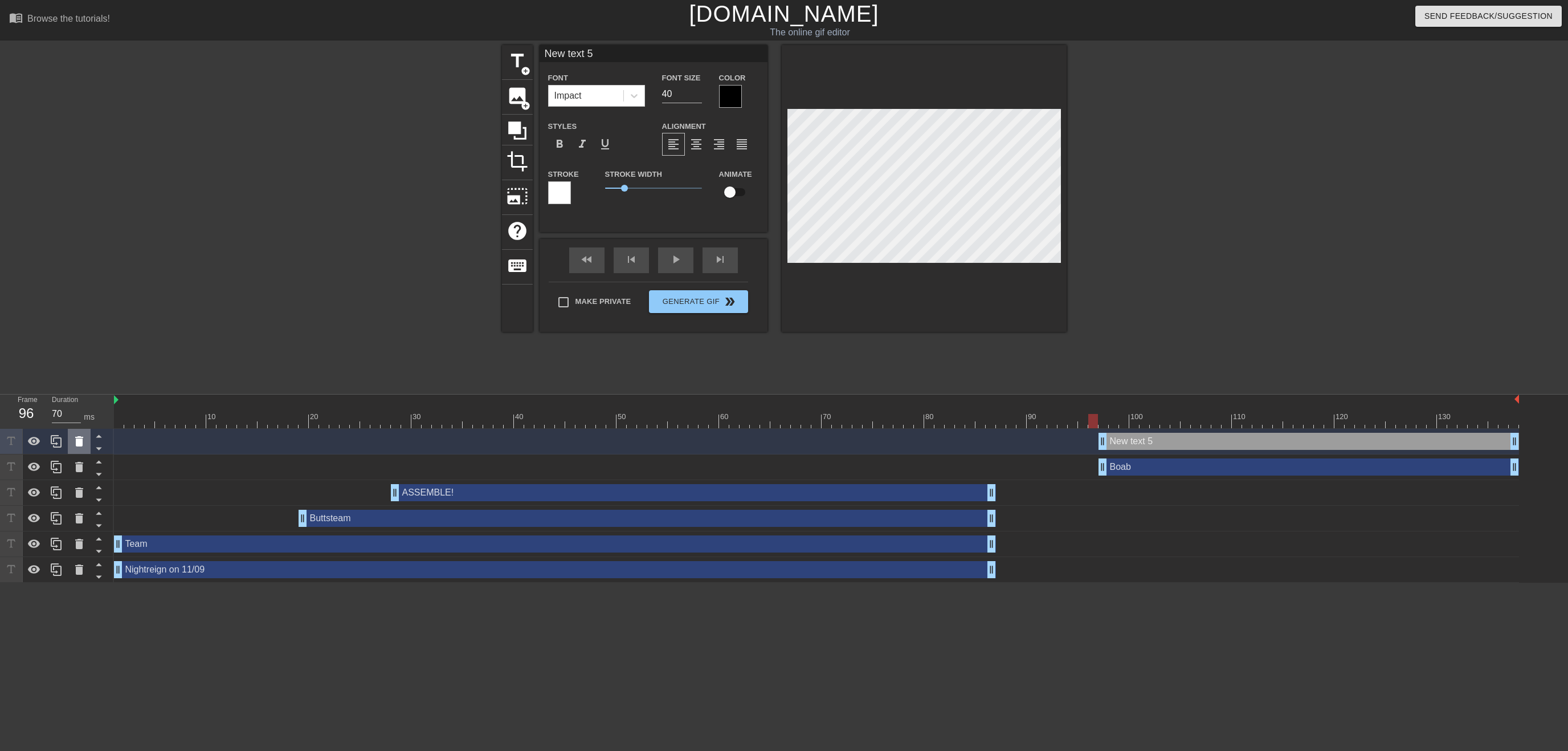
click at [77, 443] on icon at bounding box center [79, 441] width 8 height 11
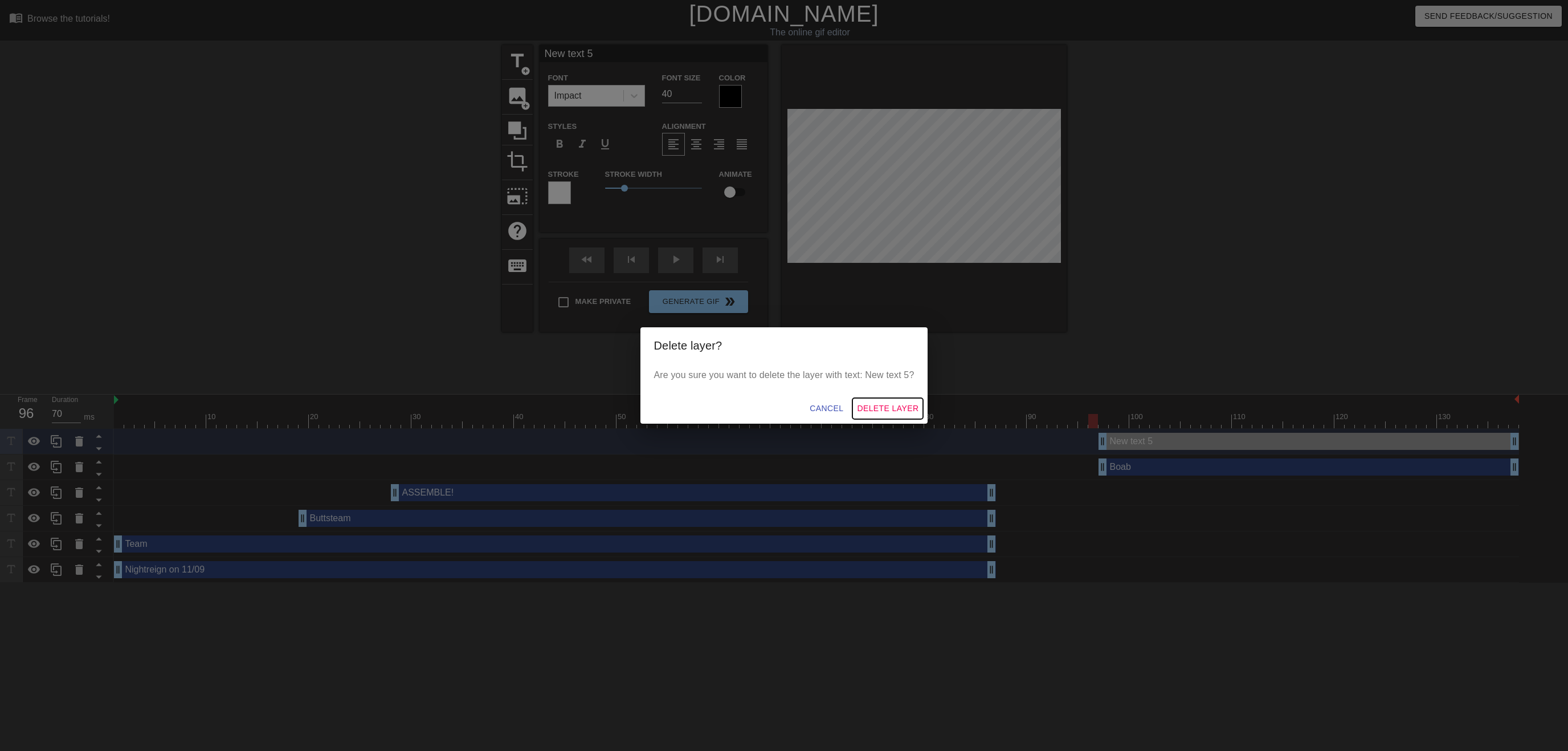
click at [872, 407] on span "Delete Layer" at bounding box center [887, 408] width 62 height 14
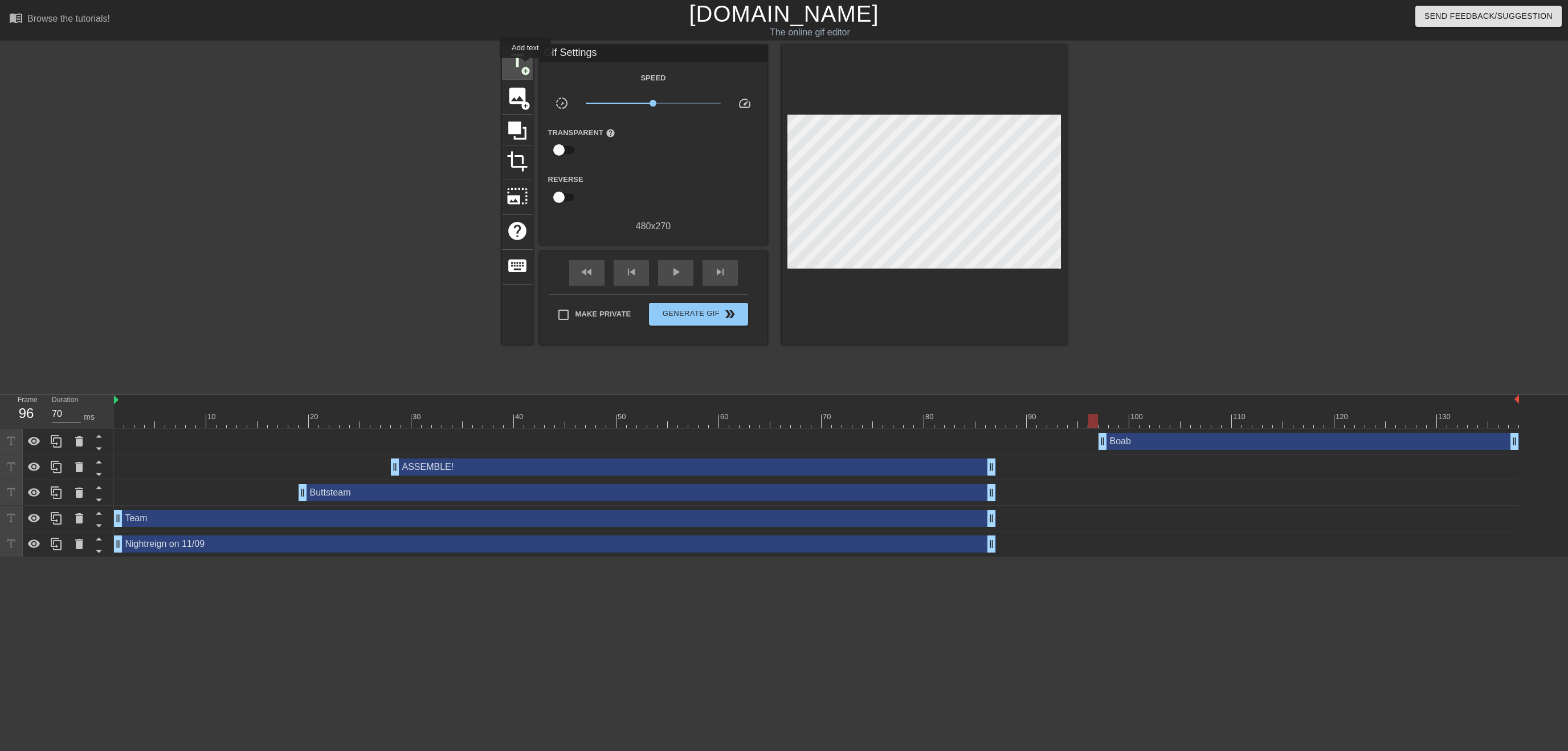
click at [523, 62] on span "title" at bounding box center [517, 61] width 22 height 22
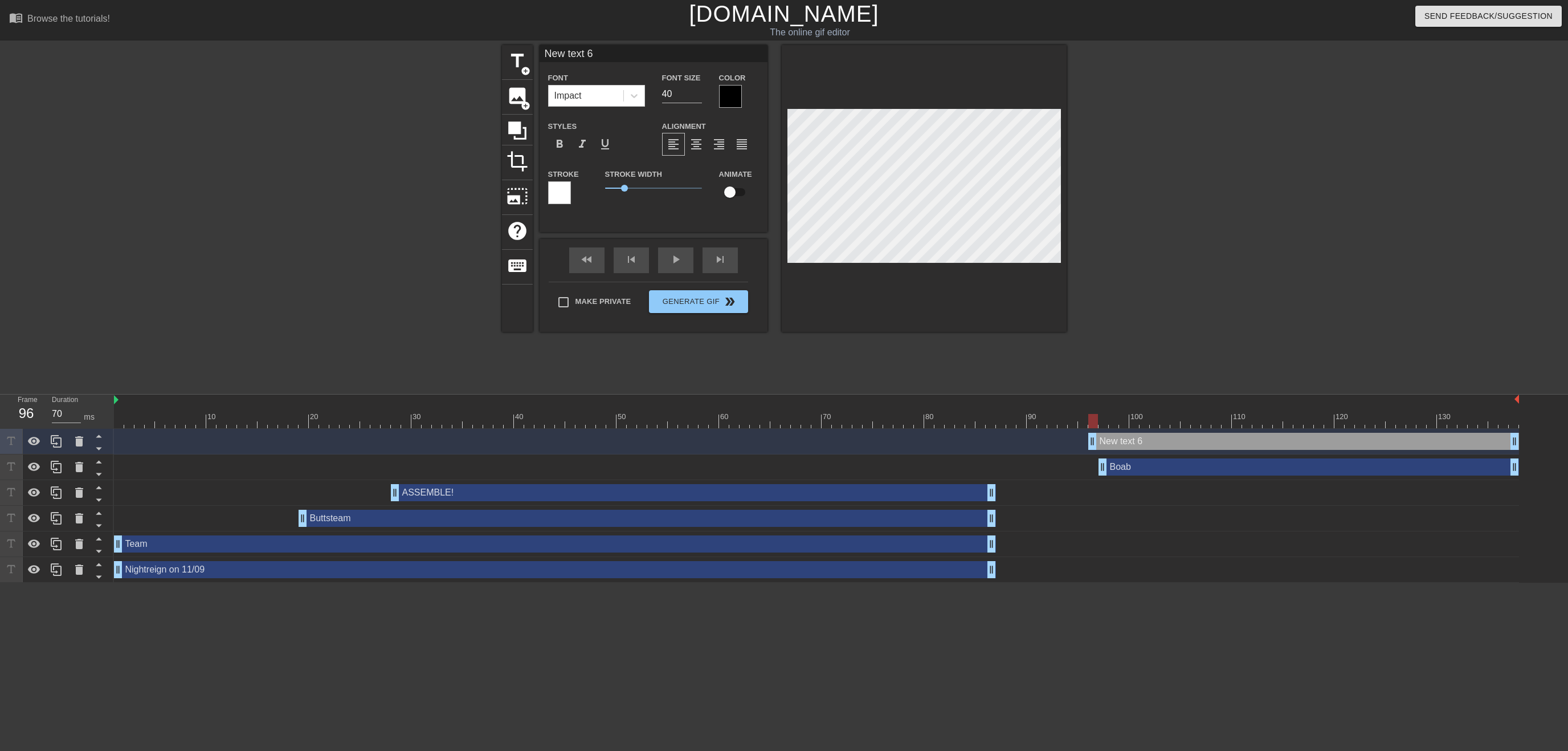
click at [1156, 466] on div "Boab drag_handle drag_handle" at bounding box center [1308, 467] width 420 height 17
type input "Boab"
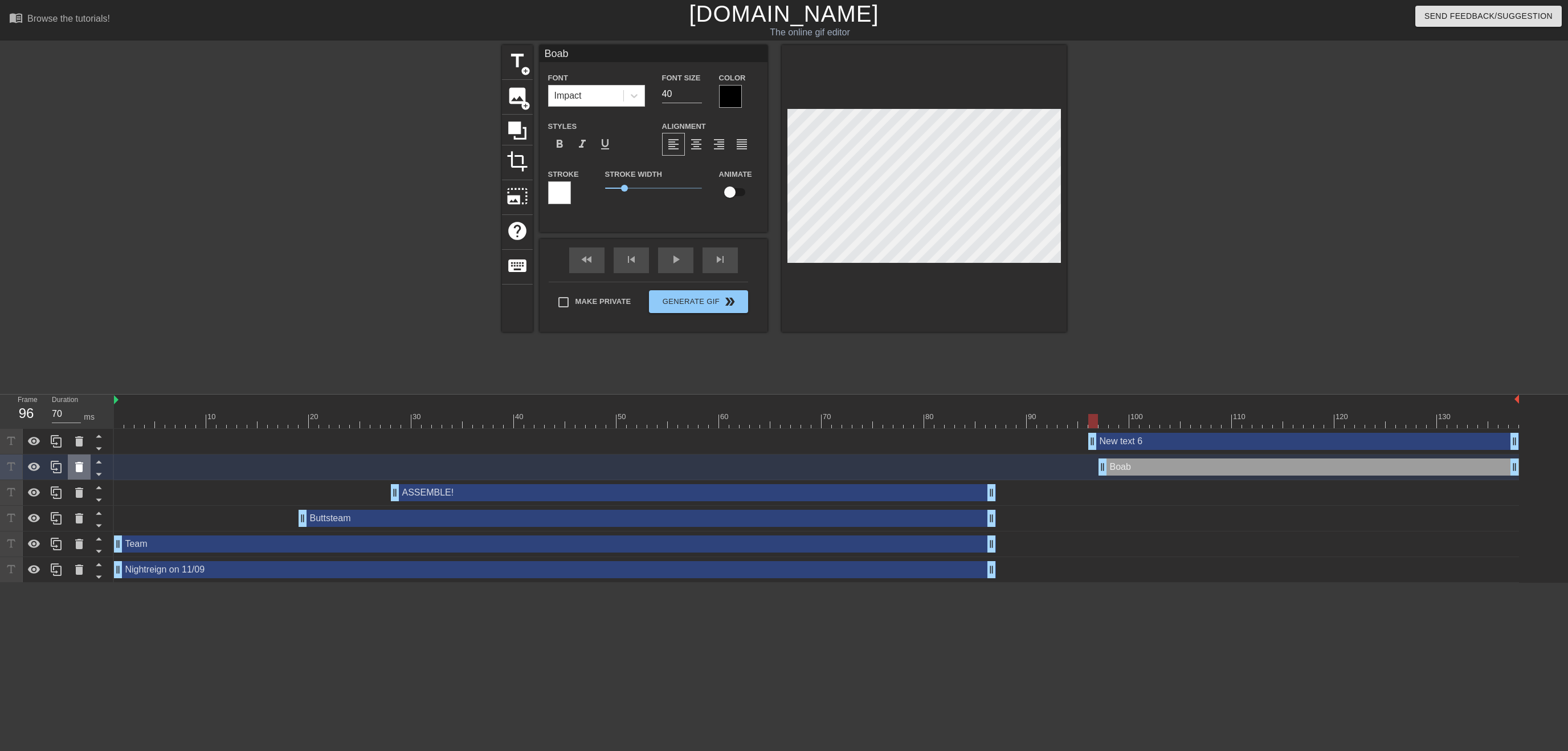
click at [74, 465] on icon at bounding box center [79, 467] width 14 height 14
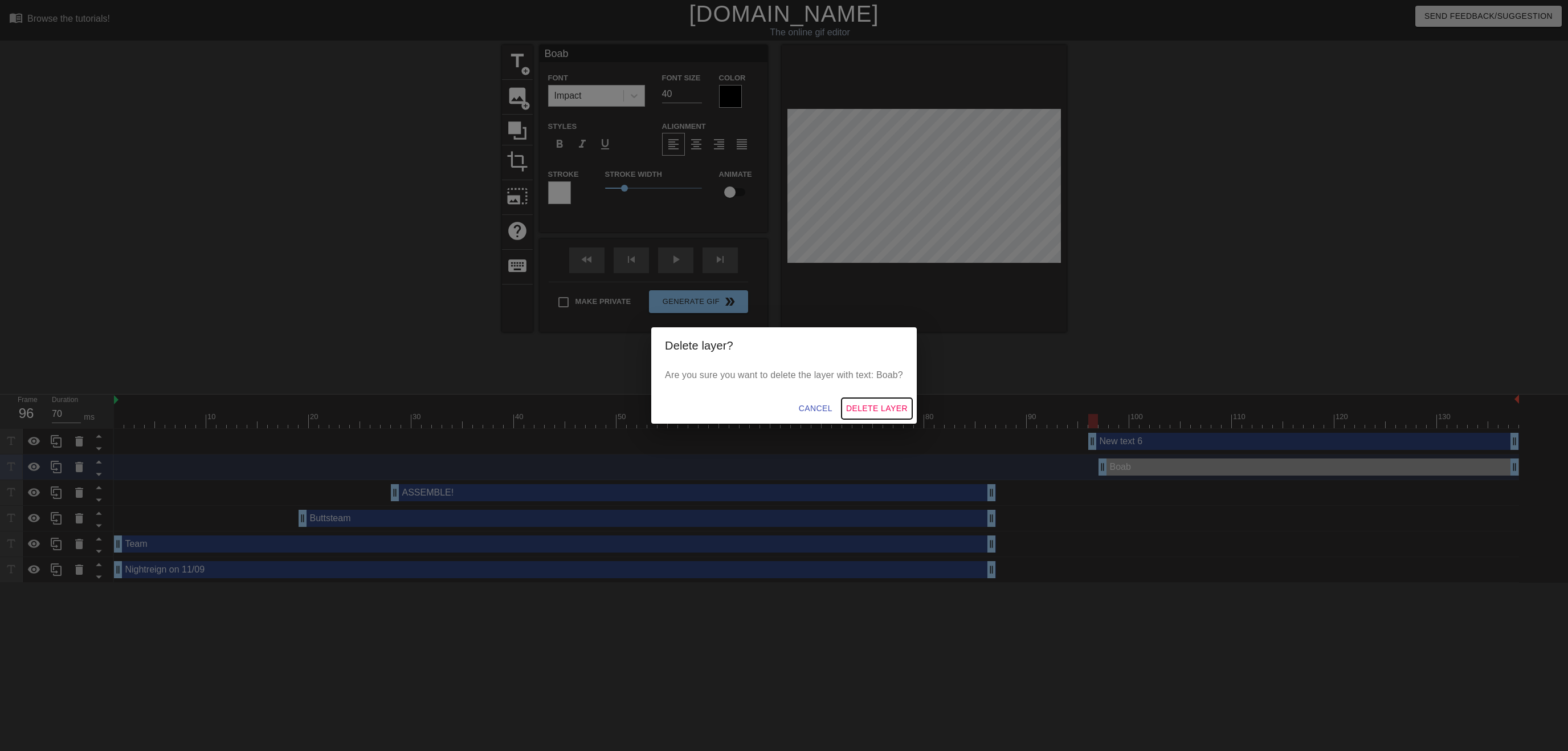
click at [862, 406] on span "Delete Layer" at bounding box center [877, 408] width 62 height 14
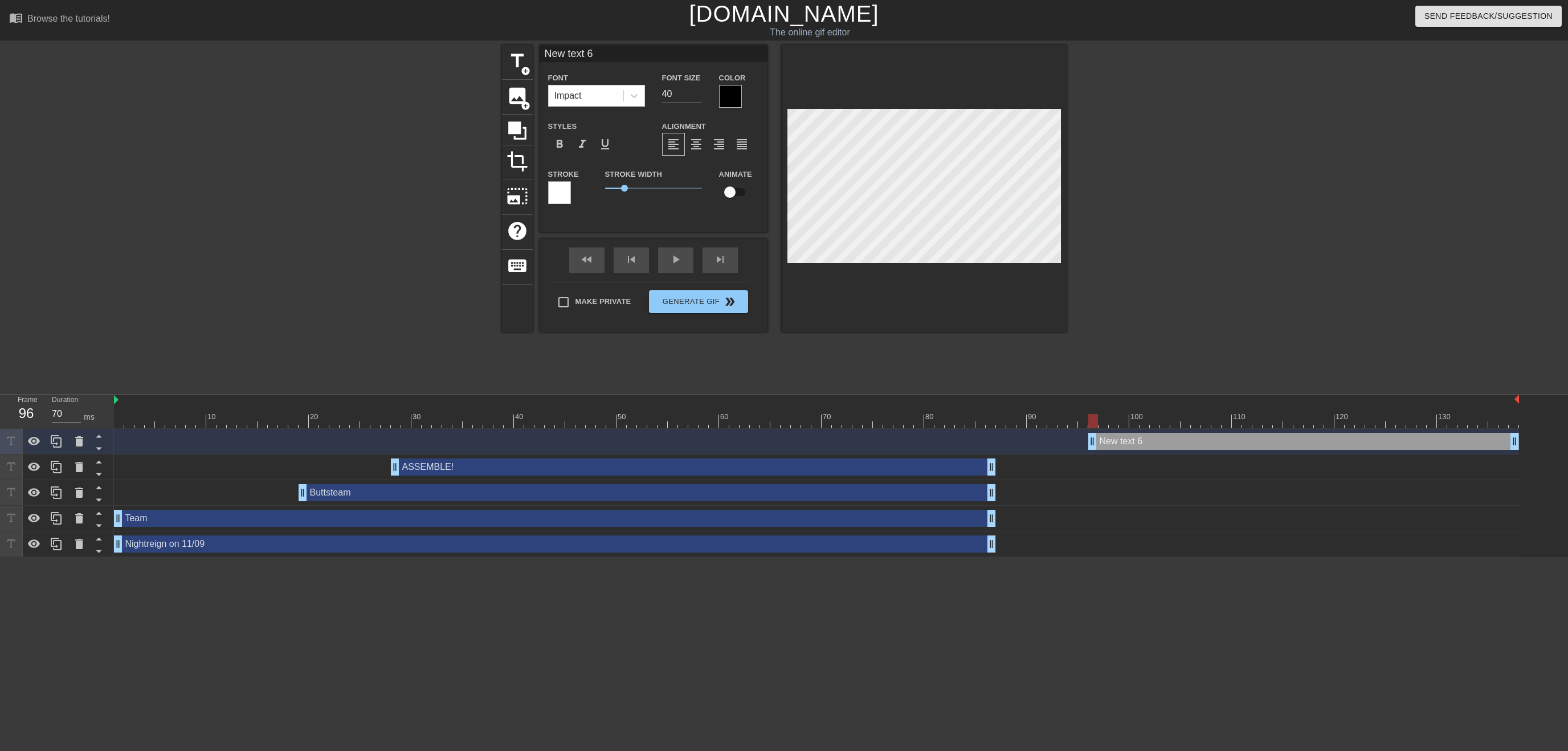
scroll to position [0, 2]
type input "70"
drag, startPoint x: 1095, startPoint y: 424, endPoint x: 1106, endPoint y: 426, distance: 11.2
click at [1106, 426] on div at bounding box center [1103, 420] width 10 height 14
drag, startPoint x: 1092, startPoint y: 445, endPoint x: 1102, endPoint y: 441, distance: 10.8
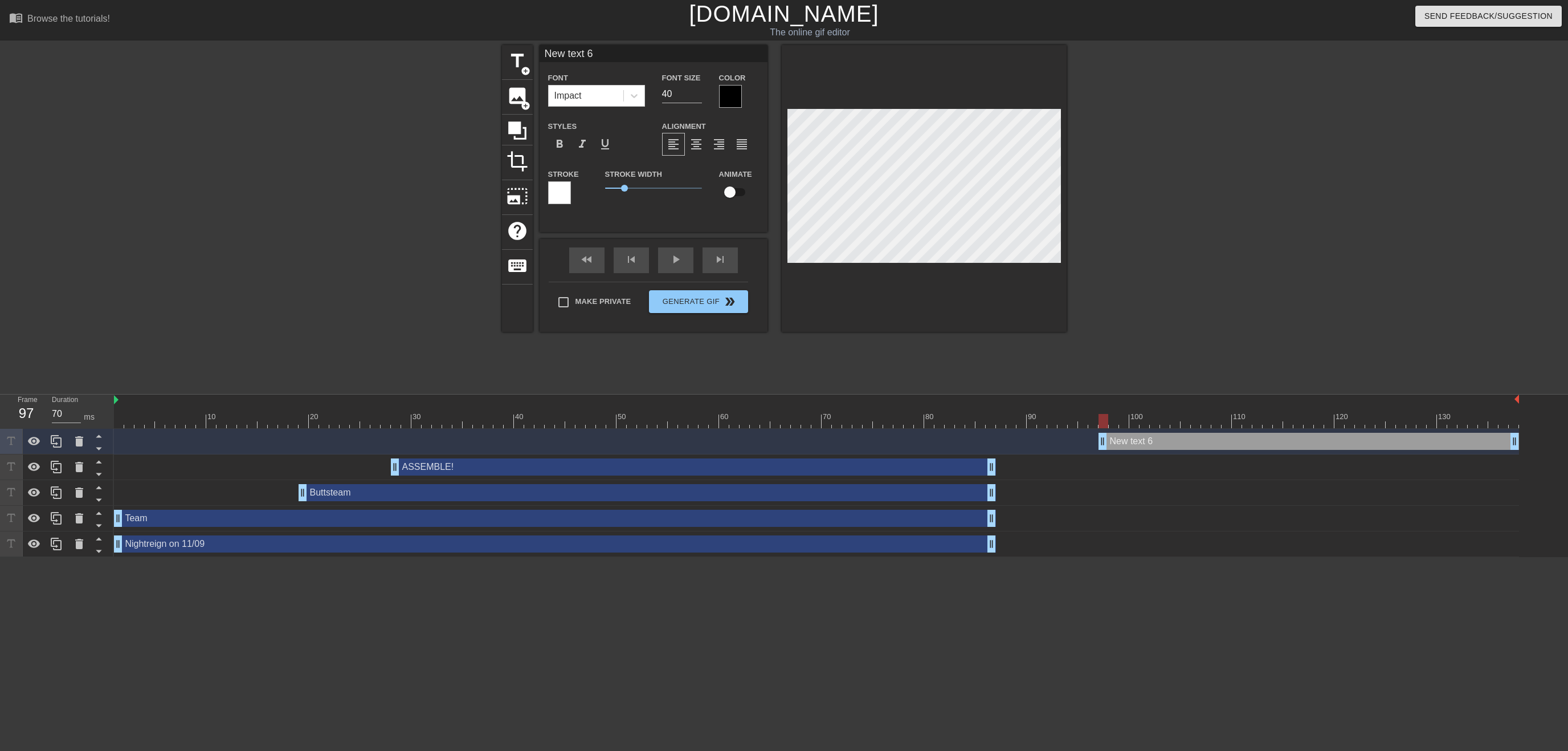
click at [1102, 441] on div "New text 6 drag_handle drag_handle" at bounding box center [1308, 441] width 420 height 17
type input "B"
type textarea "B"
type input "Bo"
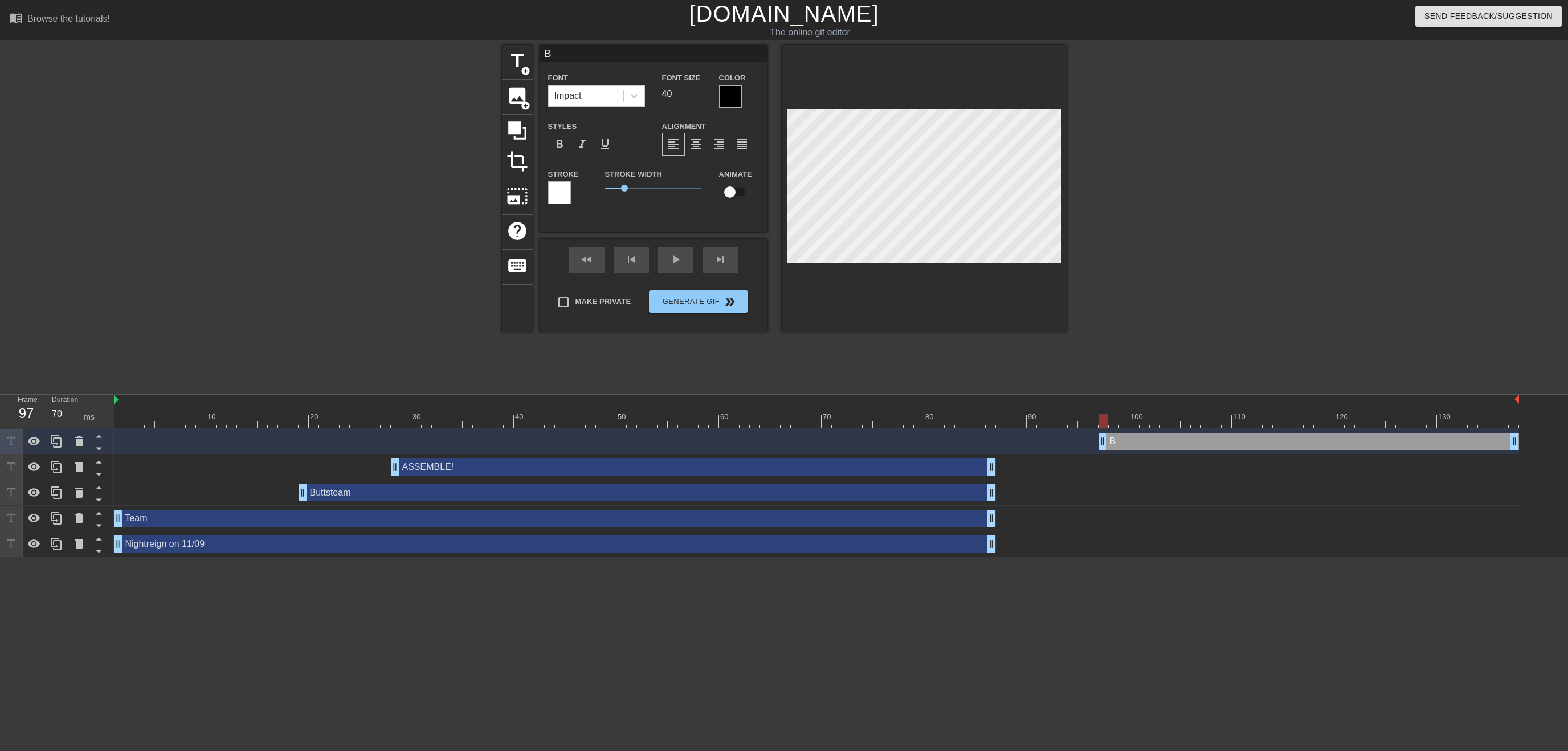
type textarea "Bo"
type input "Boa"
type textarea "Boa"
type input "Boab"
type textarea "Boab"
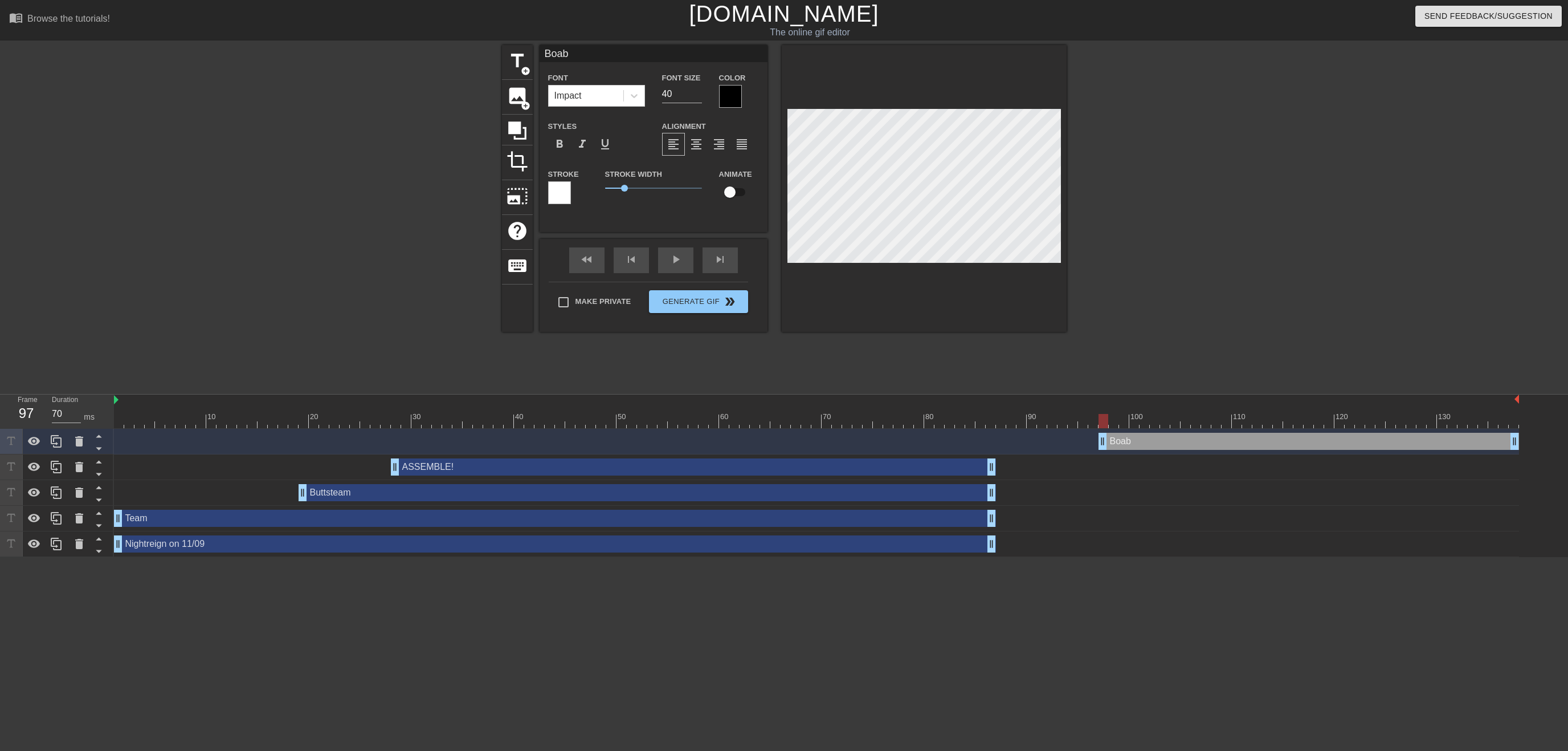
drag, startPoint x: 1246, startPoint y: 213, endPoint x: 1223, endPoint y: 215, distance: 23.1
click at [1246, 214] on div at bounding box center [1166, 216] width 171 height 342
click at [517, 53] on span "title" at bounding box center [517, 61] width 22 height 22
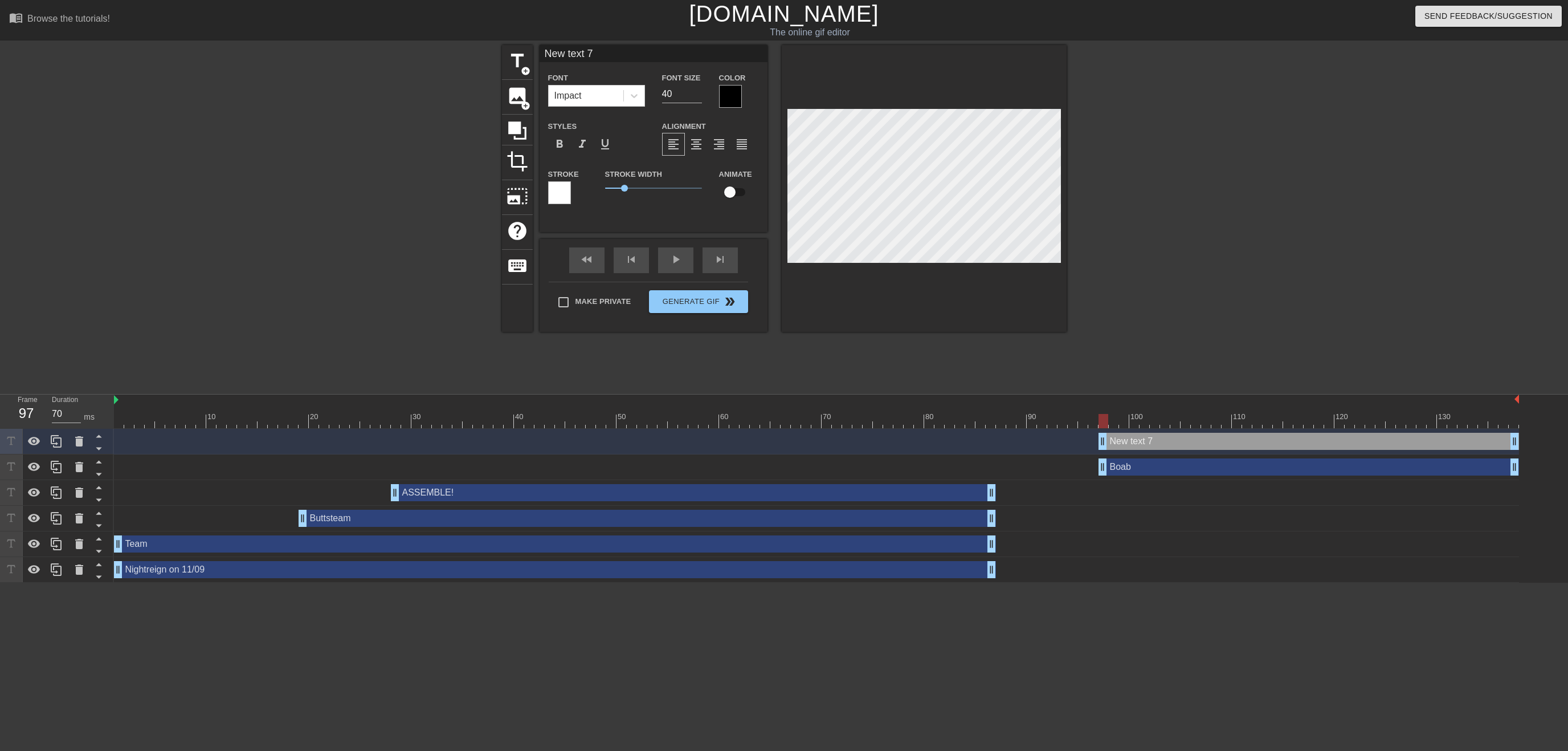
scroll to position [0, 2]
type input "A"
type textarea "A"
type input "An"
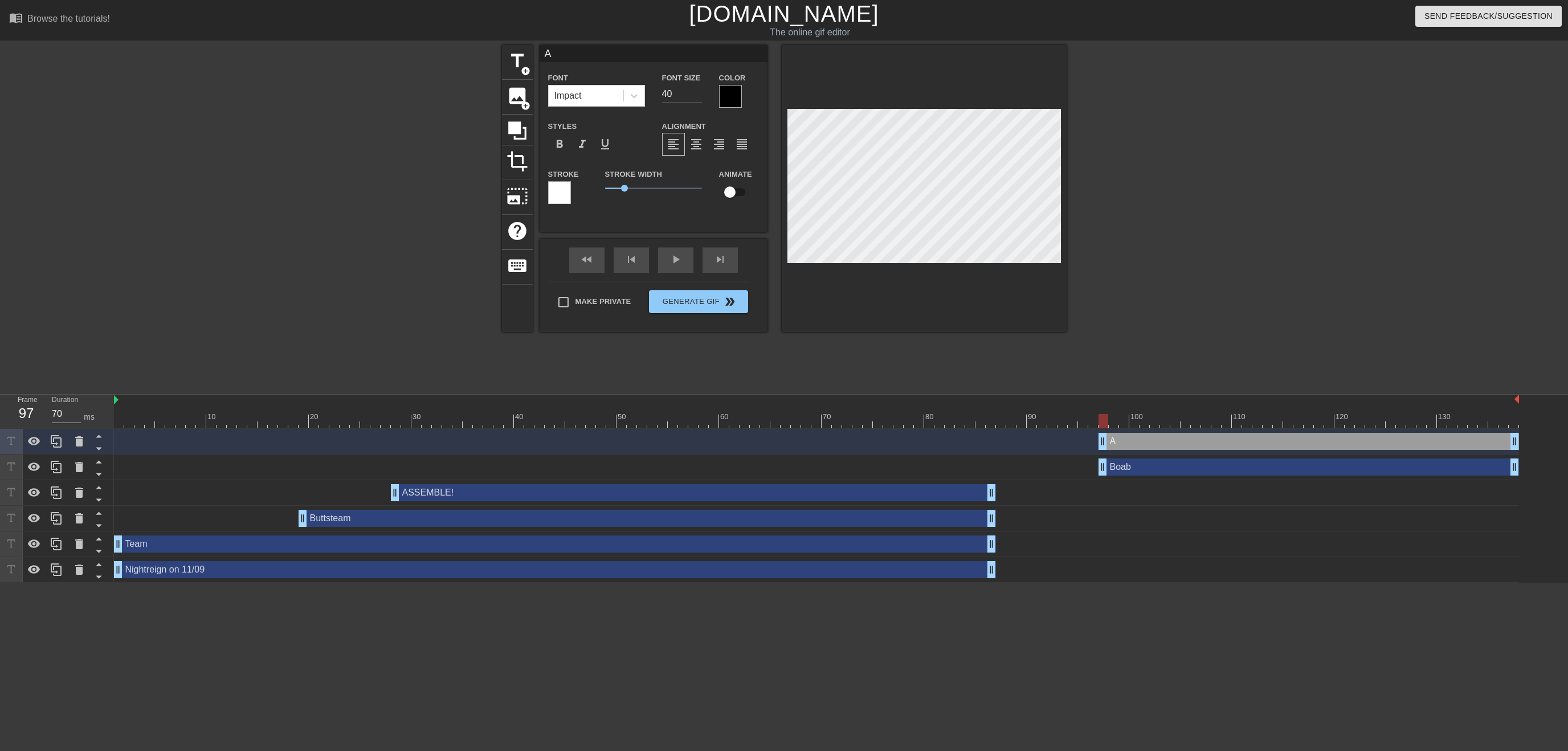
type textarea "An"
type input "And"
type textarea "And"
type input "Andr"
type textarea "Andr"
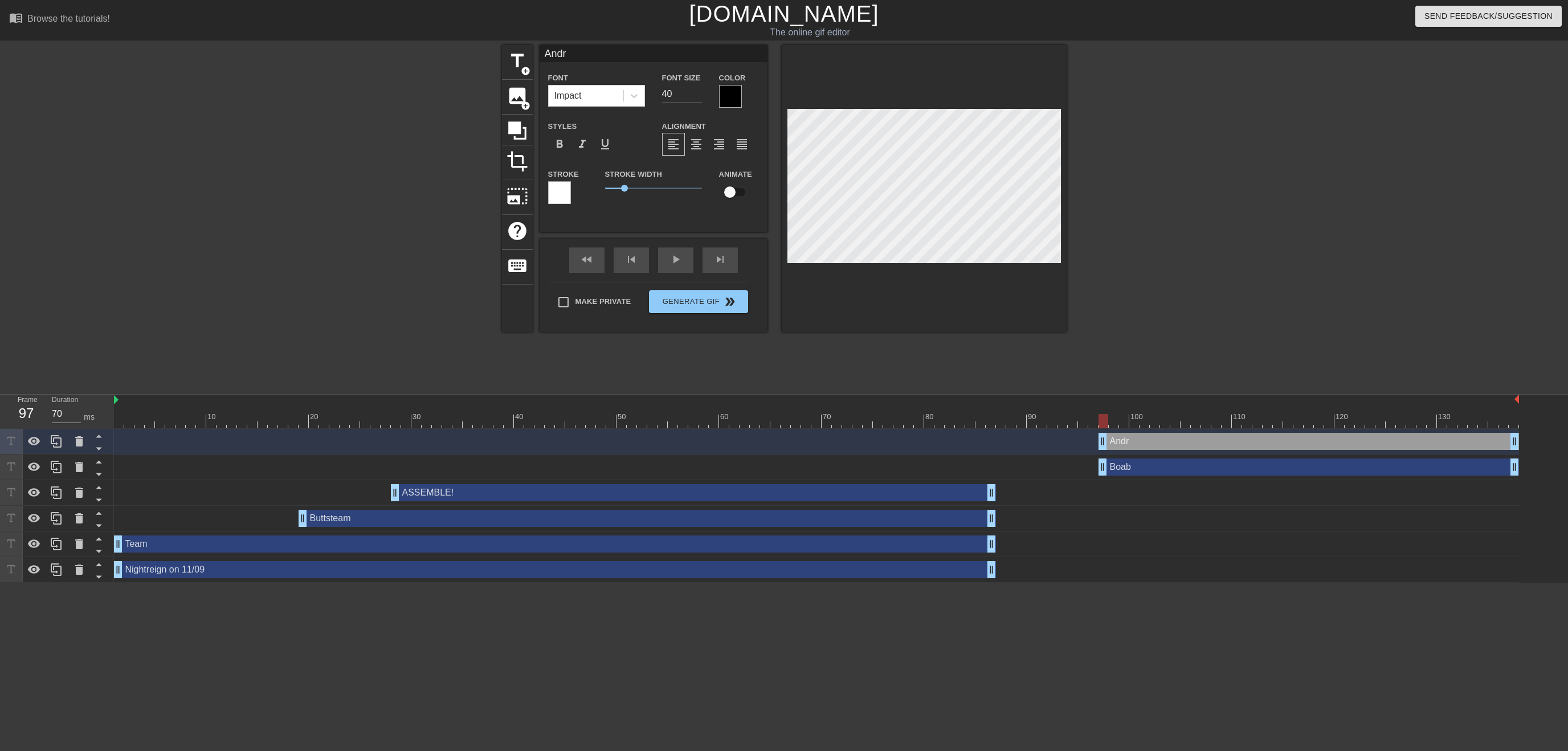
type input "[PERSON_NAME]"
type textarea "[PERSON_NAME]"
type input "[PERSON_NAME]"
type textarea "[PERSON_NAME]"
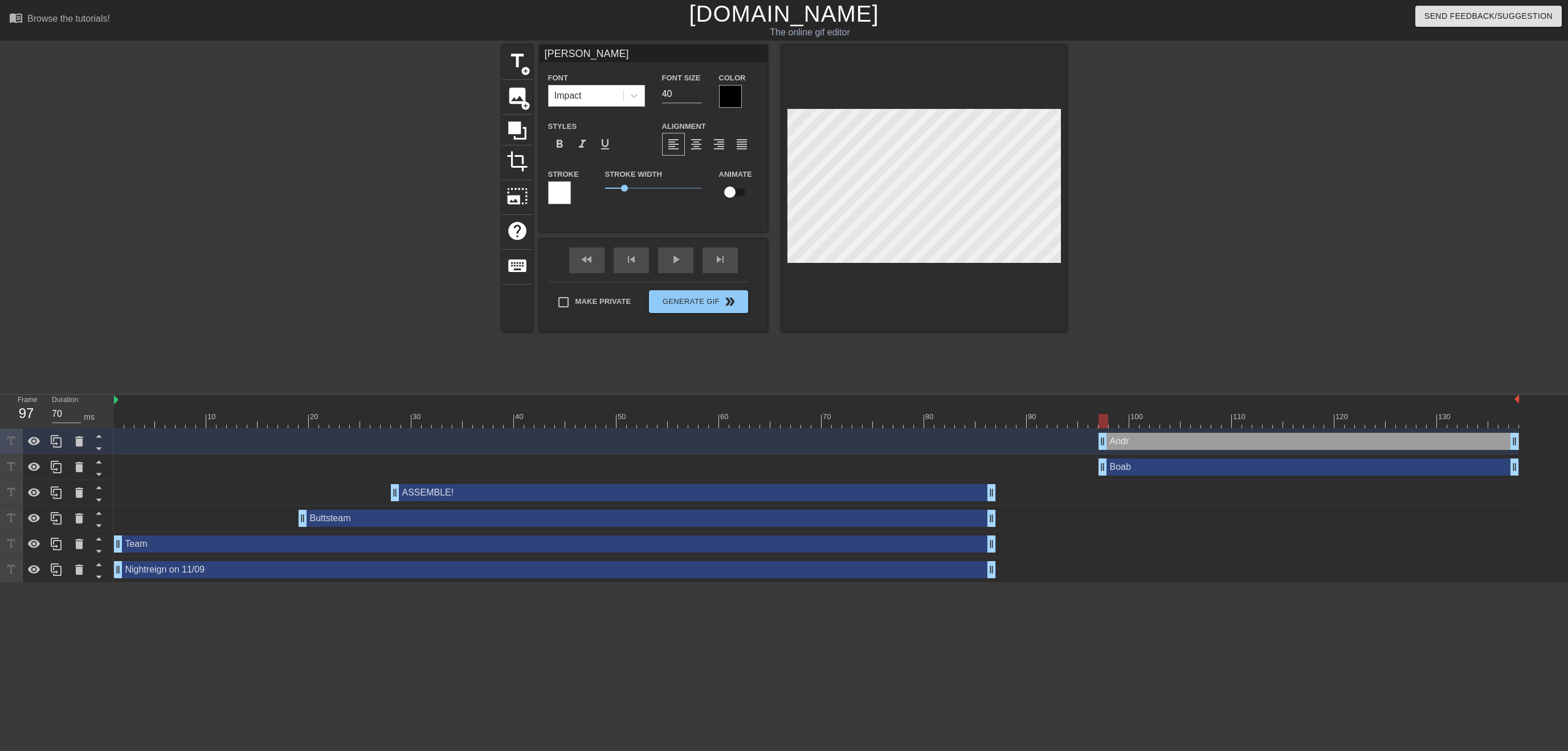
type input "[PERSON_NAME]"
type textarea "[PERSON_NAME]"
click at [1187, 215] on div at bounding box center [1166, 216] width 171 height 342
click at [520, 64] on span "title" at bounding box center [517, 61] width 22 height 22
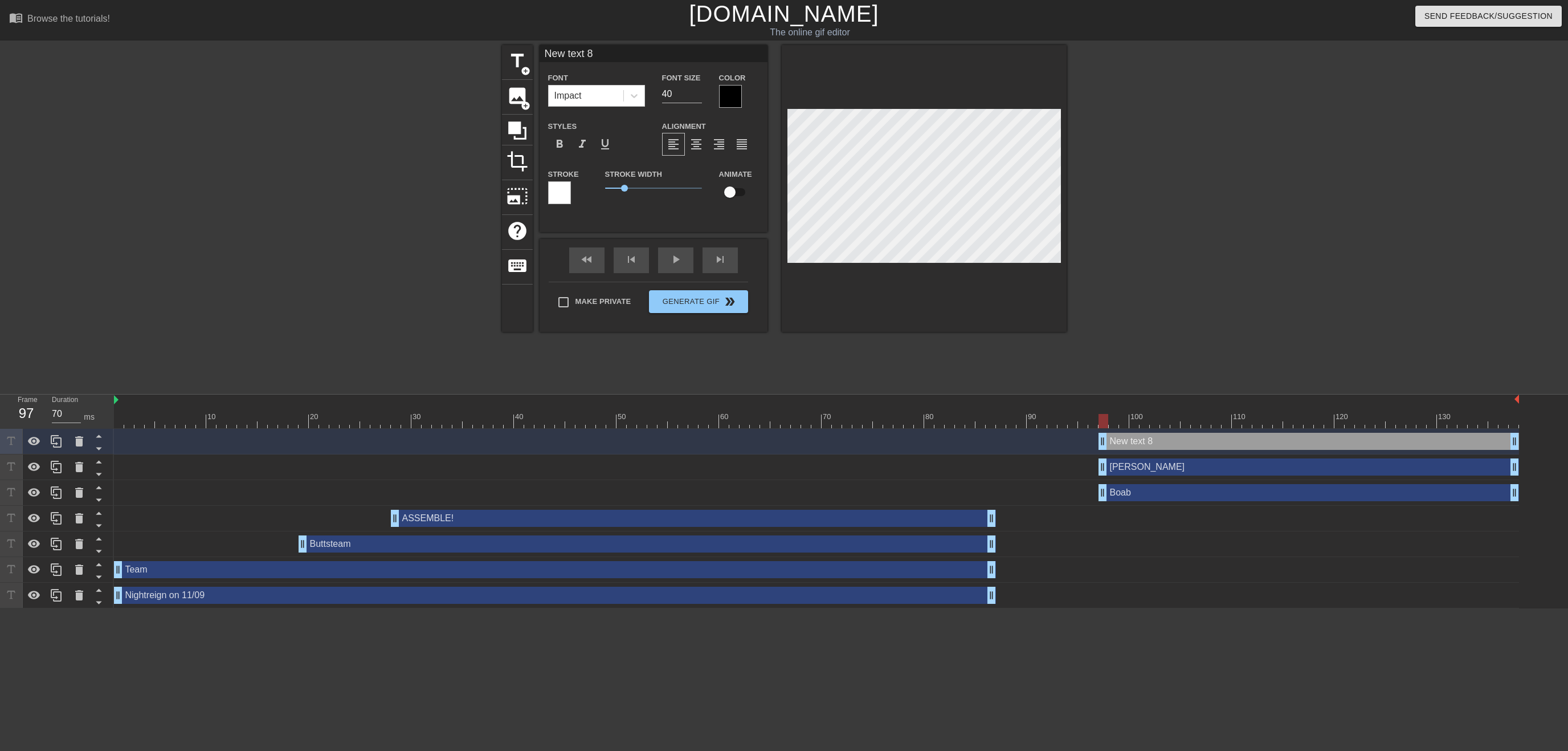
scroll to position [0, 2]
type input "E"
type textarea "E"
type input "Em"
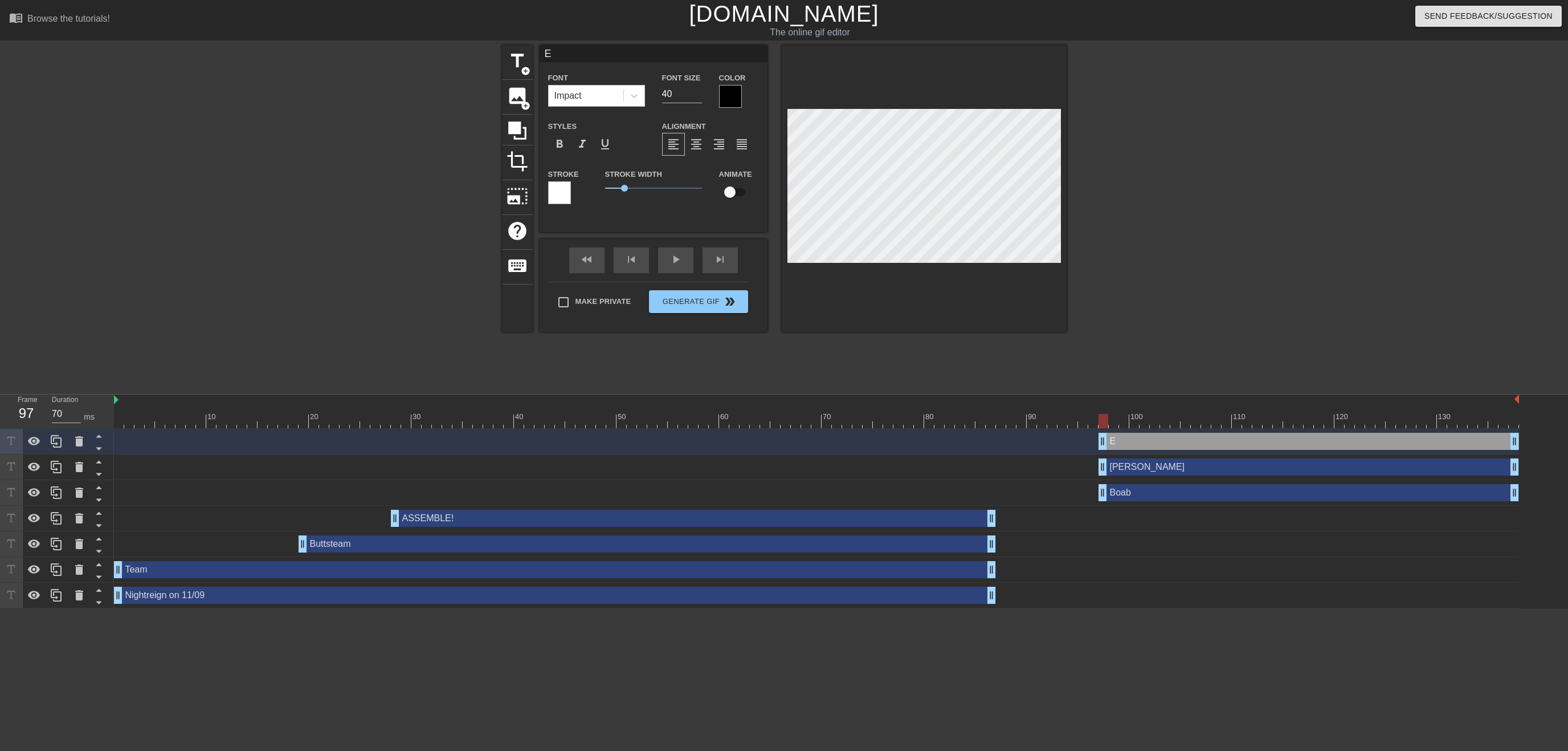
type textarea "Em"
type input "Emm"
type textarea "Emm"
type input "Emmi"
type textarea "Emmi"
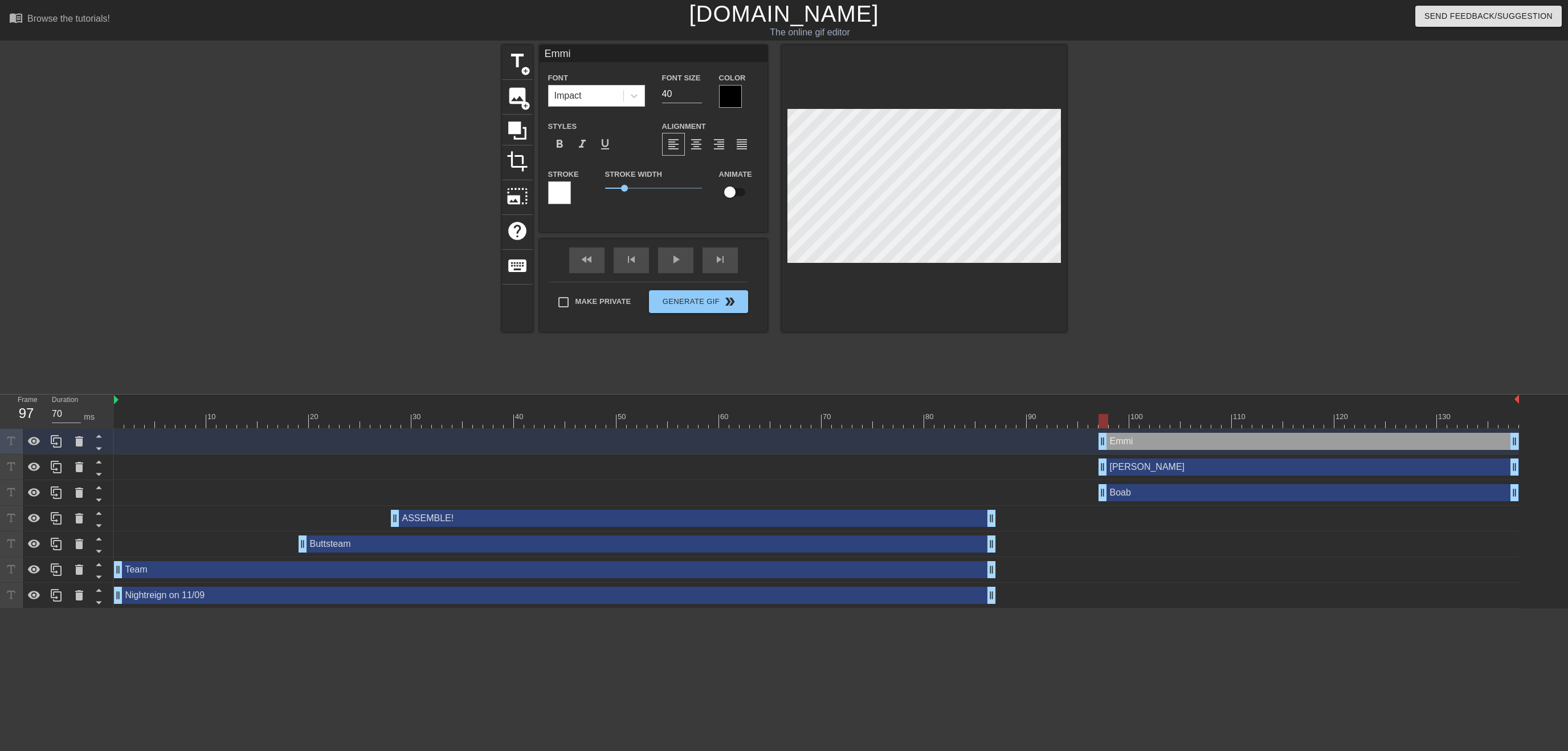
type input "[PERSON_NAME]"
type textarea "[PERSON_NAME]"
drag, startPoint x: 1179, startPoint y: 204, endPoint x: 1087, endPoint y: 188, distance: 93.4
click at [1176, 204] on div at bounding box center [1166, 216] width 171 height 342
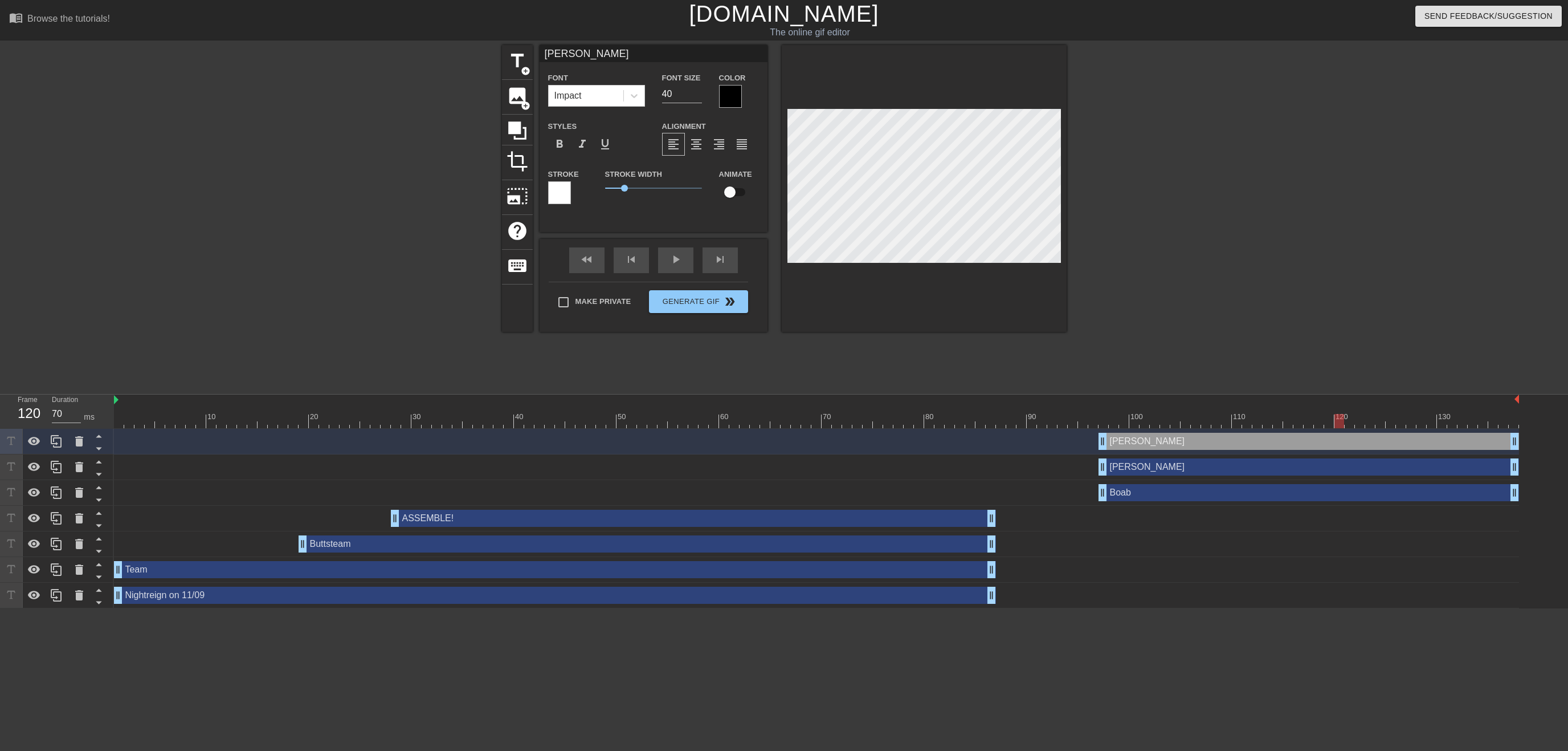
drag, startPoint x: 1106, startPoint y: 417, endPoint x: 1342, endPoint y: 424, distance: 236.1
click at [1342, 424] on div at bounding box center [1339, 420] width 10 height 14
drag, startPoint x: 1513, startPoint y: 446, endPoint x: 1351, endPoint y: 437, distance: 162.2
click at [1351, 437] on div "[PERSON_NAME] drag_handle drag_handle" at bounding box center [1226, 441] width 256 height 17
type input "70"
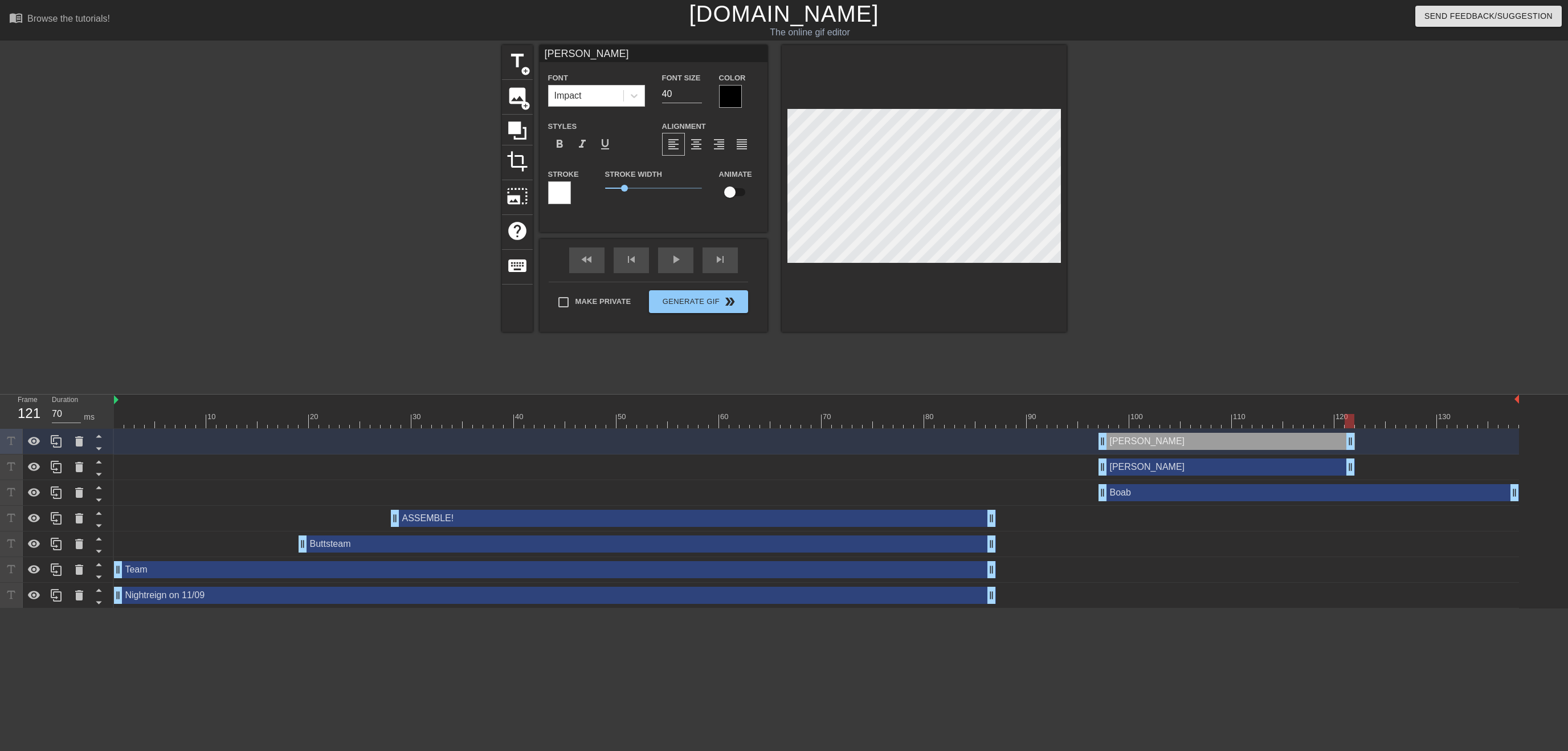
drag, startPoint x: 1513, startPoint y: 468, endPoint x: 1353, endPoint y: 469, distance: 160.0
click at [1353, 469] on div "[PERSON_NAME] drag_handle drag_handle" at bounding box center [1226, 467] width 256 height 17
type input "[PERSON_NAME]"
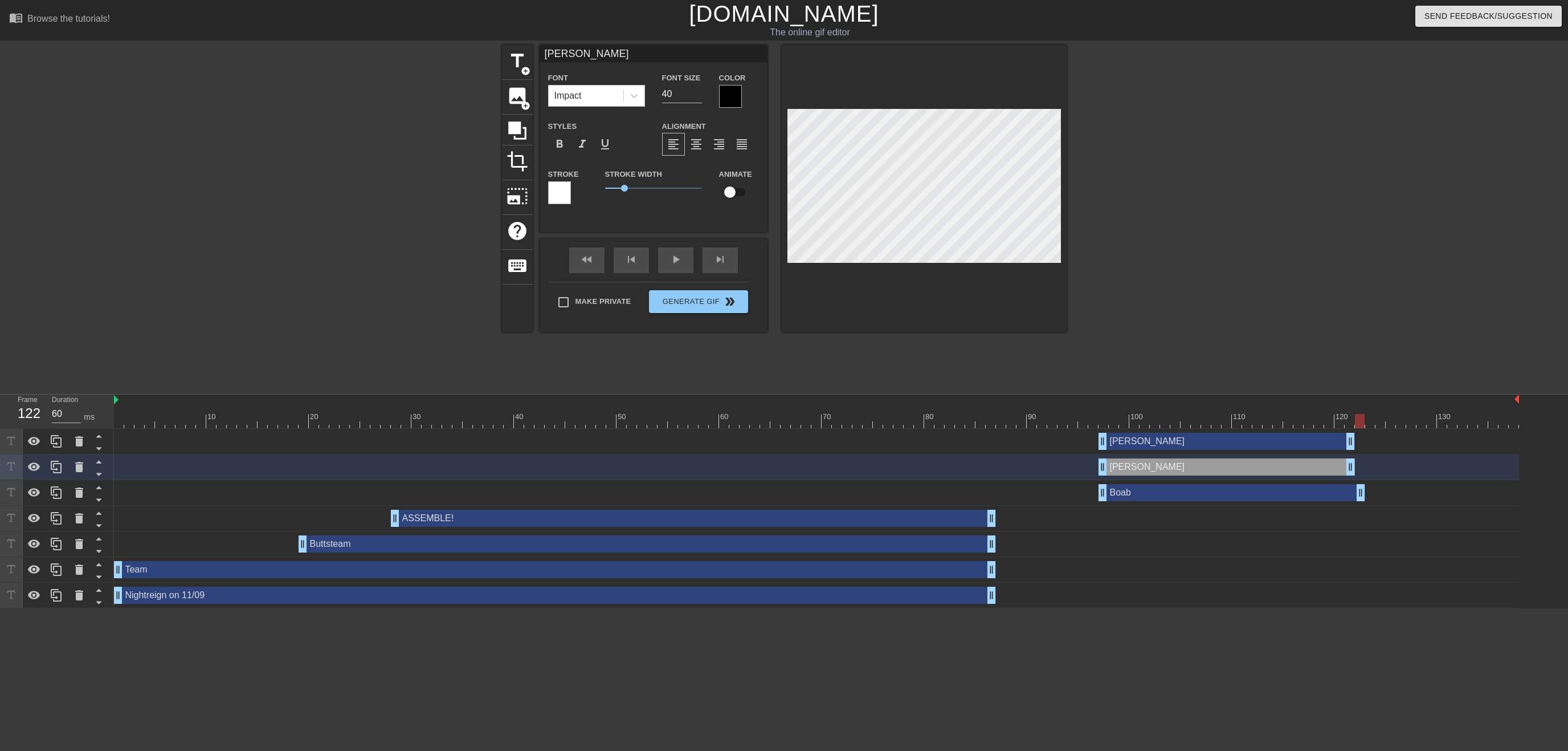
type input "70"
drag, startPoint x: 1513, startPoint y: 494, endPoint x: 1353, endPoint y: 490, distance: 160.0
click at [1353, 490] on div "Boab drag_handle drag_handle" at bounding box center [1226, 492] width 256 height 17
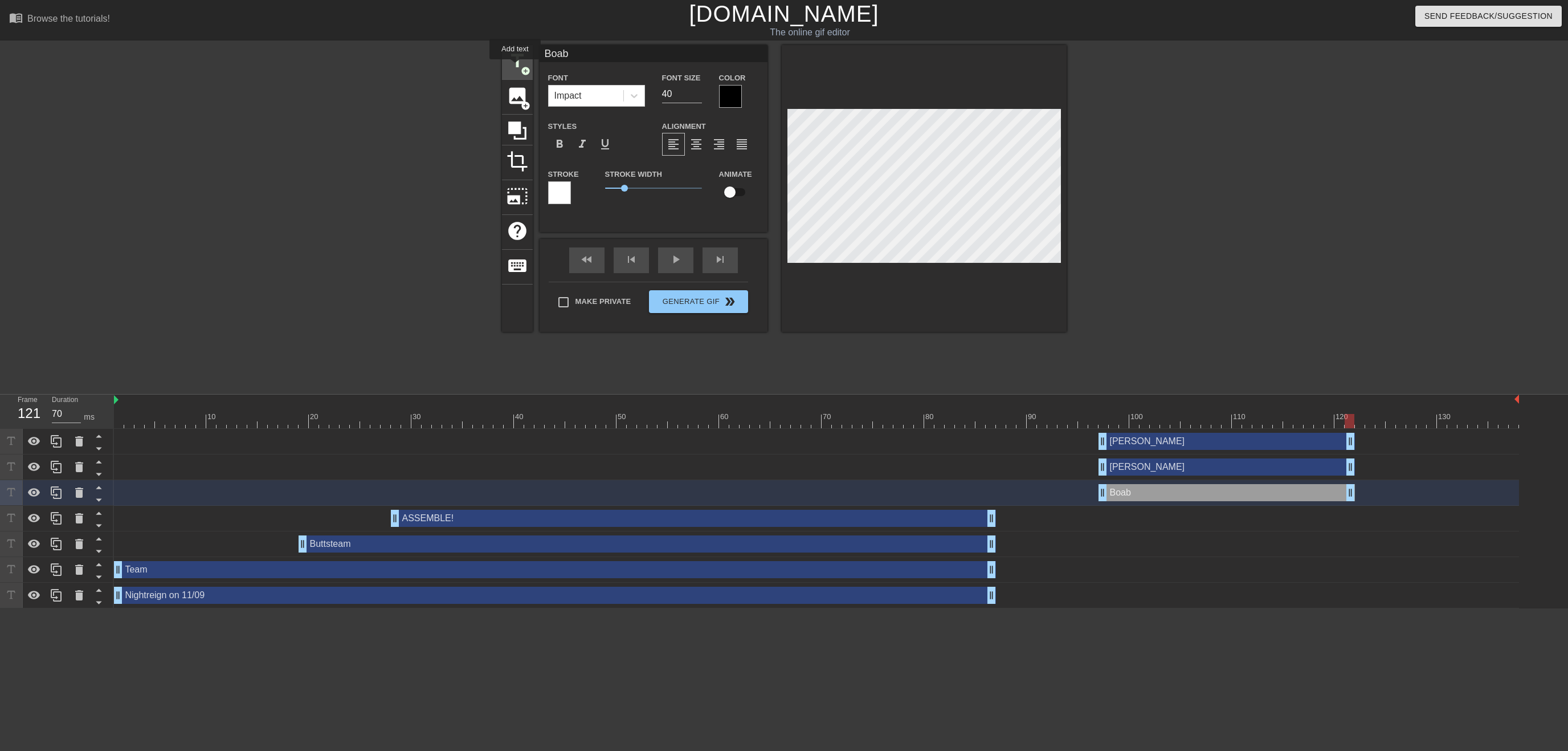
click at [516, 68] on span "title" at bounding box center [517, 61] width 22 height 22
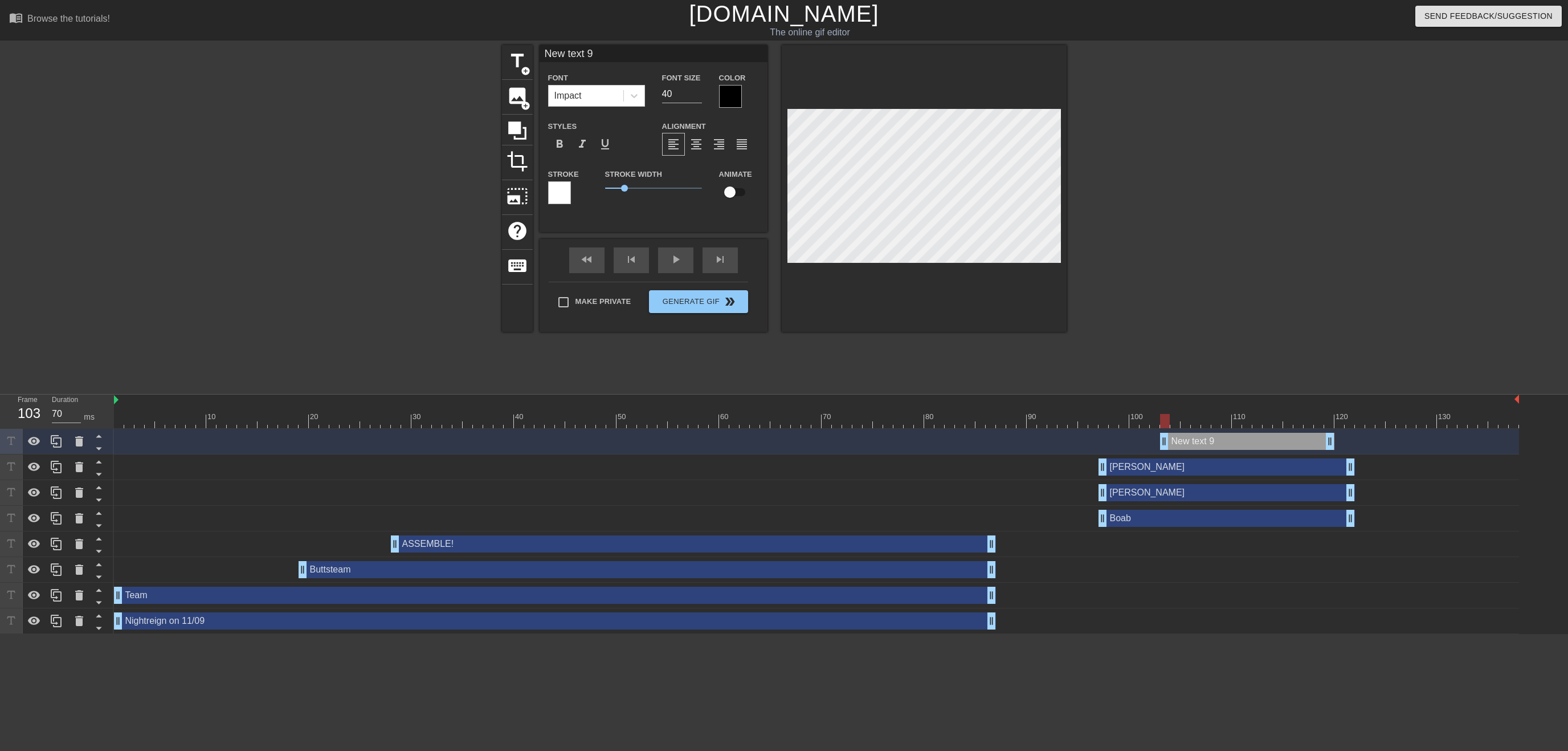
drag, startPoint x: 1382, startPoint y: 439, endPoint x: 1196, endPoint y: 441, distance: 186.0
click at [1196, 441] on div "New text 9 drag_handle drag_handle" at bounding box center [1247, 441] width 174 height 17
drag, startPoint x: 1334, startPoint y: 436, endPoint x: 1351, endPoint y: 439, distance: 17.3
click at [1351, 439] on div "New text 9 drag_handle drag_handle" at bounding box center [1257, 441] width 195 height 17
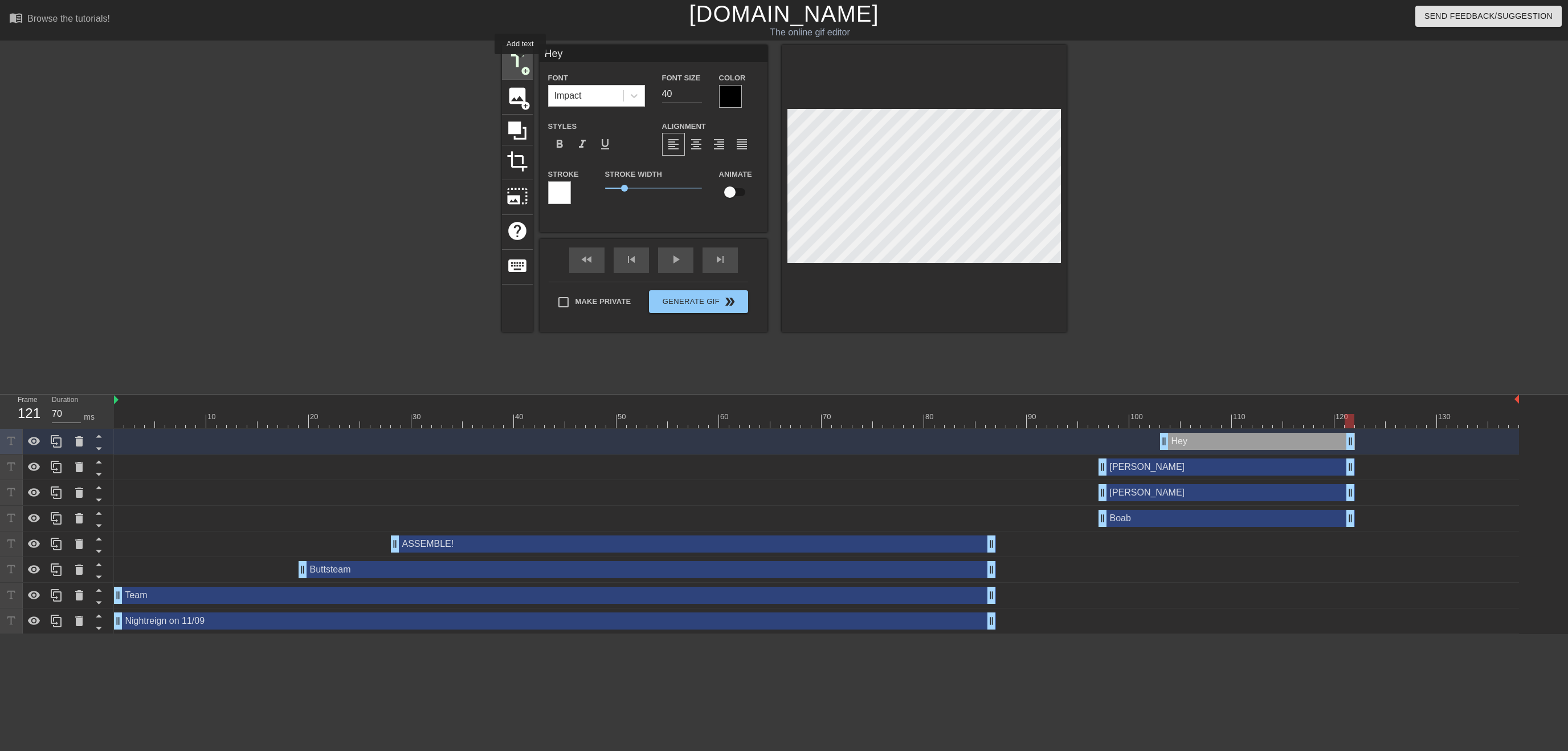
click at [522, 62] on span "title" at bounding box center [517, 61] width 22 height 22
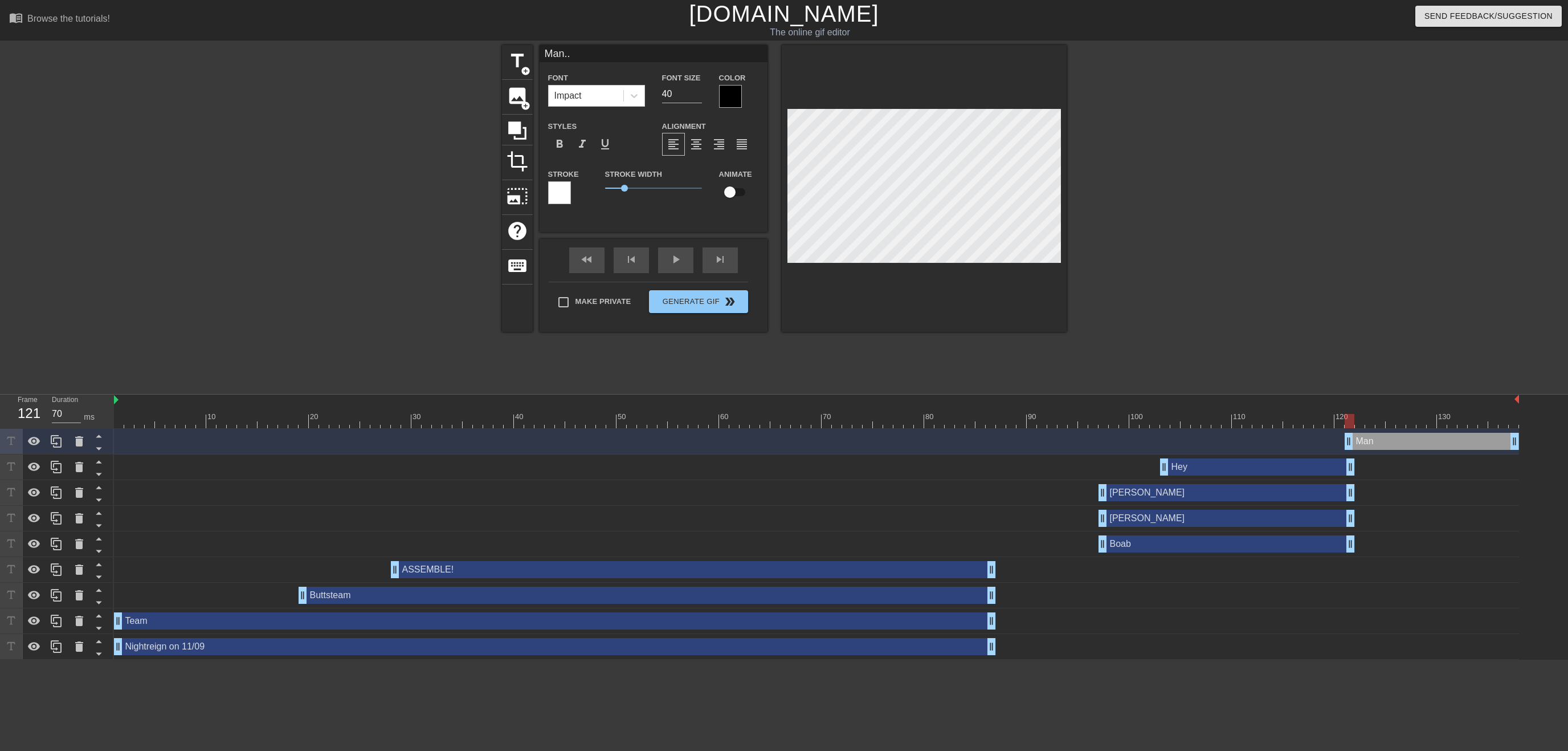
scroll to position [0, 1]
drag, startPoint x: 1167, startPoint y: 238, endPoint x: 1161, endPoint y: 237, distance: 6.1
click at [1161, 237] on div at bounding box center [1166, 216] width 171 height 342
drag, startPoint x: 1386, startPoint y: 441, endPoint x: 1262, endPoint y: 449, distance: 124.3
click at [1262, 449] on div "Man... drag_handle drag_handle" at bounding box center [1308, 441] width 174 height 17
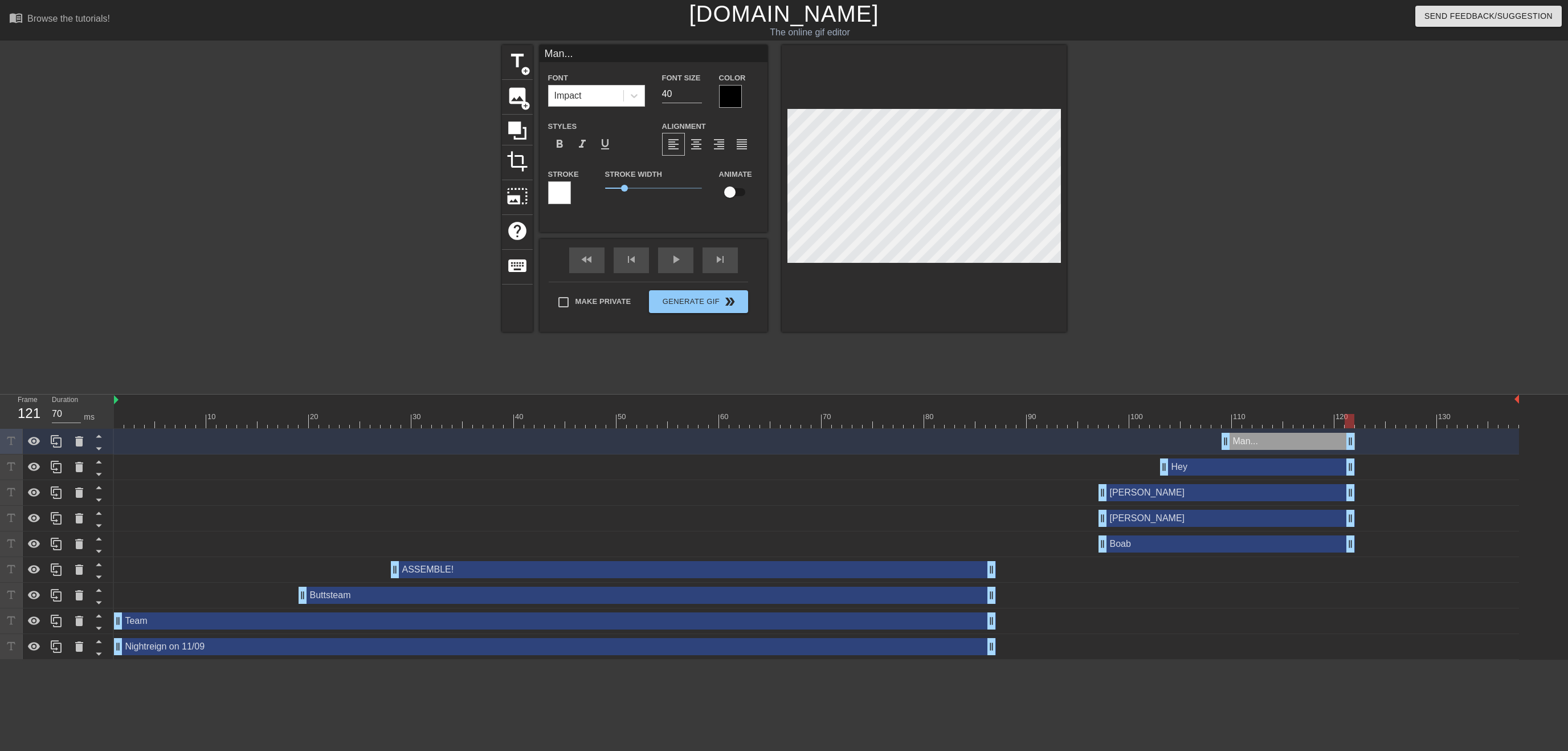
drag, startPoint x: 1391, startPoint y: 441, endPoint x: 1347, endPoint y: 446, distance: 44.3
click at [1347, 446] on div "Man... drag_handle drag_handle" at bounding box center [1288, 441] width 134 height 17
click at [506, 60] on span "title" at bounding box center [517, 61] width 22 height 22
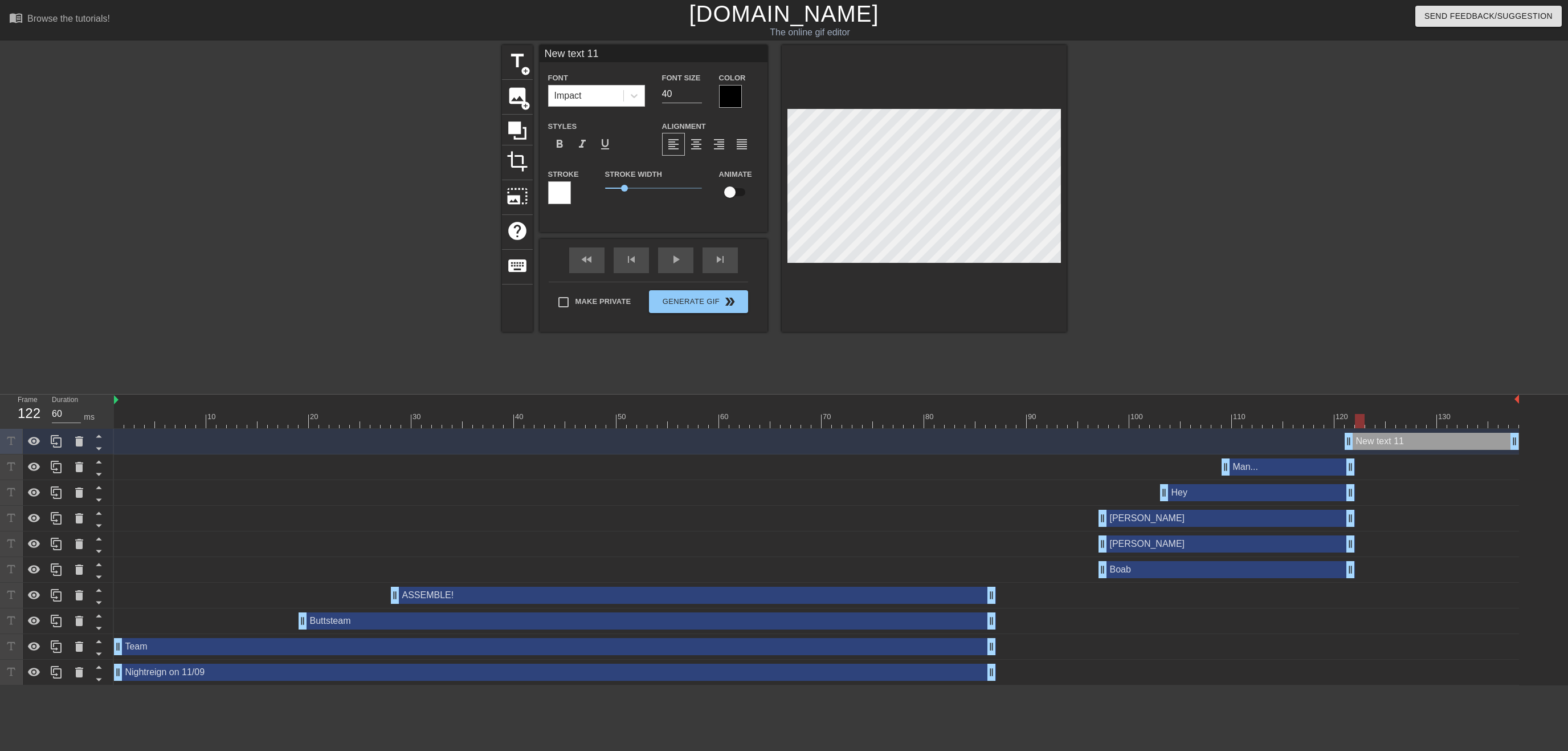
drag, startPoint x: 1349, startPoint y: 420, endPoint x: 1357, endPoint y: 420, distance: 8.0
click at [1357, 420] on div at bounding box center [1360, 420] width 10 height 14
click at [1361, 443] on div "New text 11 drag_handle drag_handle" at bounding box center [1437, 441] width 164 height 17
drag, startPoint x: 1391, startPoint y: 245, endPoint x: 1217, endPoint y: 219, distance: 175.9
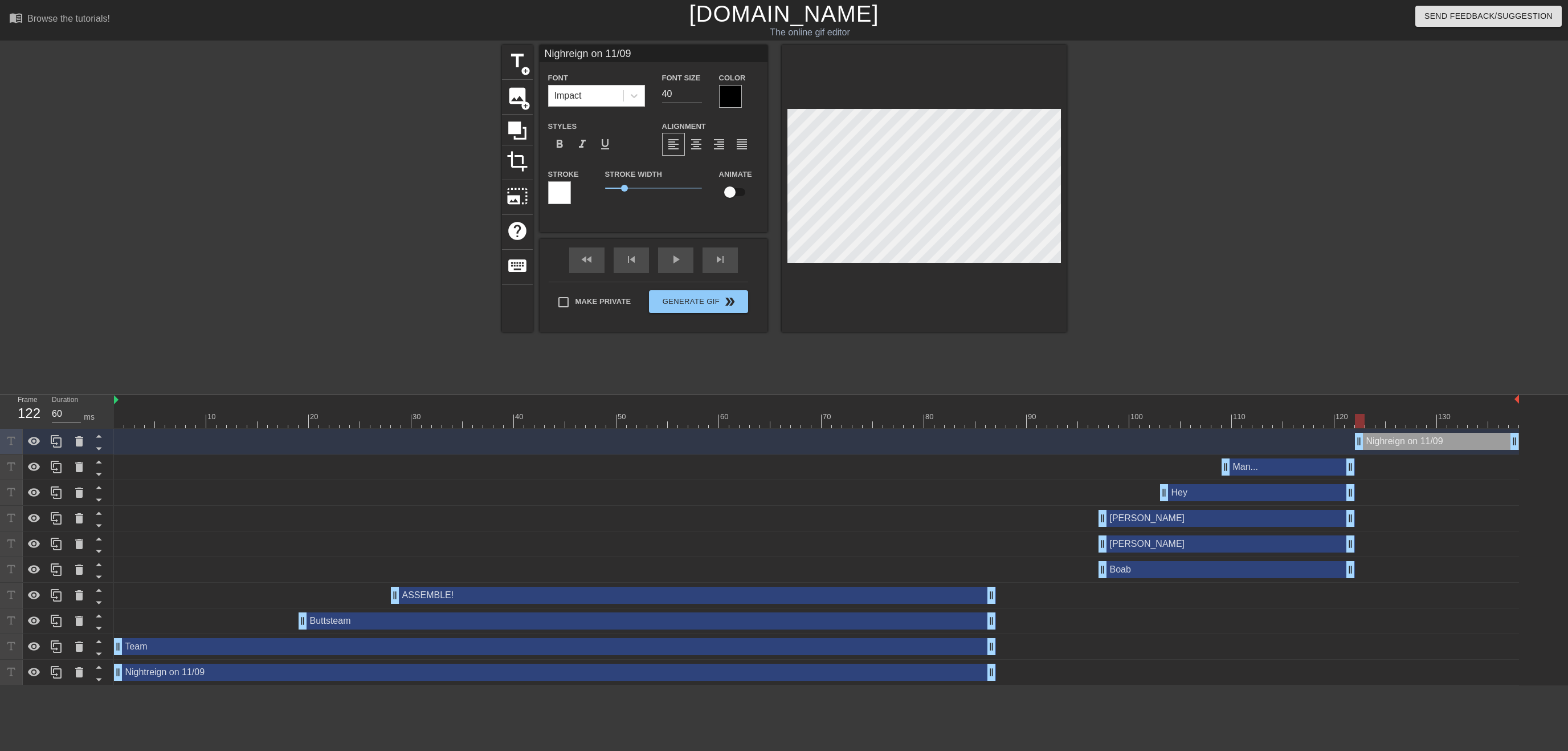
click at [1383, 244] on div "title add_circle image add_circle crop photo_size_select_large help keyboard Ni…" at bounding box center [784, 216] width 1568 height 342
drag, startPoint x: 1364, startPoint y: 419, endPoint x: 1502, endPoint y: 429, distance: 138.4
click at [1502, 429] on div "10 20 30 40 50 60 70 80 90 100 110 120 130 Nighreign on 11/09 drag_handle drag_…" at bounding box center [841, 539] width 1454 height 291
click at [691, 300] on div "Make Private Generate Gif double_arrow" at bounding box center [648, 304] width 199 height 45
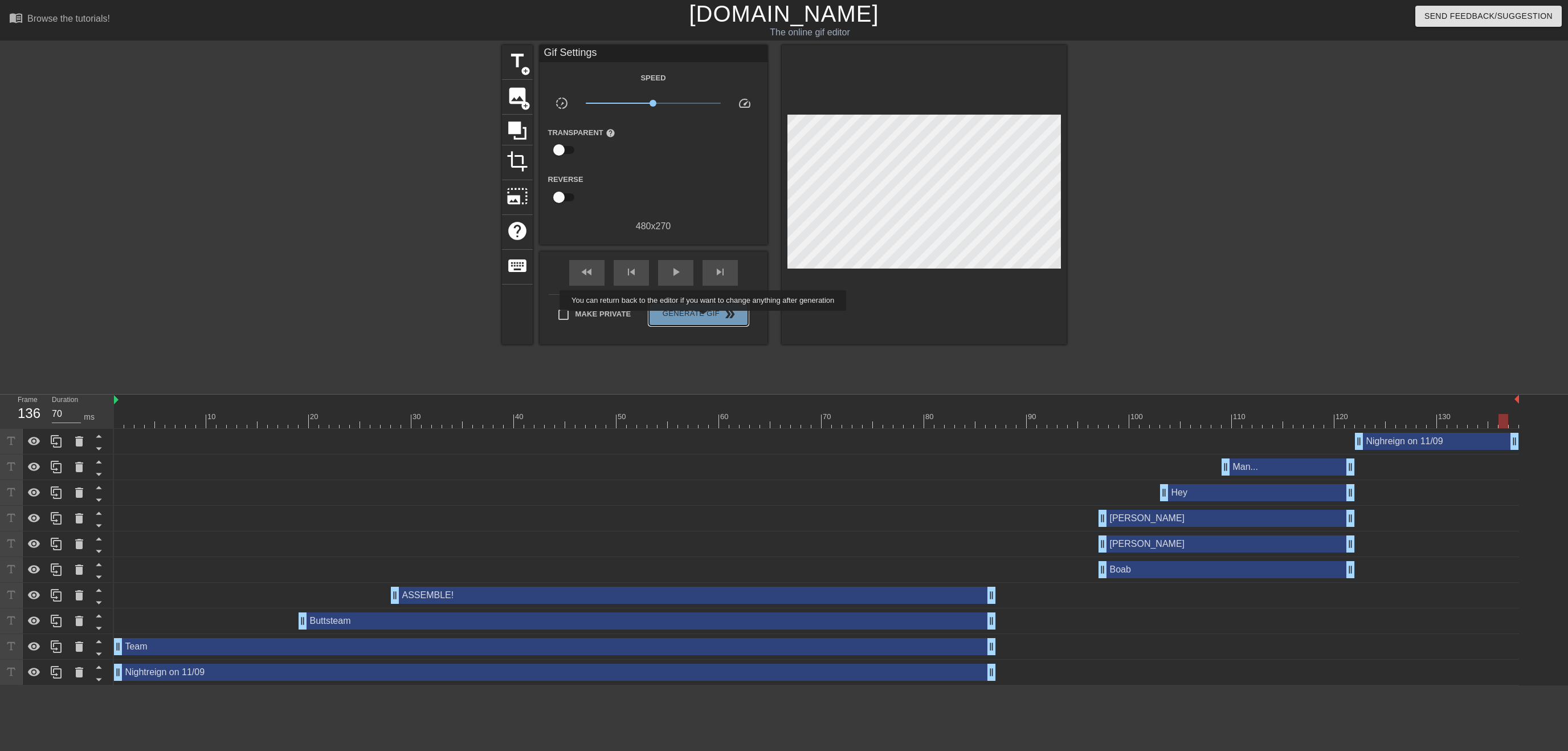
click at [704, 320] on button "Generate Gif double_arrow" at bounding box center [698, 314] width 99 height 23
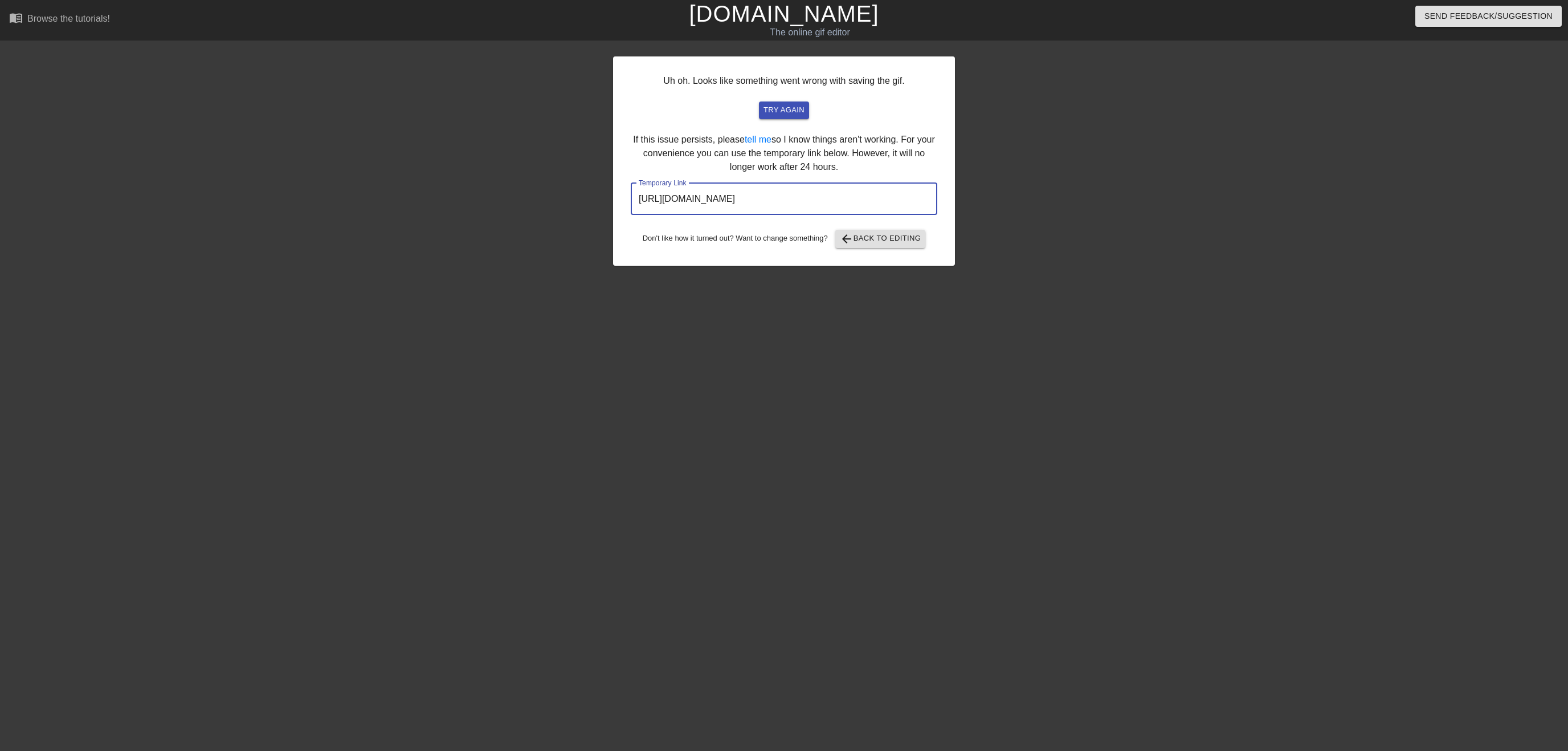
click at [808, 196] on input "[URL][DOMAIN_NAME]" at bounding box center [784, 199] width 306 height 32
click at [735, 209] on input "[URL][DOMAIN_NAME]" at bounding box center [784, 199] width 306 height 32
